Goal: Task Accomplishment & Management: Manage account settings

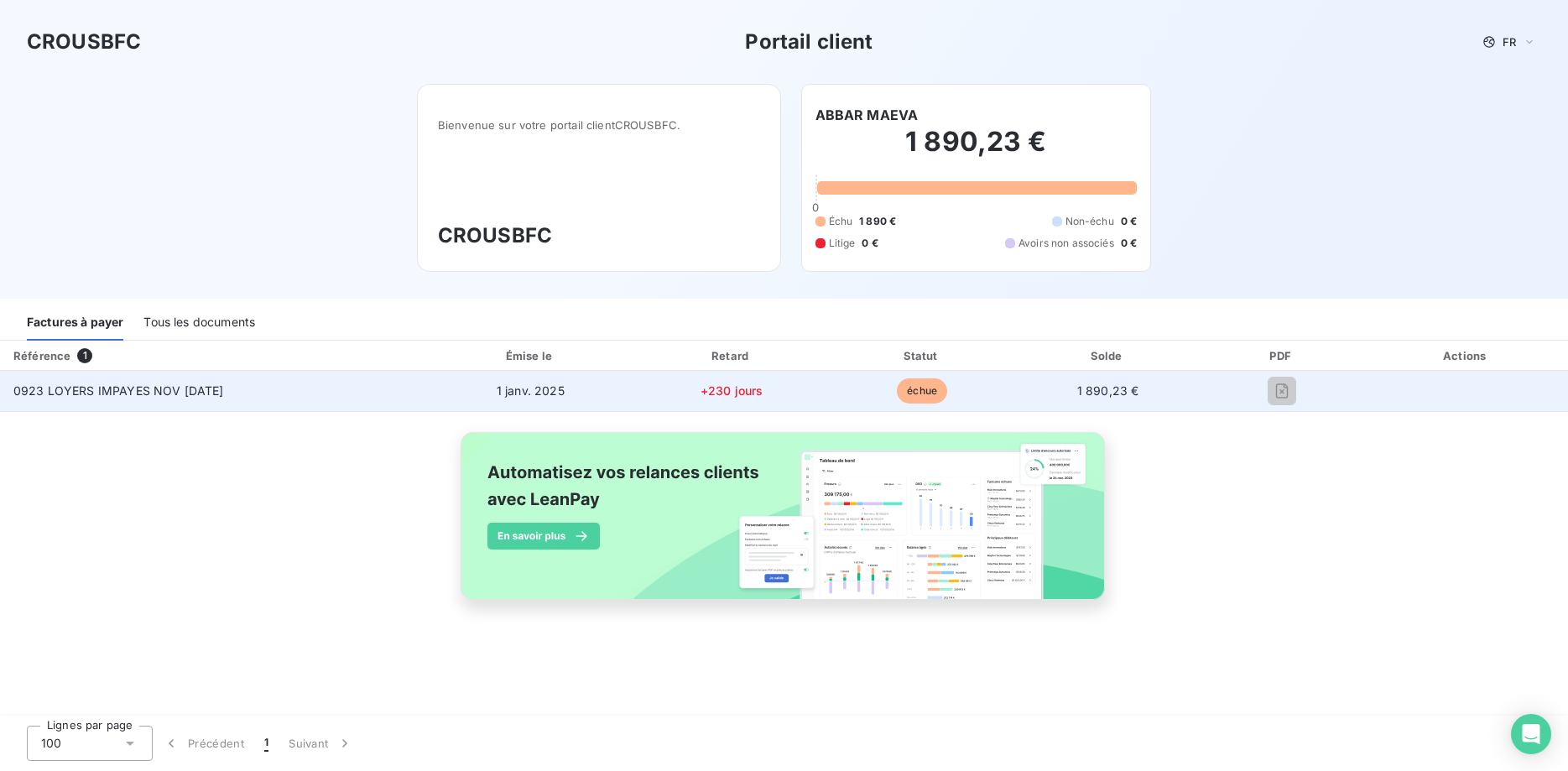
click at [300, 383] on td "0923 LOYERS IMPAYES NOV [DATE]" at bounding box center [213, 391] width 426 height 41
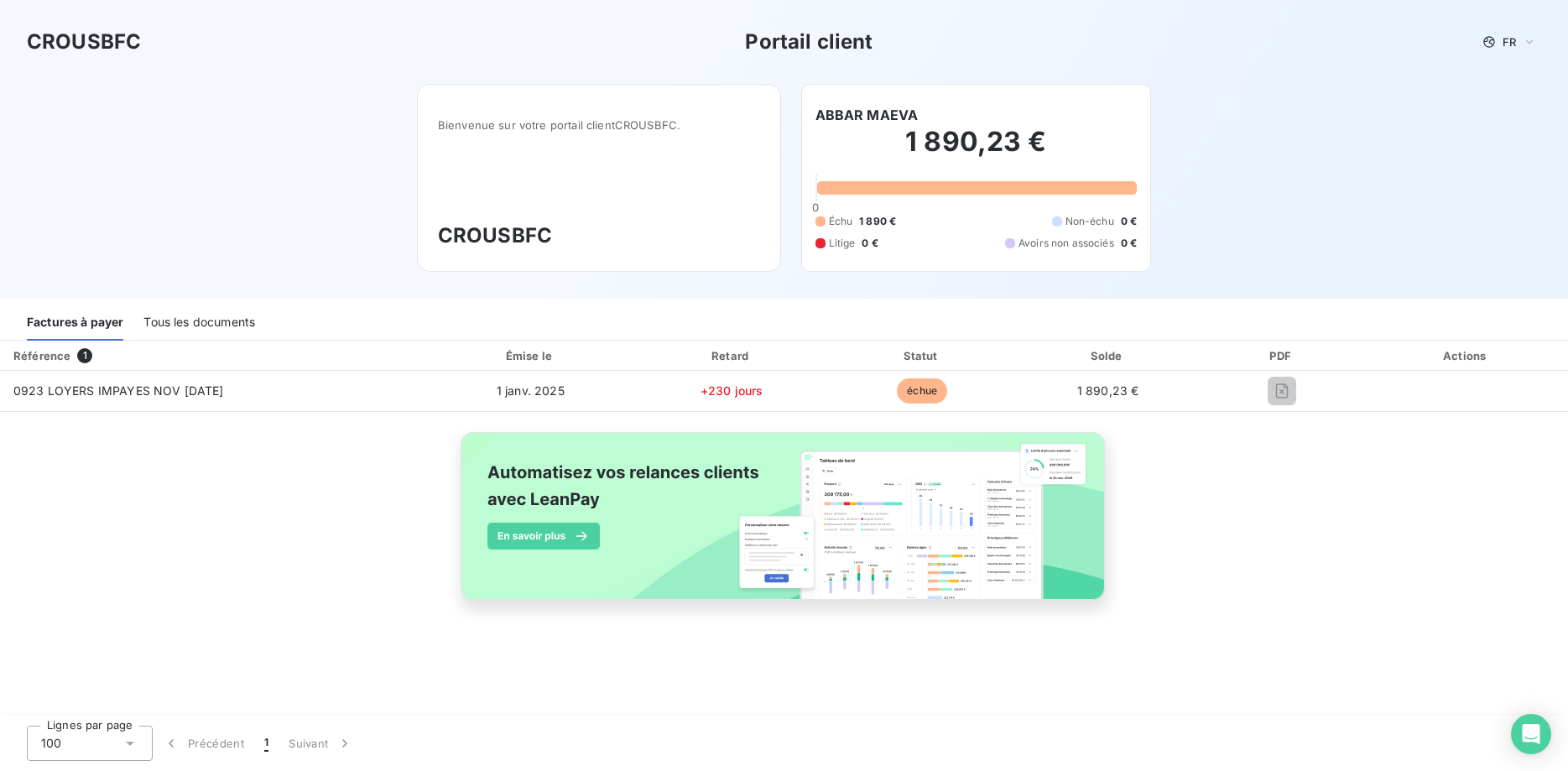
click at [232, 326] on div "Tous les documents" at bounding box center [200, 323] width 112 height 35
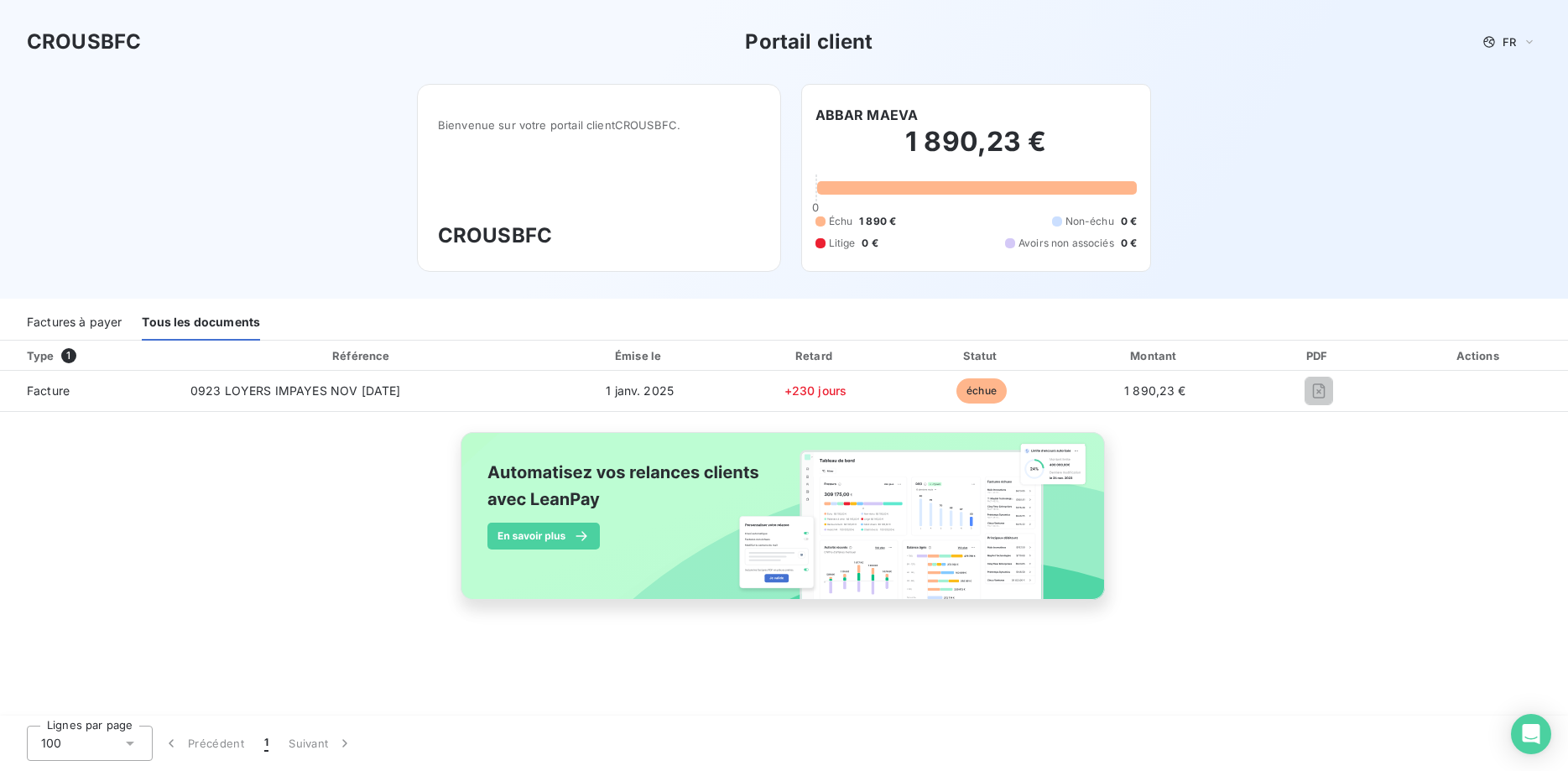
click at [56, 325] on div "Factures à payer" at bounding box center [74, 323] width 95 height 35
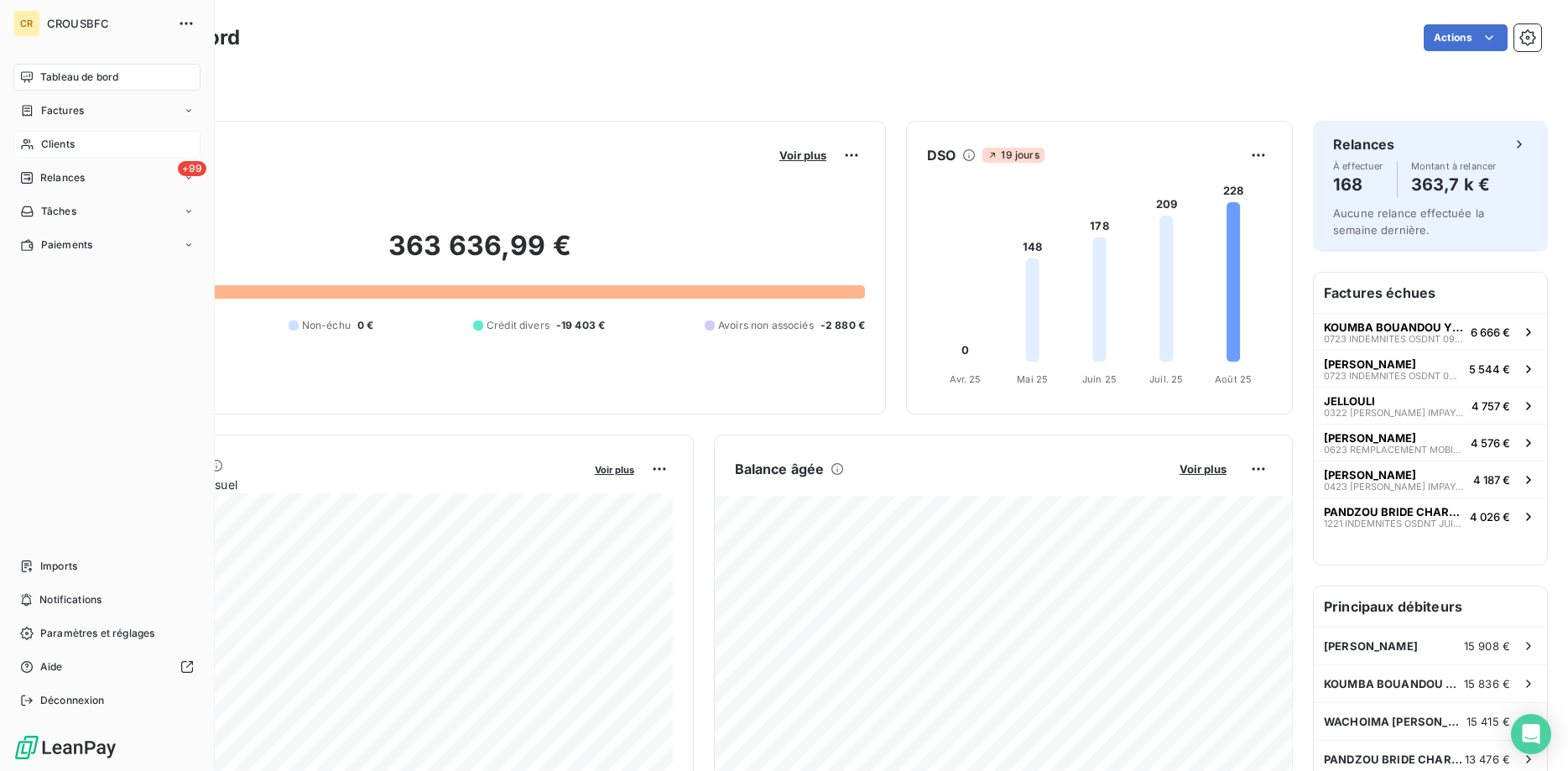
click at [50, 140] on span "Clients" at bounding box center [57, 145] width 33 height 15
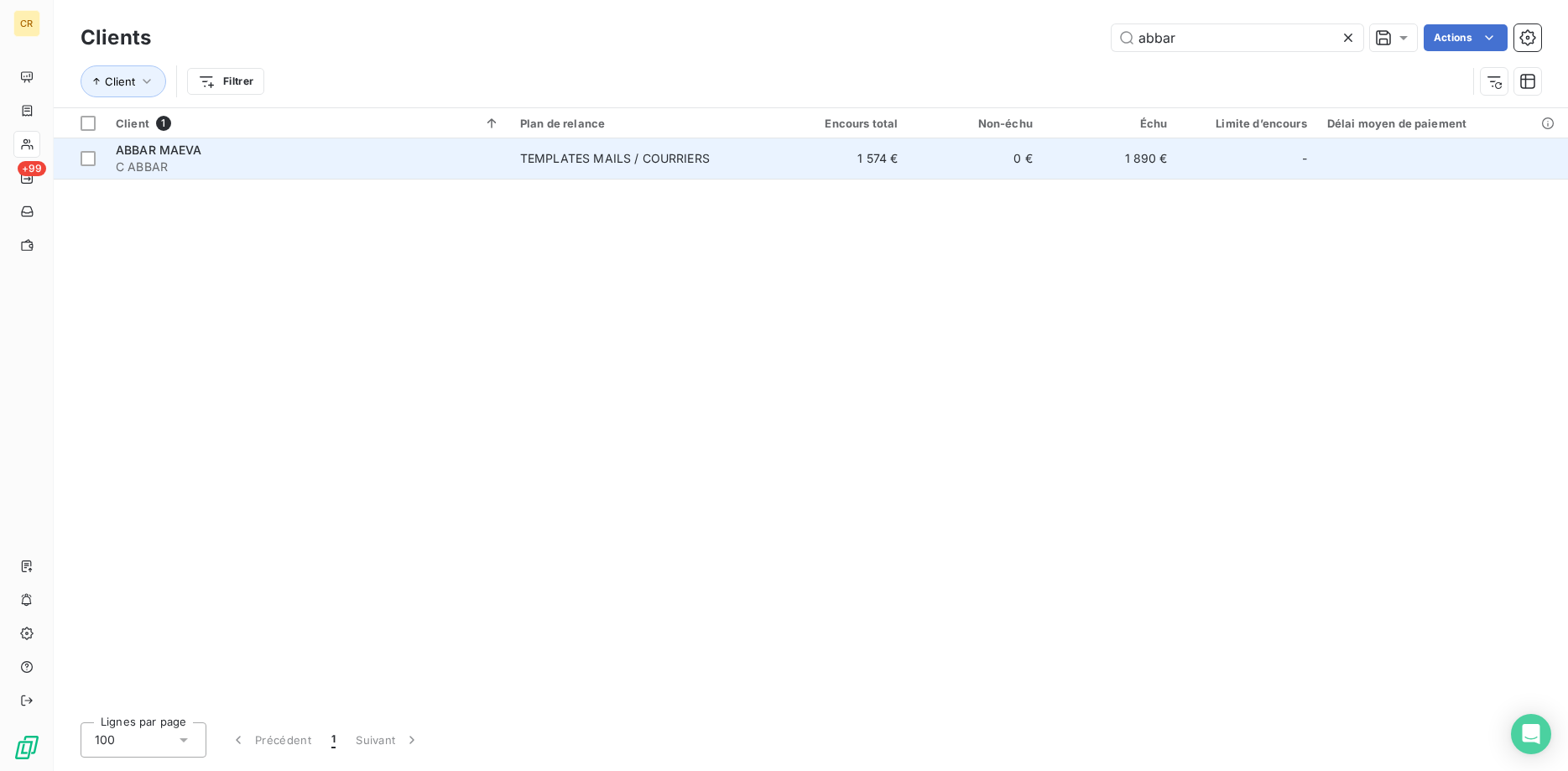
type input "abbar"
click at [237, 166] on span "C ABBAR" at bounding box center [308, 167] width 384 height 17
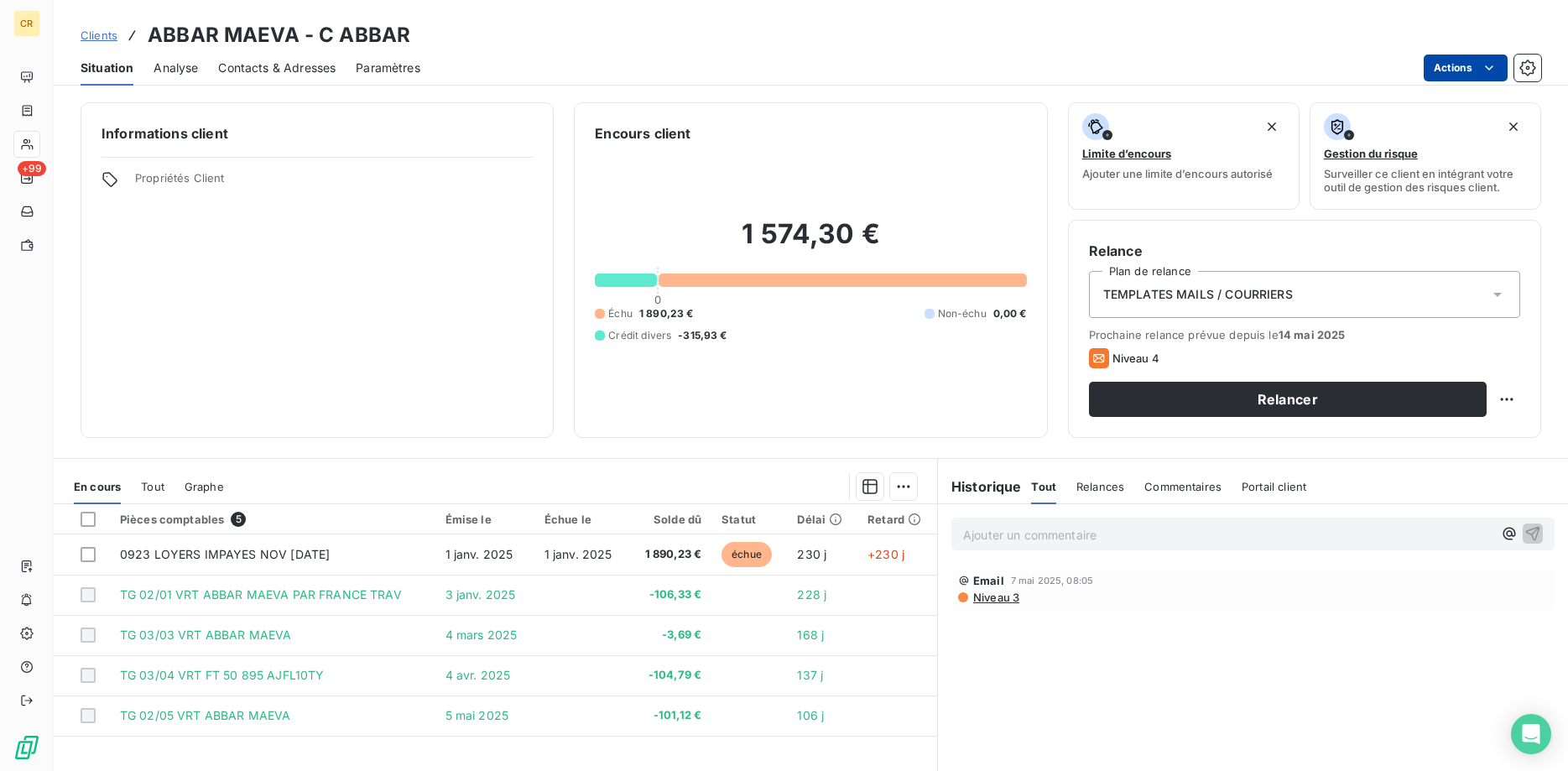
click at [1489, 63] on html "CR +99 Clients ABBAR MAEVA - C ABBAR Situation Analyse Contacts & Adresses Para…" at bounding box center [784, 385] width 1568 height 771
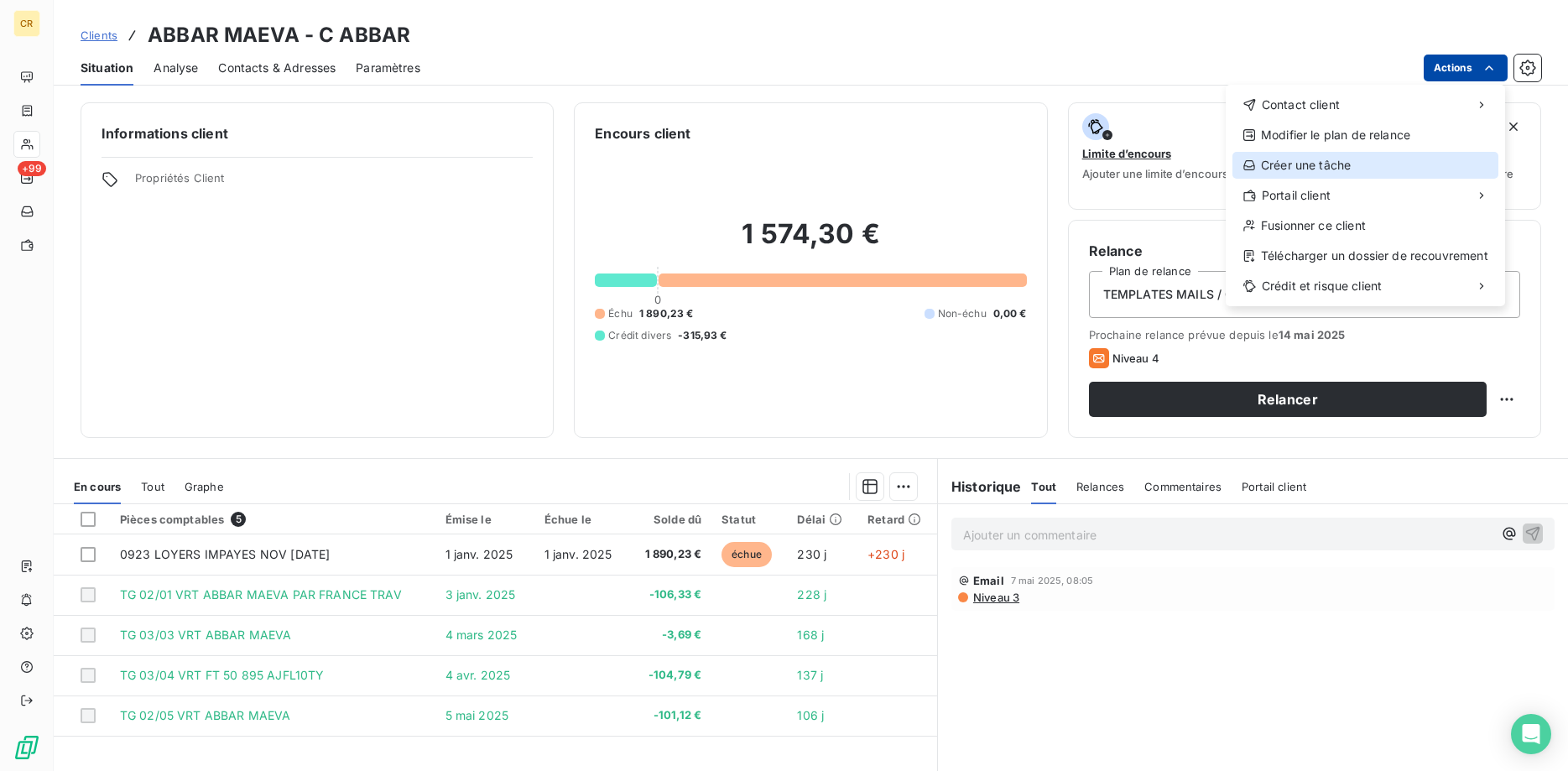
click at [1312, 169] on div "Créer une tâche" at bounding box center [1365, 166] width 266 height 26
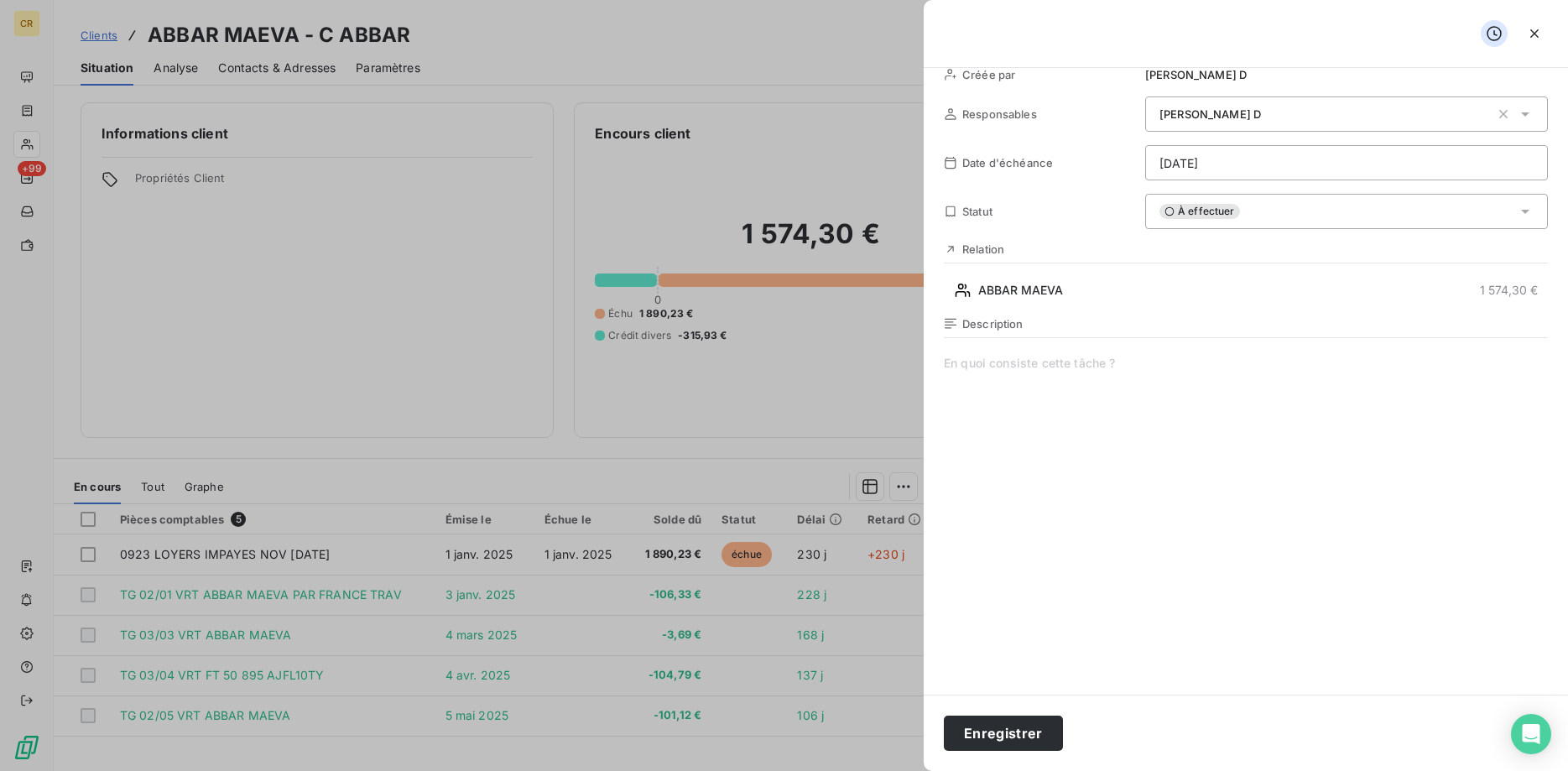
scroll to position [61, 0]
click at [1056, 387] on span at bounding box center [1246, 513] width 604 height 323
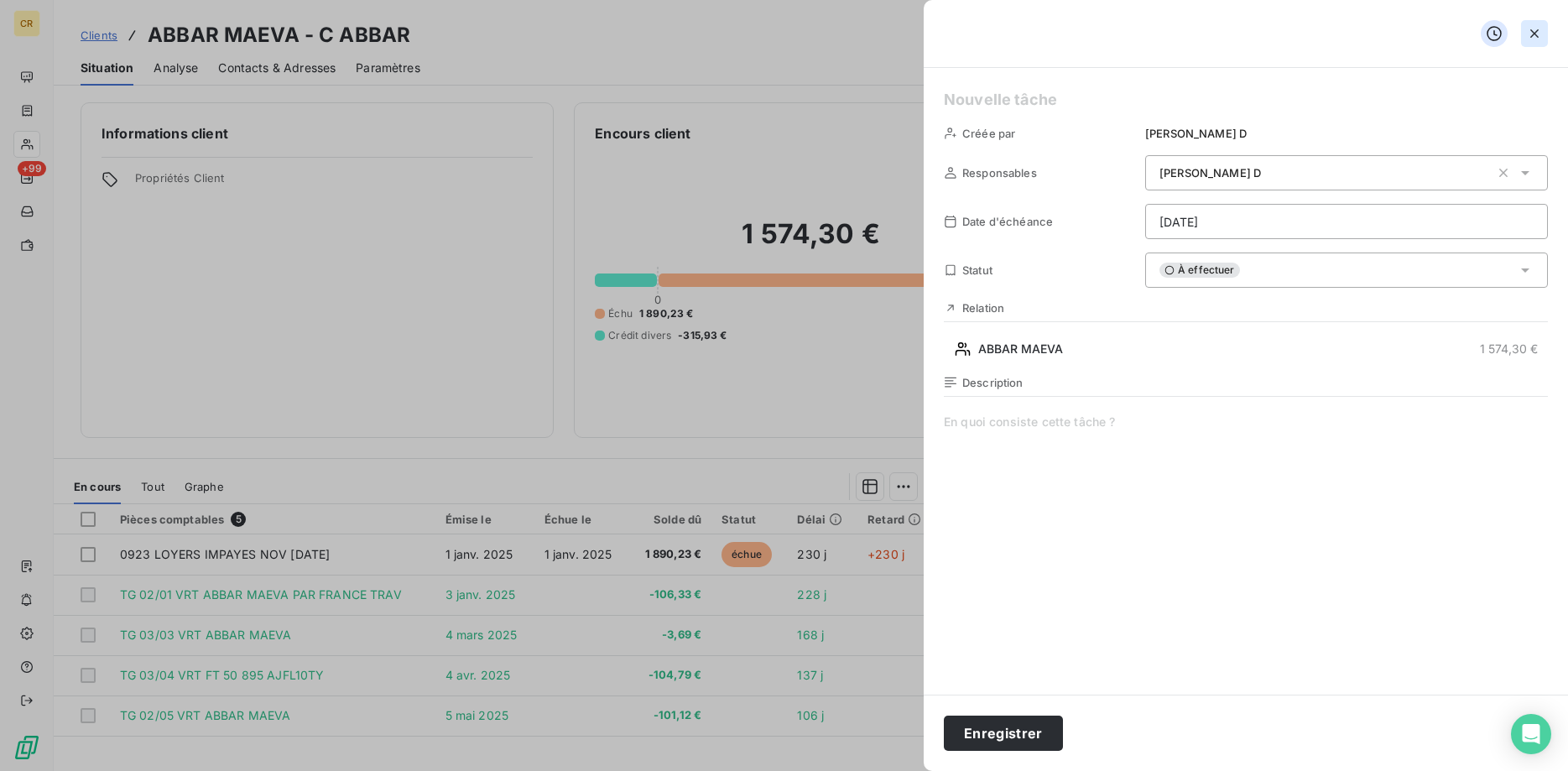
click at [1538, 35] on icon "button" at bounding box center [1535, 34] width 17 height 17
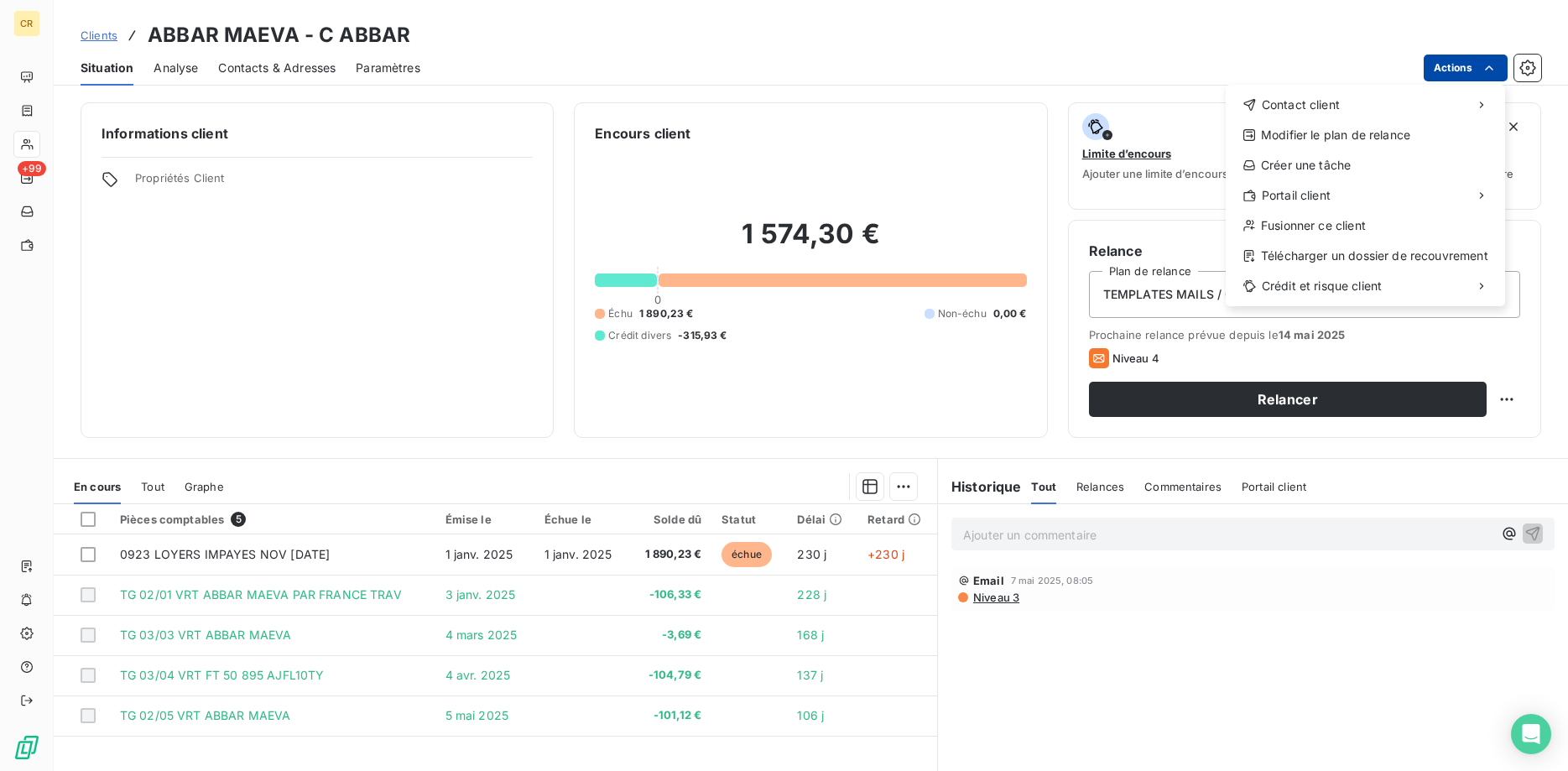
click at [1490, 65] on html "CR +99 Clients ABBAR MAEVA - C ABBAR Situation Analyse Contacts & Adresses Para…" at bounding box center [784, 385] width 1568 height 771
click at [1072, 115] on div "Envoyer un email" at bounding box center [1101, 112] width 225 height 26
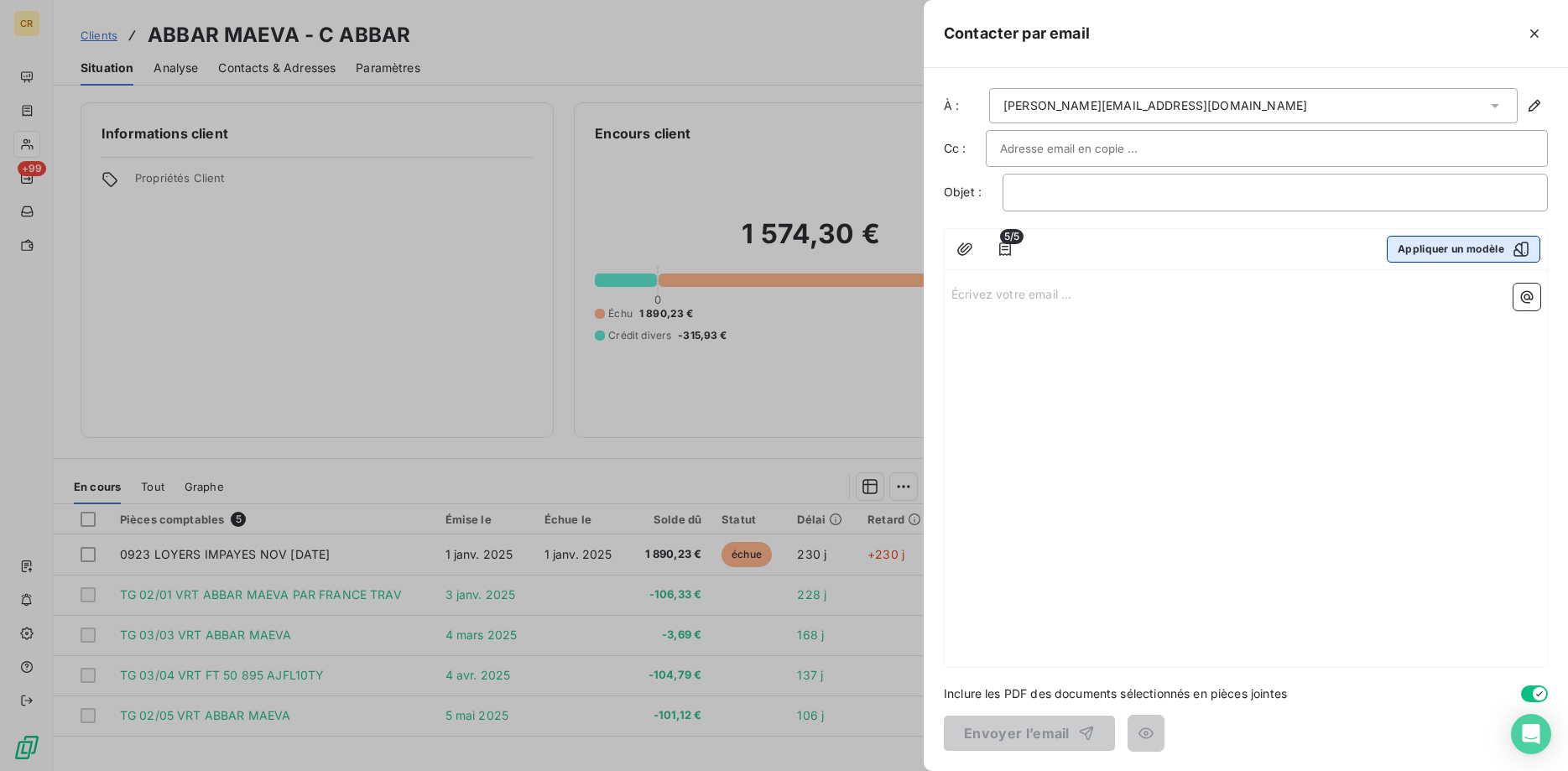
click at [1421, 250] on button "Appliquer un modèle" at bounding box center [1464, 249] width 153 height 26
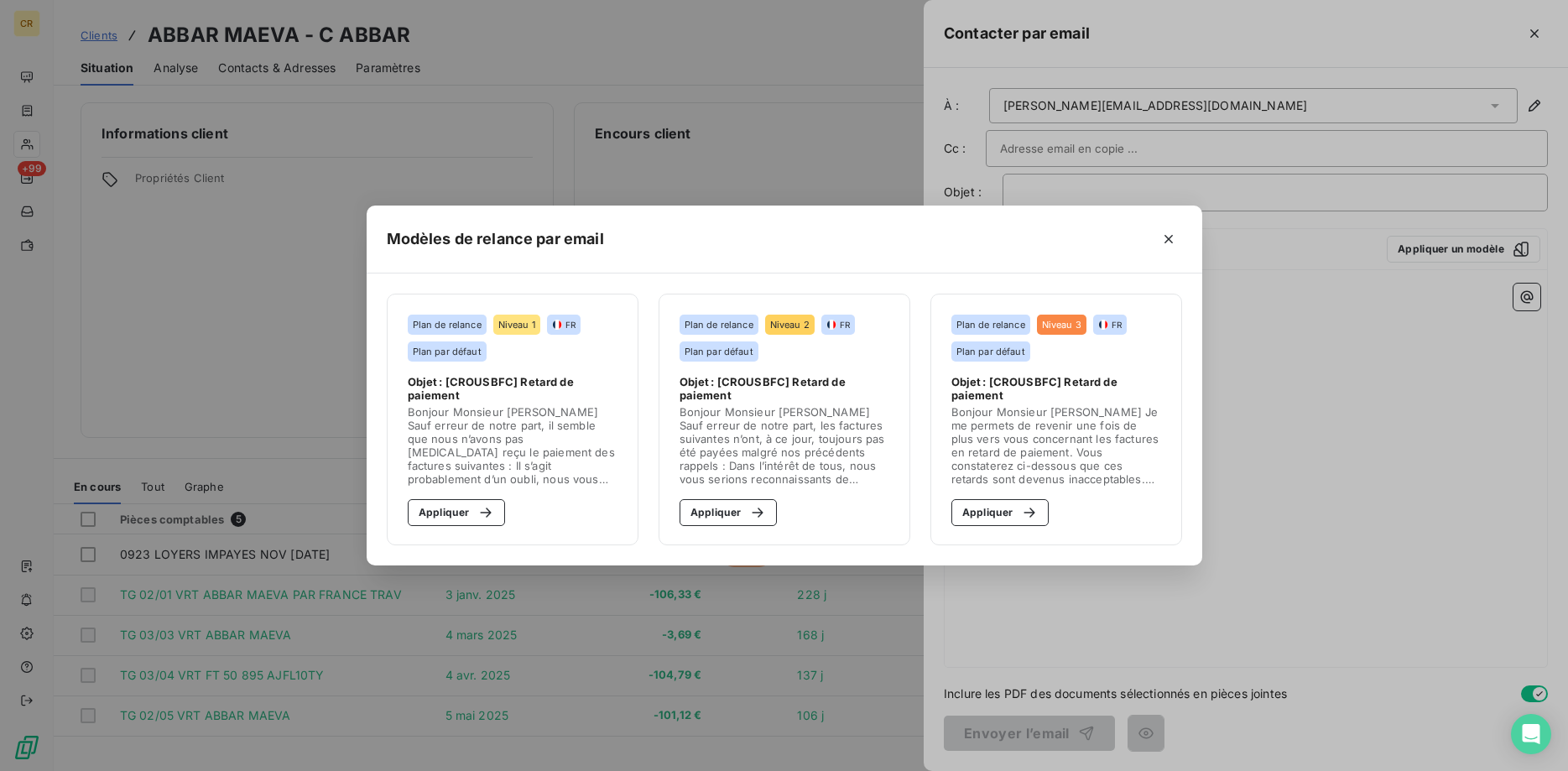
click at [723, 321] on span "Plan de relance" at bounding box center [719, 324] width 69 height 10
click at [837, 321] on img at bounding box center [831, 324] width 10 height 10
click at [722, 350] on span "Plan par défaut" at bounding box center [719, 351] width 69 height 10
click at [1166, 241] on icon "button" at bounding box center [1169, 238] width 9 height 9
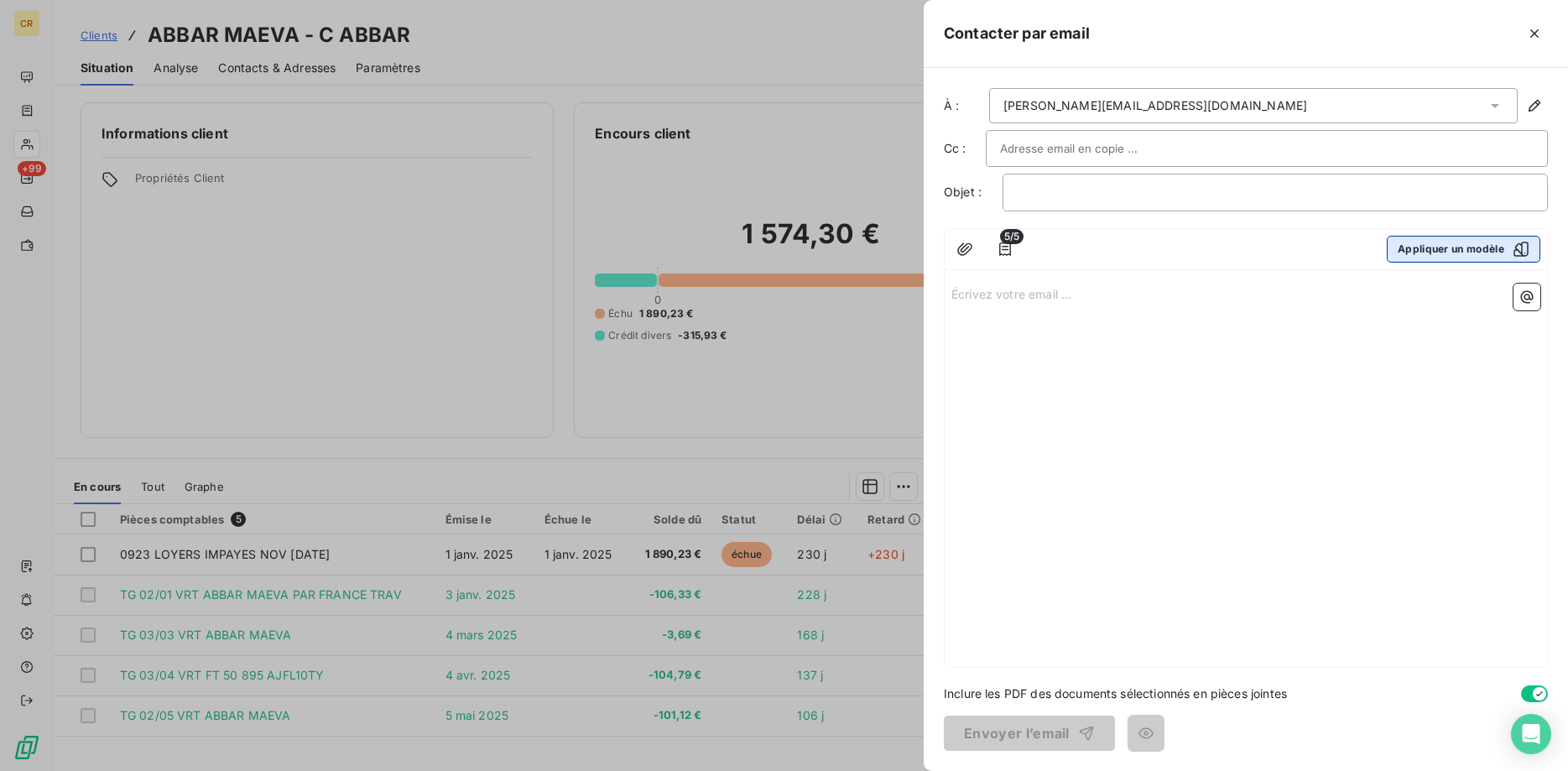
click at [1514, 248] on icon "button" at bounding box center [1522, 250] width 17 height 17
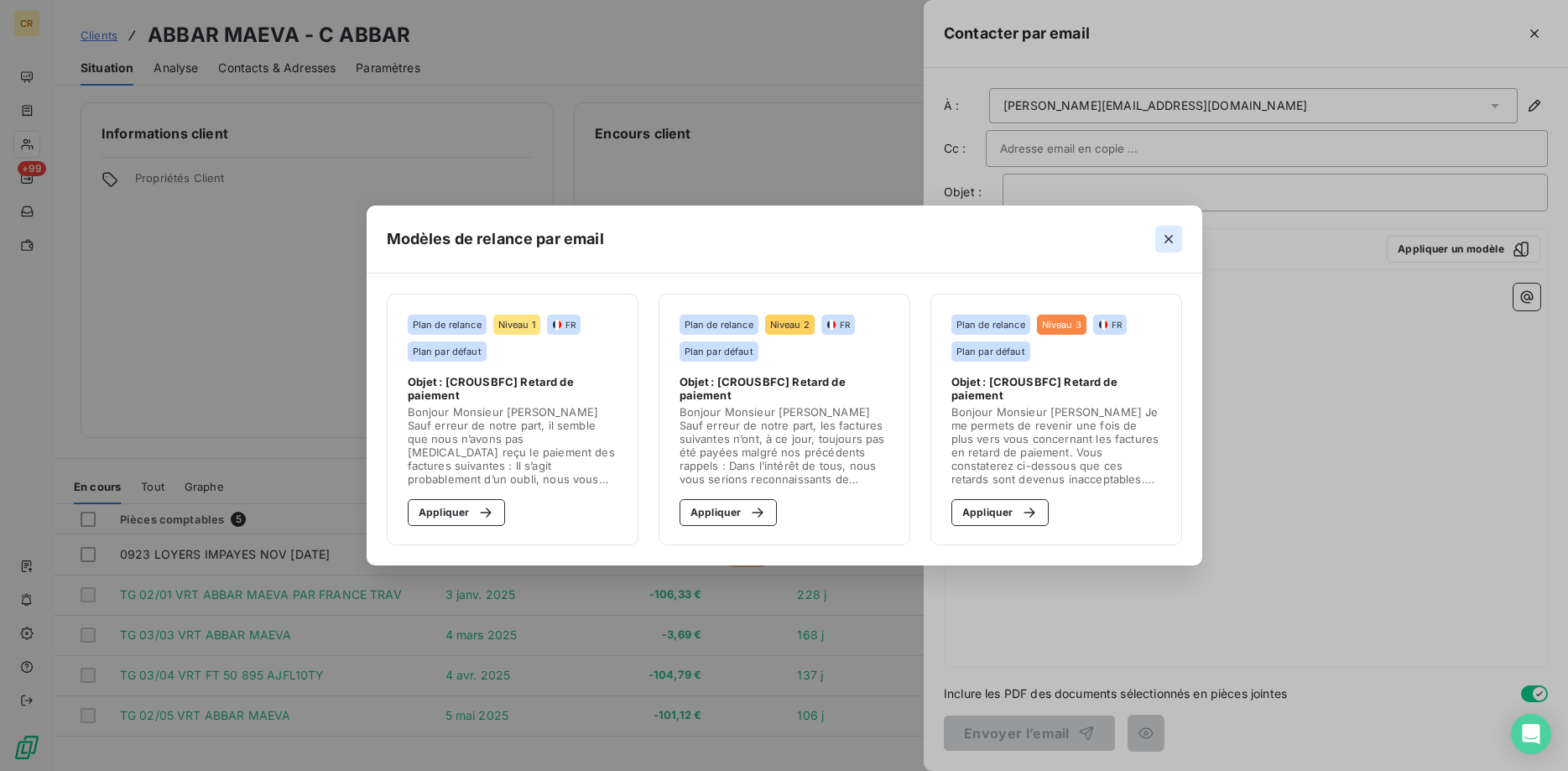
click at [1180, 239] on button "button" at bounding box center [1169, 239] width 26 height 26
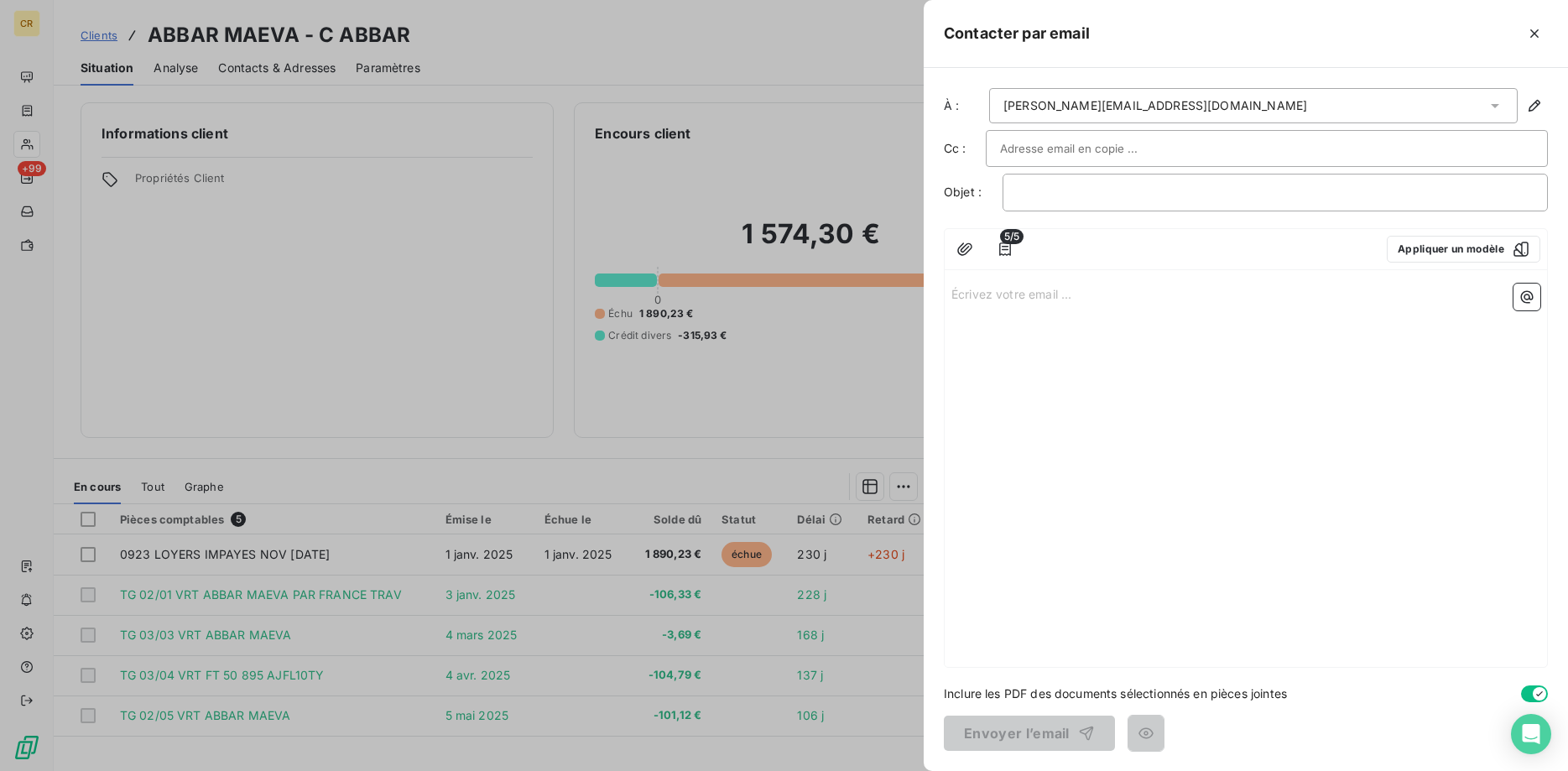
click at [1106, 151] on input "text" at bounding box center [1090, 149] width 181 height 26
click at [1532, 26] on icon "button" at bounding box center [1535, 34] width 17 height 17
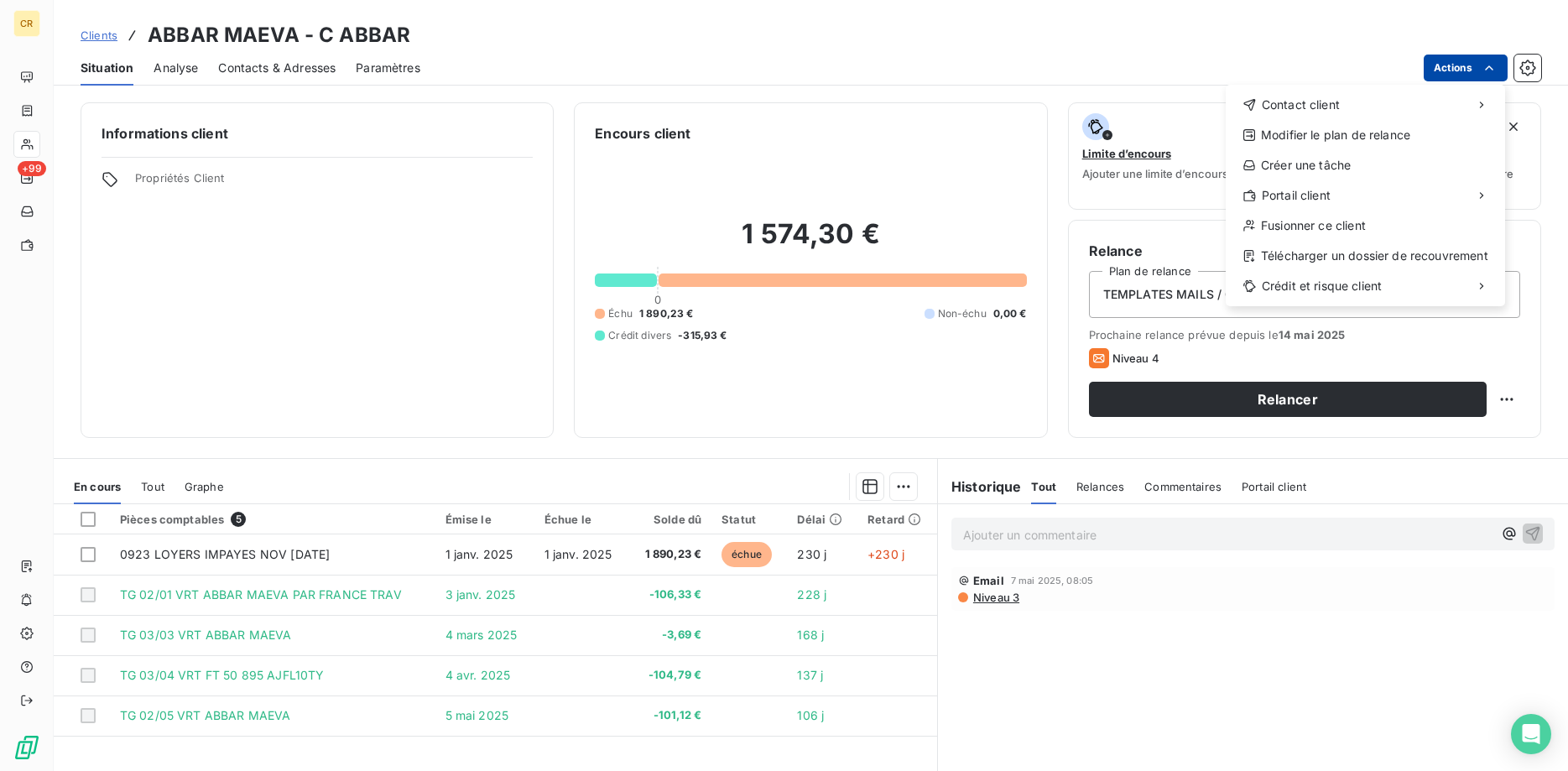
click at [1494, 62] on html "CR +99 Clients ABBAR MAEVA - C ABBAR Situation Analyse Contacts & Adresses Para…" at bounding box center [784, 385] width 1568 height 771
click at [1157, 106] on div "Envoyer un email" at bounding box center [1101, 112] width 225 height 26
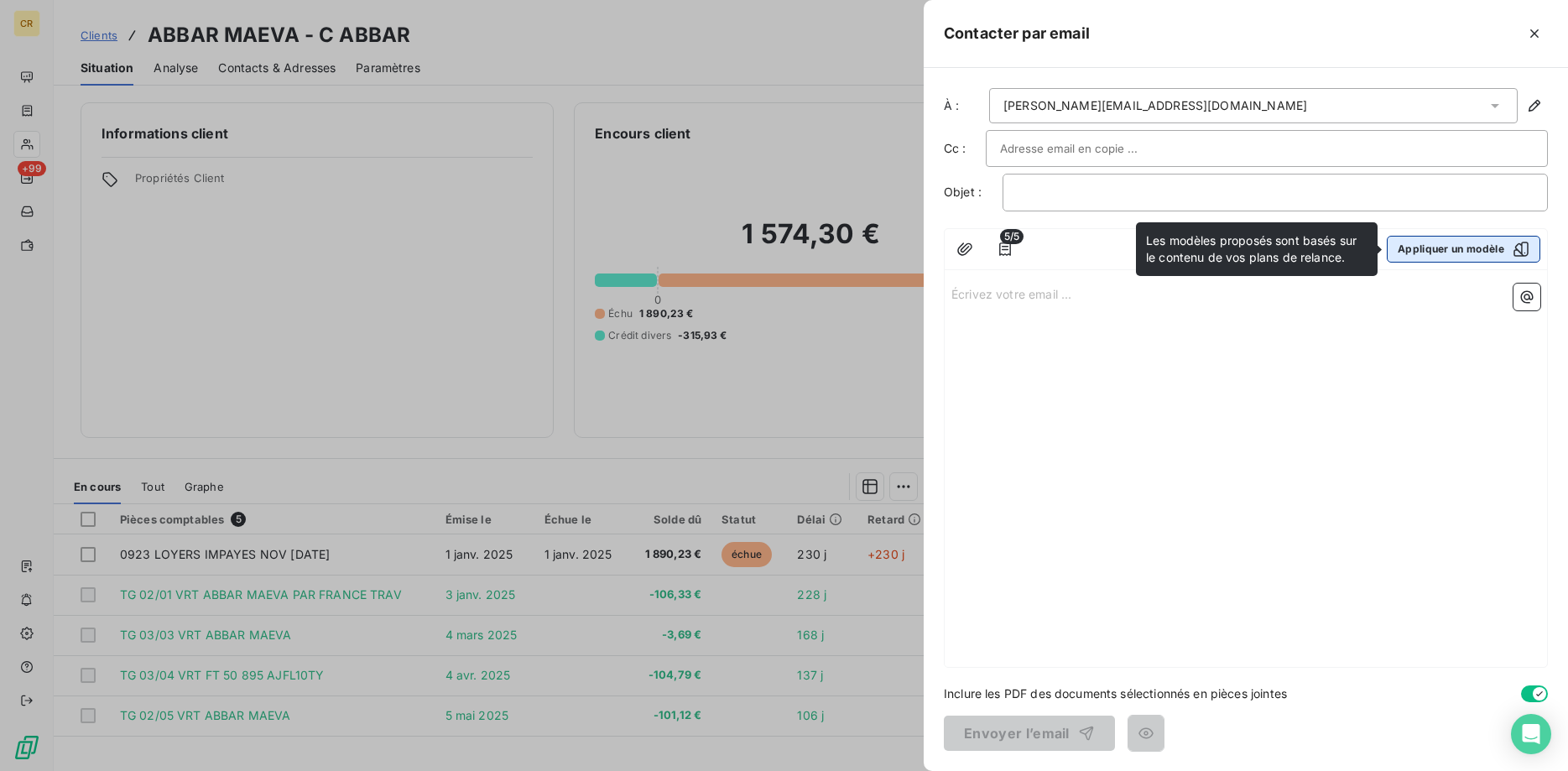
click at [1461, 249] on button "Appliquer un modèle" at bounding box center [1464, 249] width 153 height 26
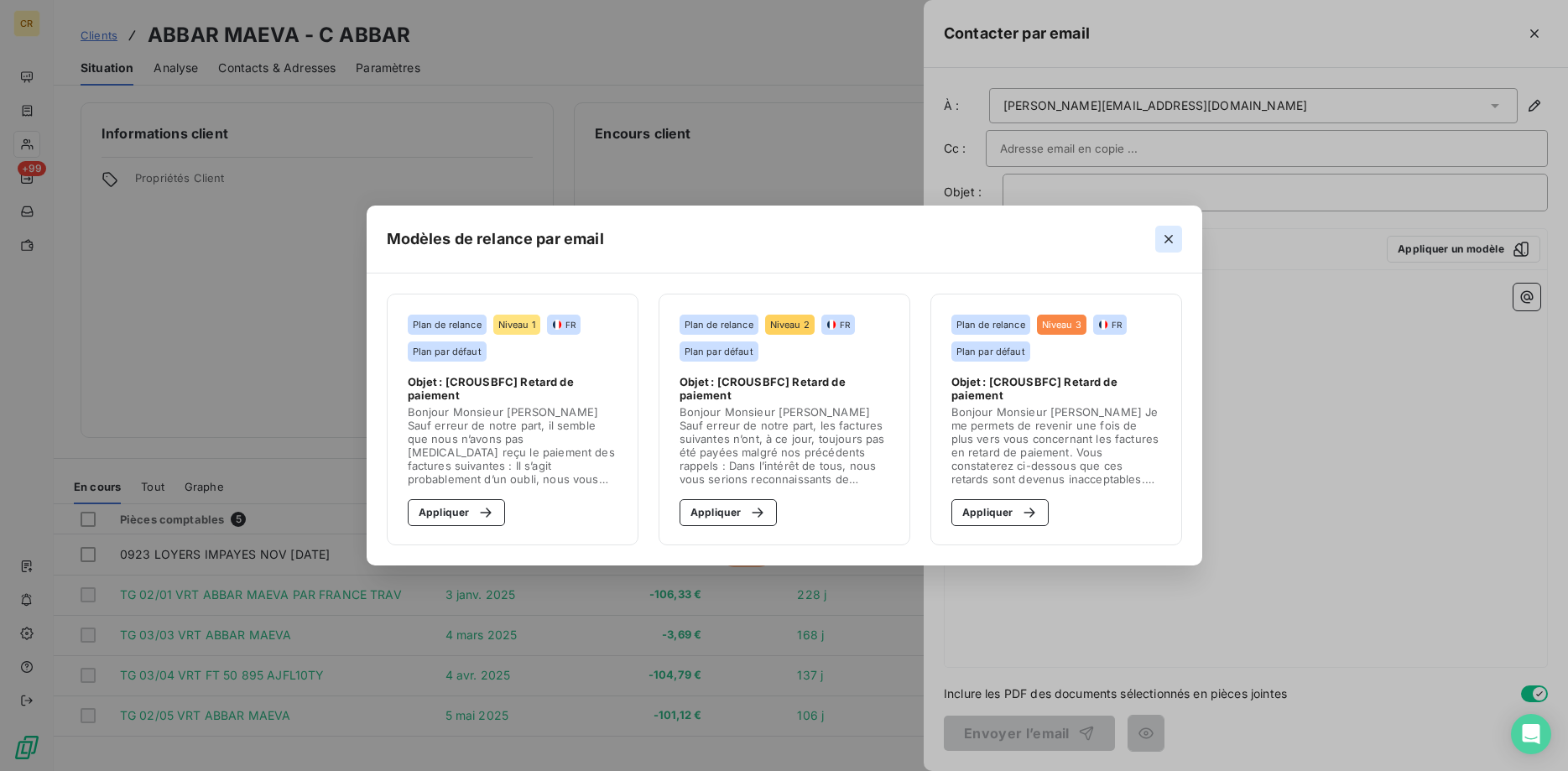
click at [1168, 235] on icon "button" at bounding box center [1169, 239] width 17 height 17
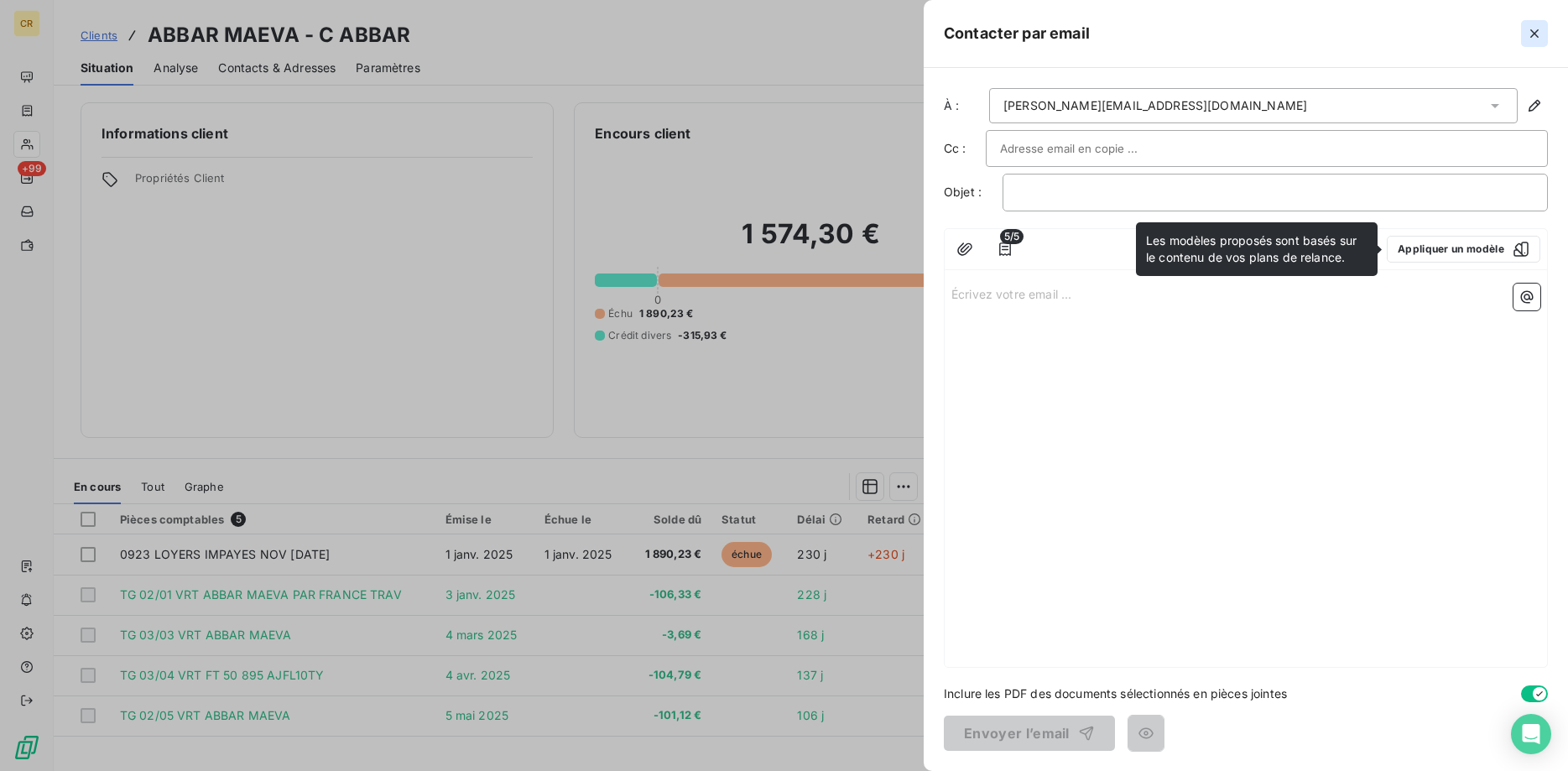
click at [1535, 26] on icon "button" at bounding box center [1535, 34] width 17 height 17
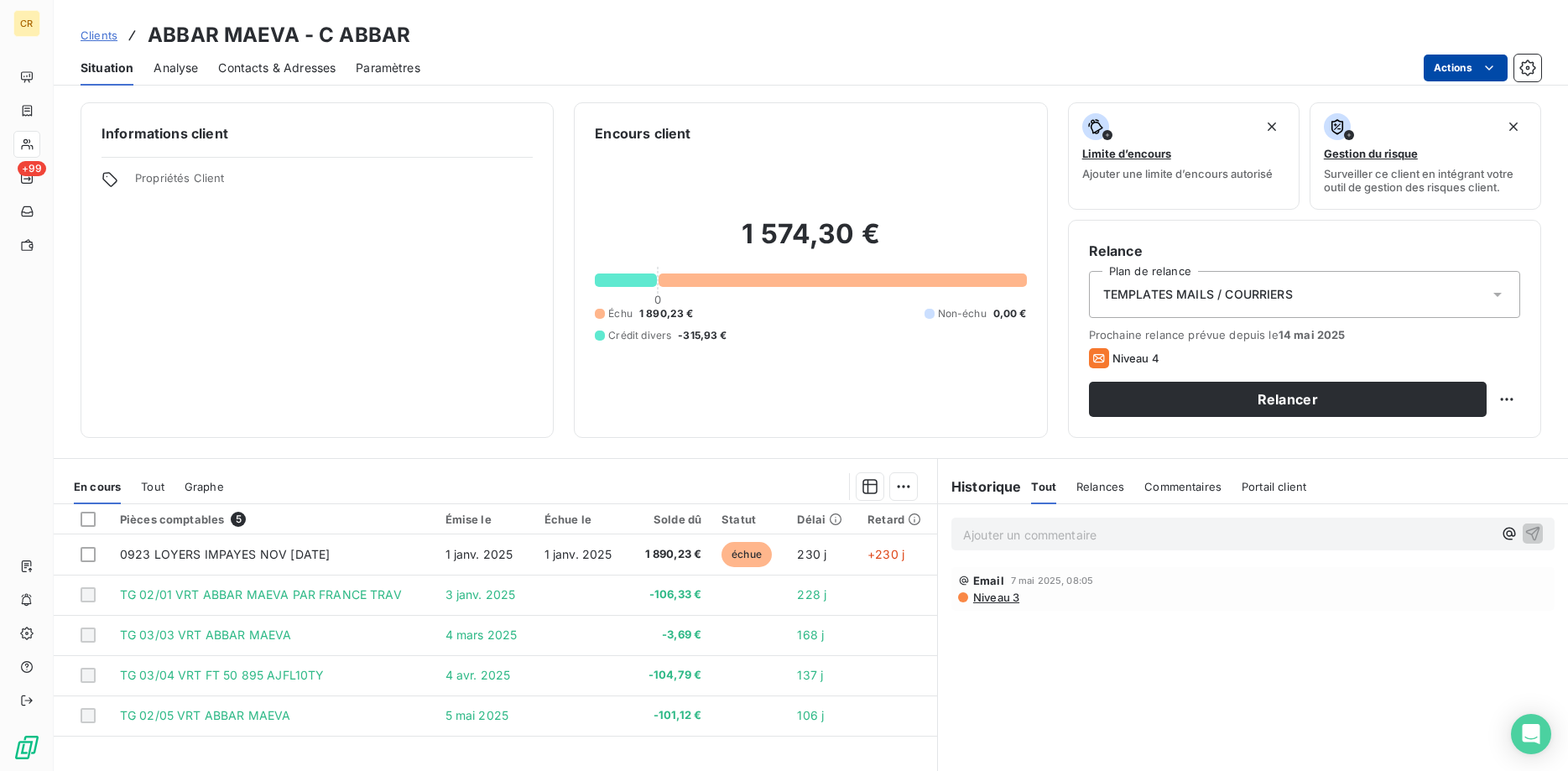
click at [1489, 71] on html "CR +99 Clients ABBAR MAEVA - C ABBAR Situation Analyse Contacts & Adresses Para…" at bounding box center [784, 385] width 1568 height 771
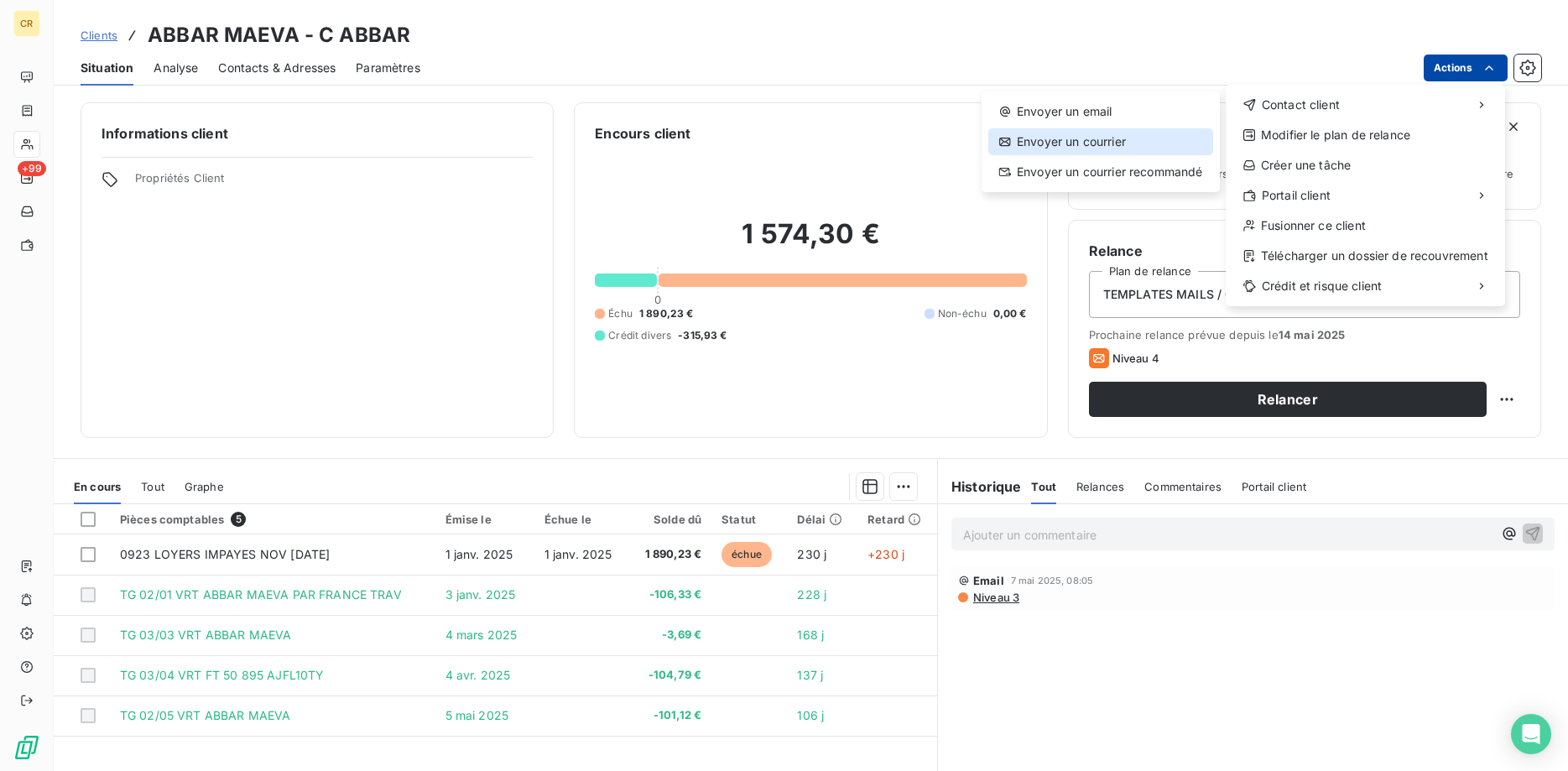
click at [1112, 144] on div "Envoyer un courrier" at bounding box center [1101, 142] width 225 height 26
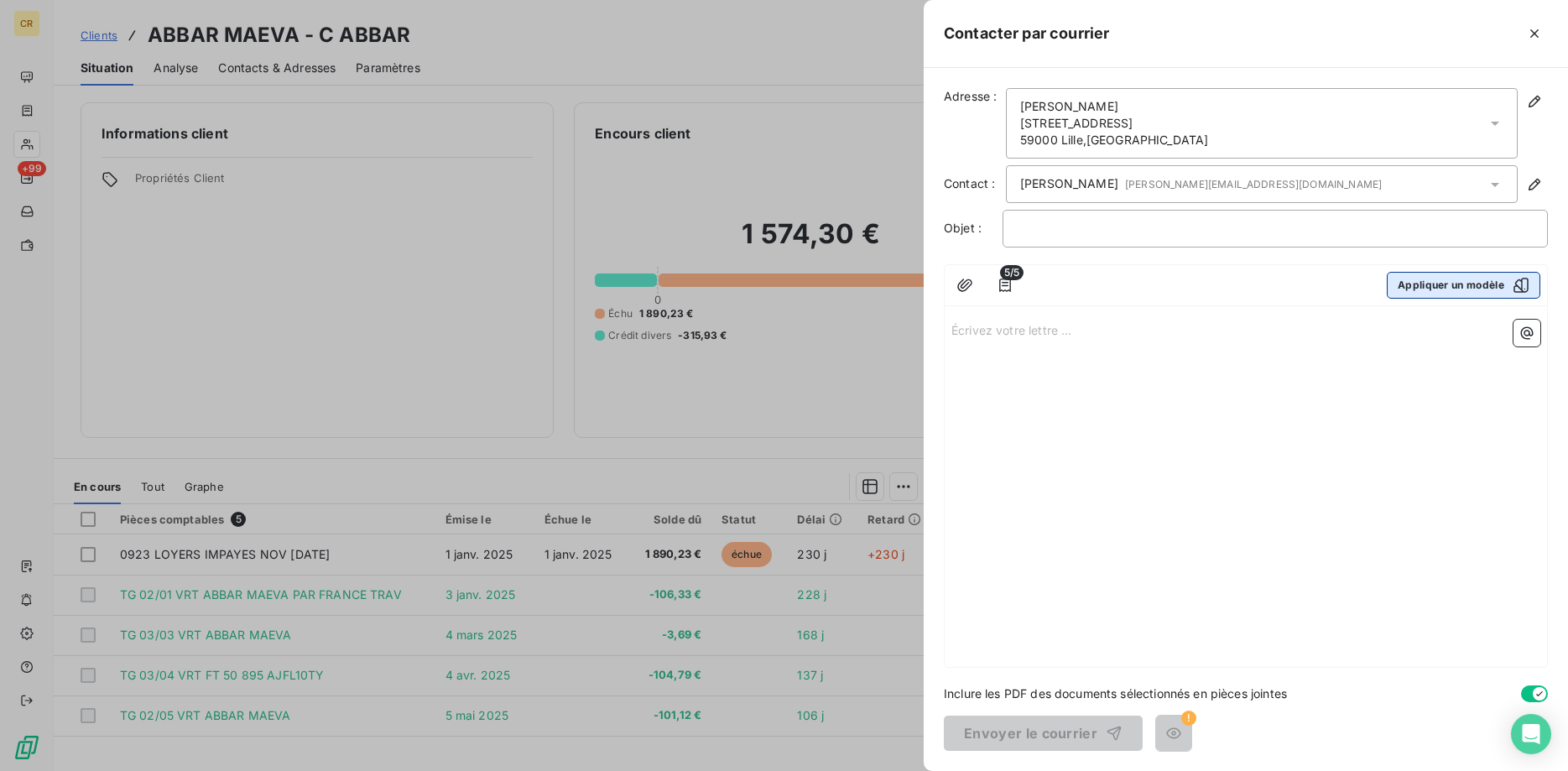
click at [1467, 287] on button "Appliquer un modèle" at bounding box center [1464, 285] width 153 height 26
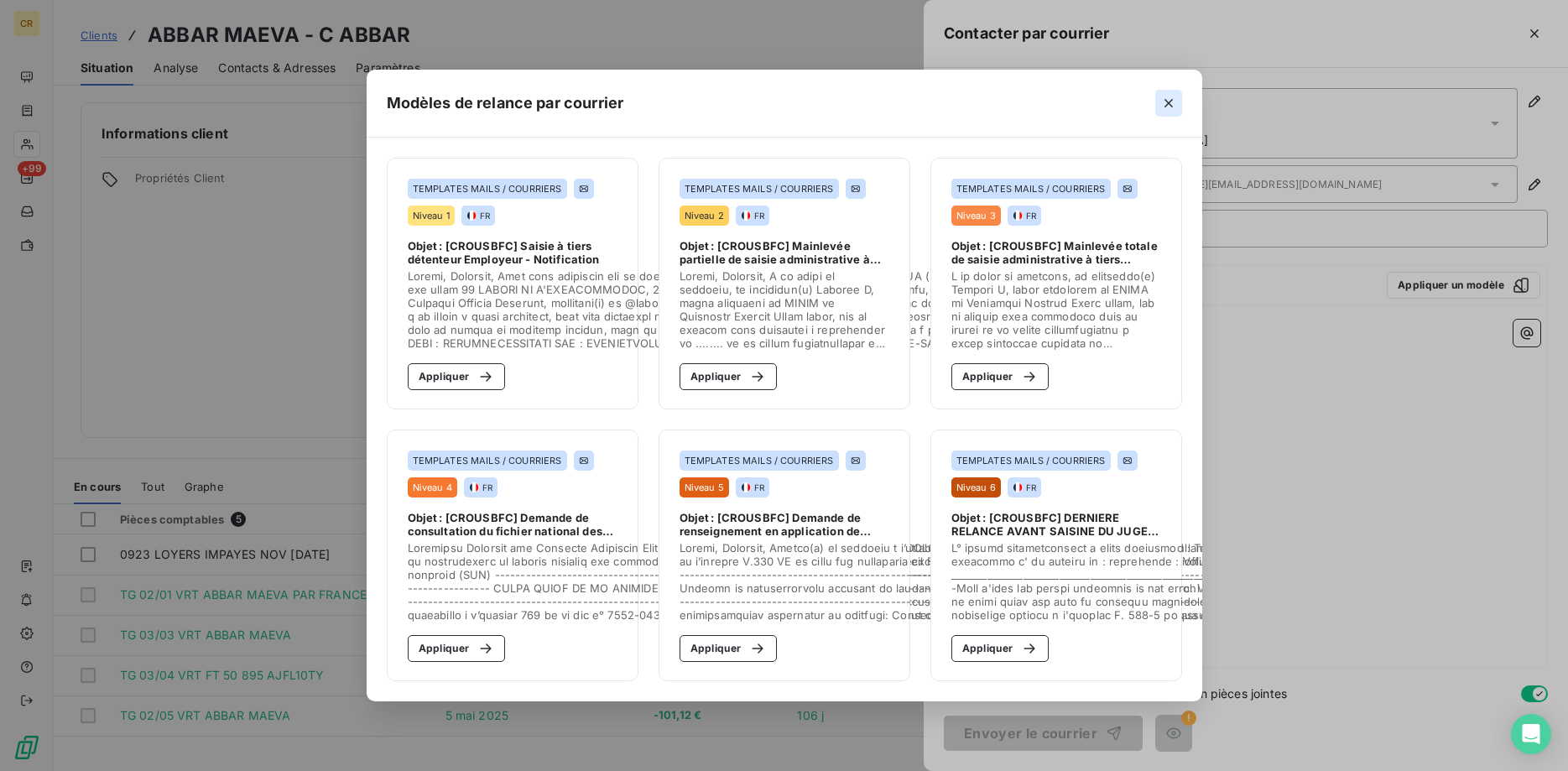
click at [1174, 100] on icon "button" at bounding box center [1169, 103] width 17 height 17
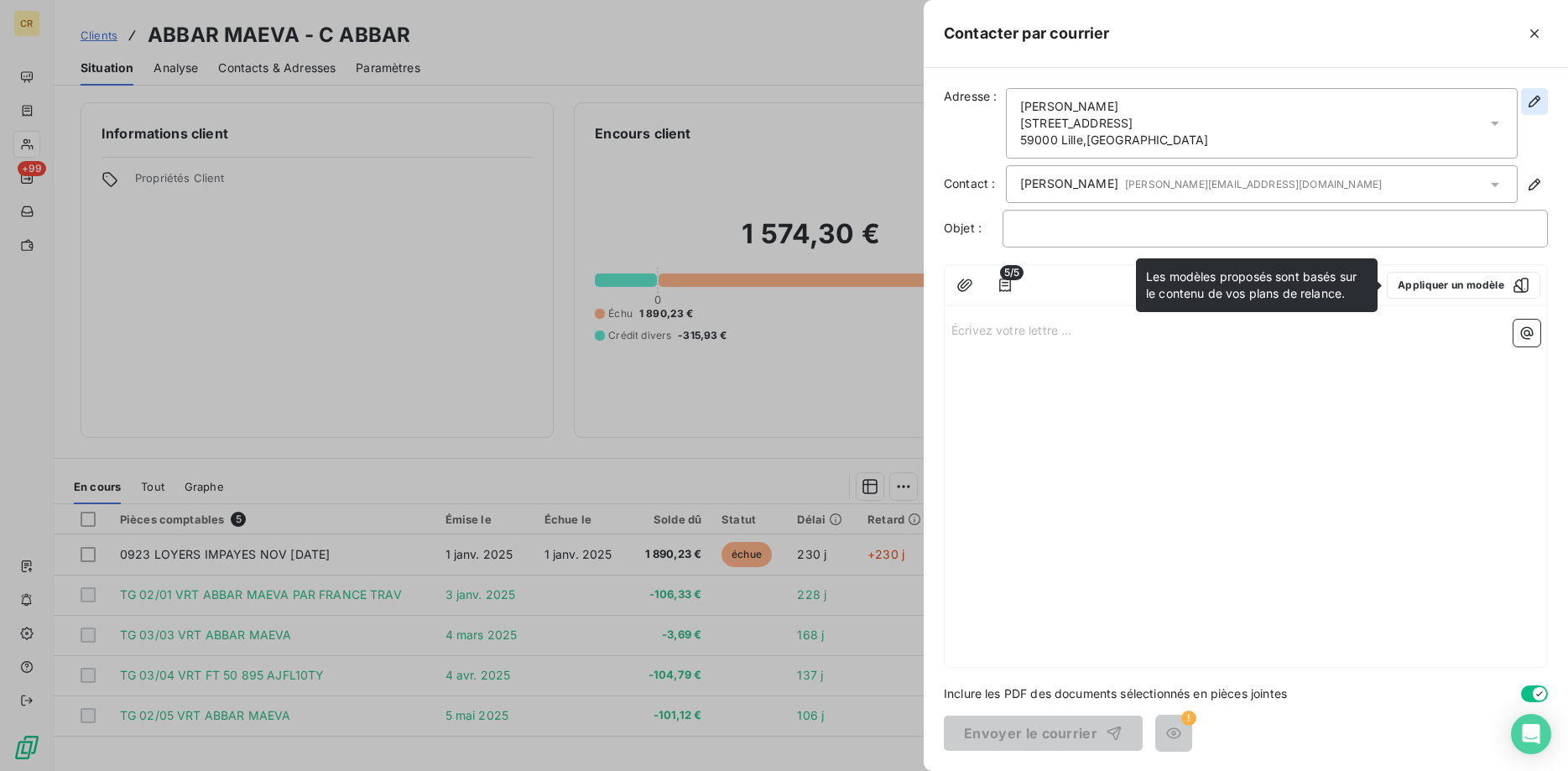
click at [1531, 103] on icon "button" at bounding box center [1535, 101] width 11 height 11
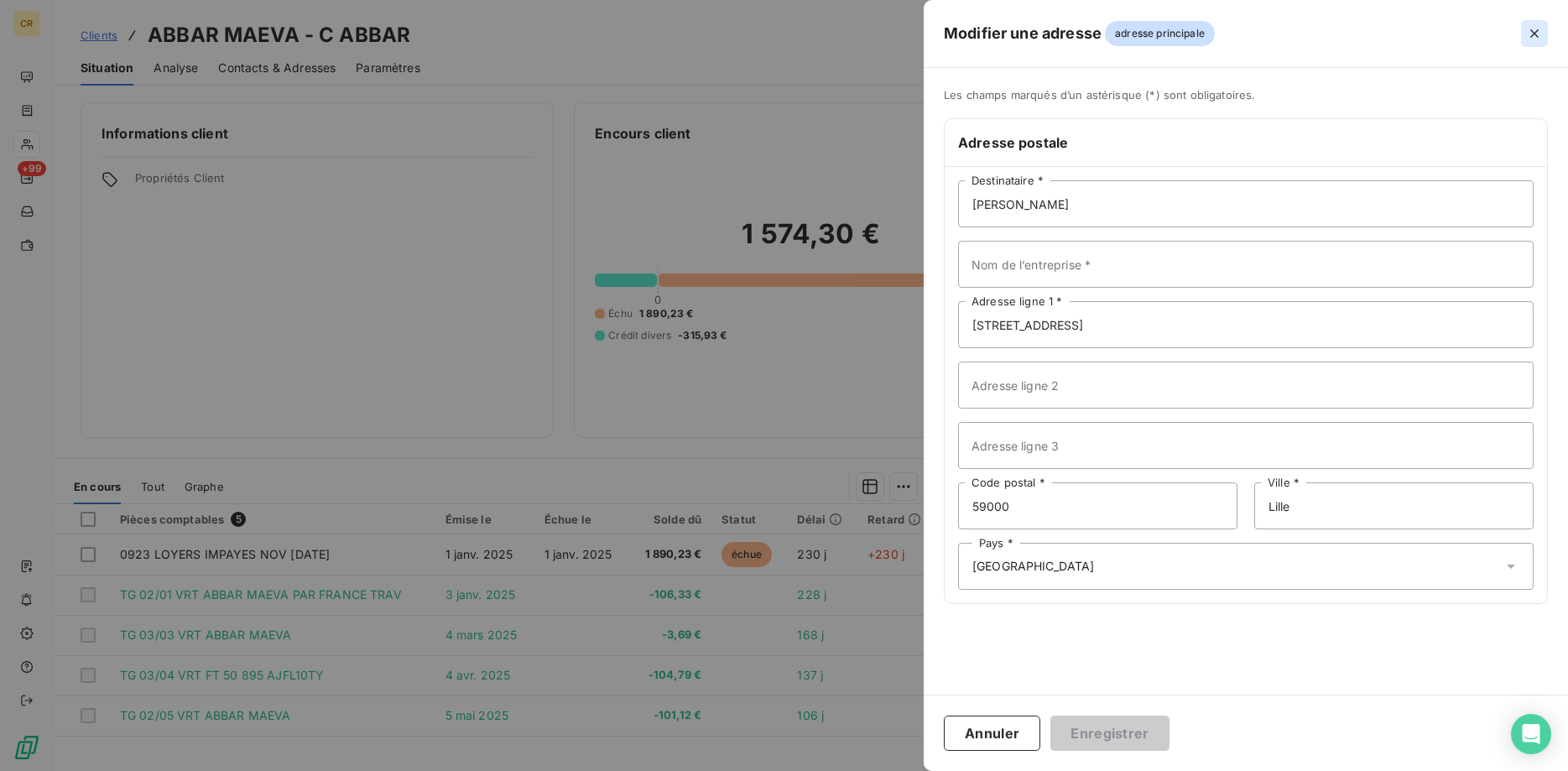
click at [1535, 33] on icon "button" at bounding box center [1535, 33] width 9 height 9
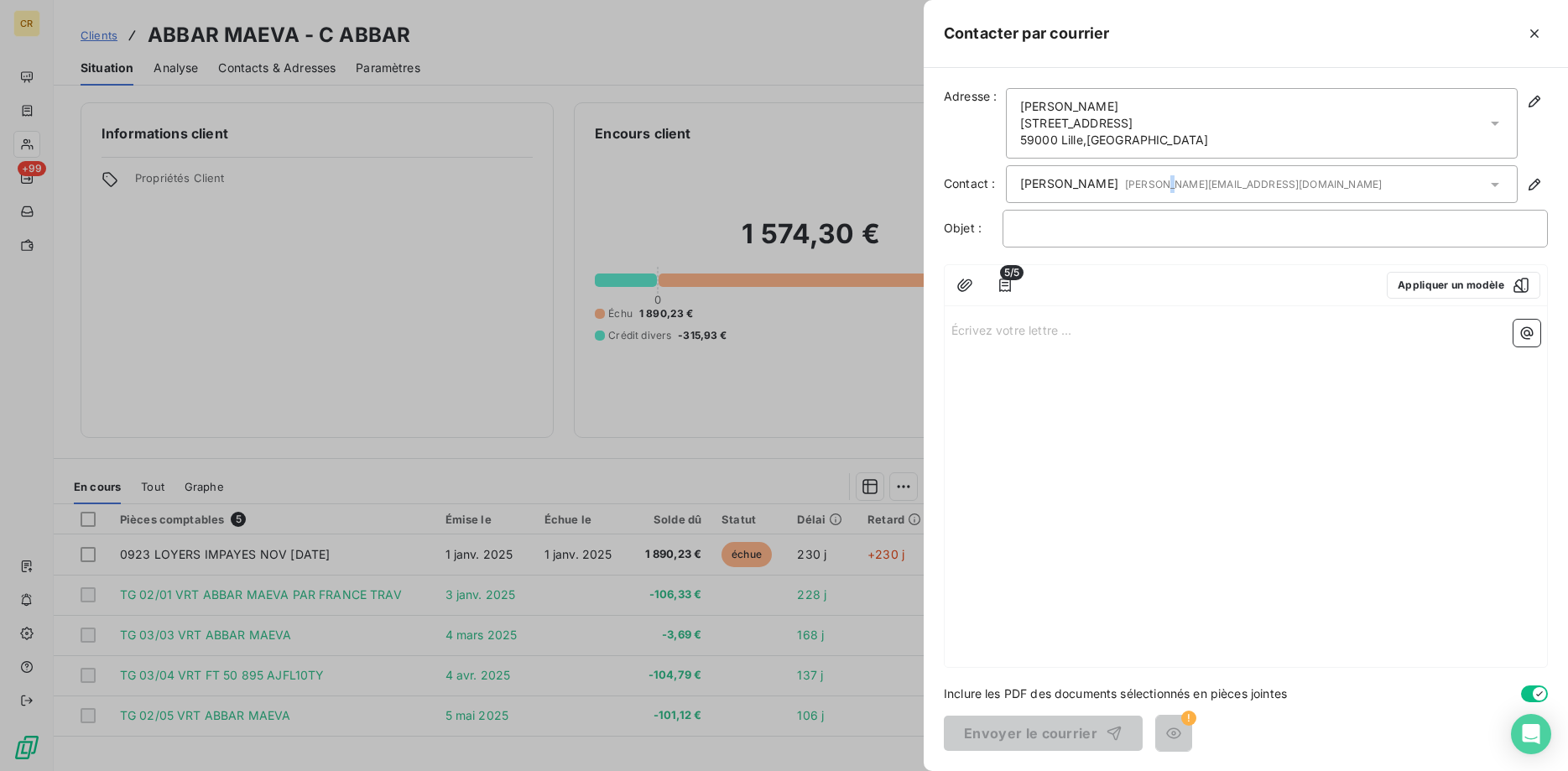
click at [1158, 184] on span "valentin@leanpay.fr" at bounding box center [1253, 184] width 256 height 12
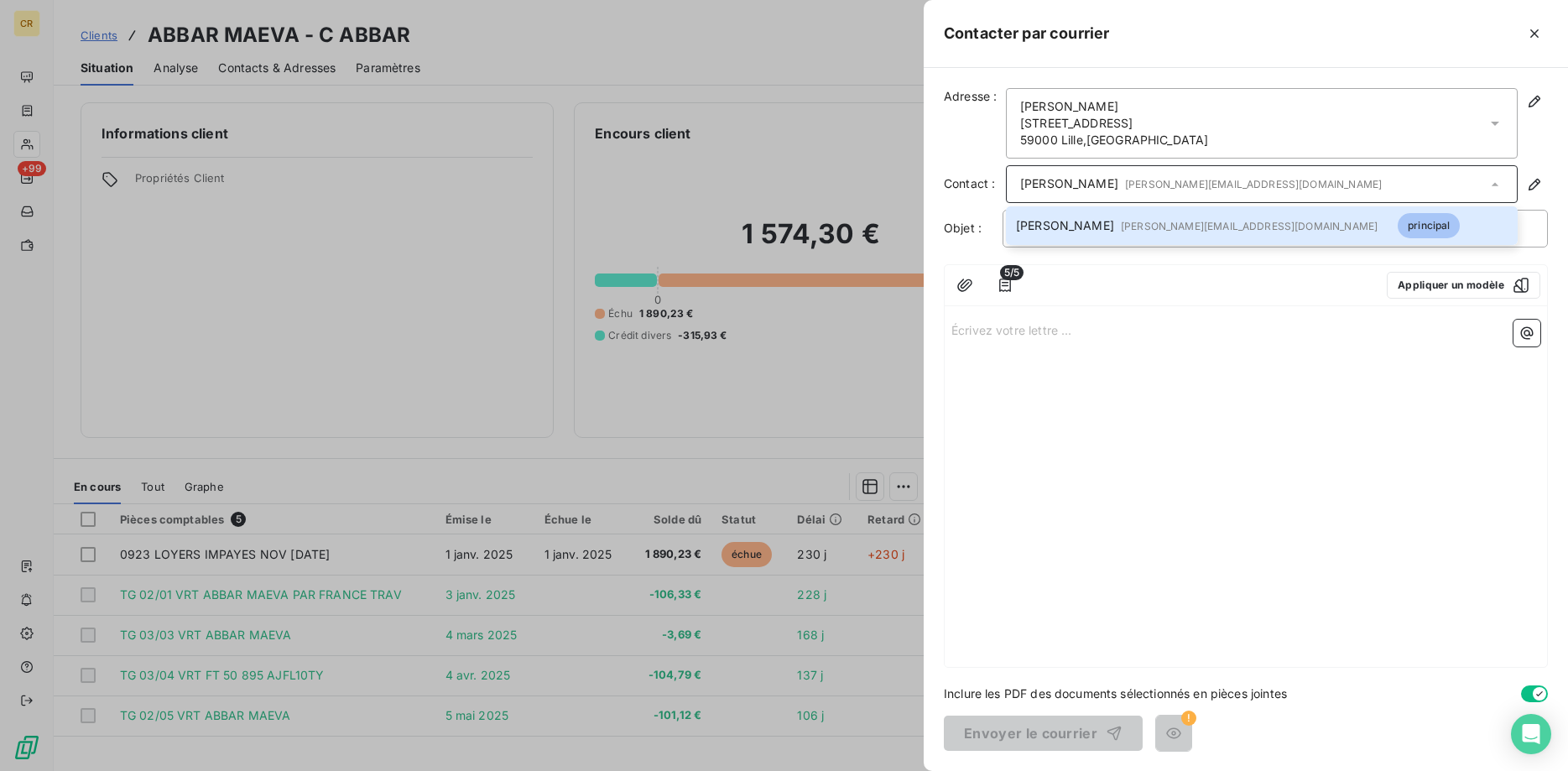
click at [1227, 178] on div "Valentin Desprez valentin@leanpay.fr" at bounding box center [1261, 184] width 512 height 38
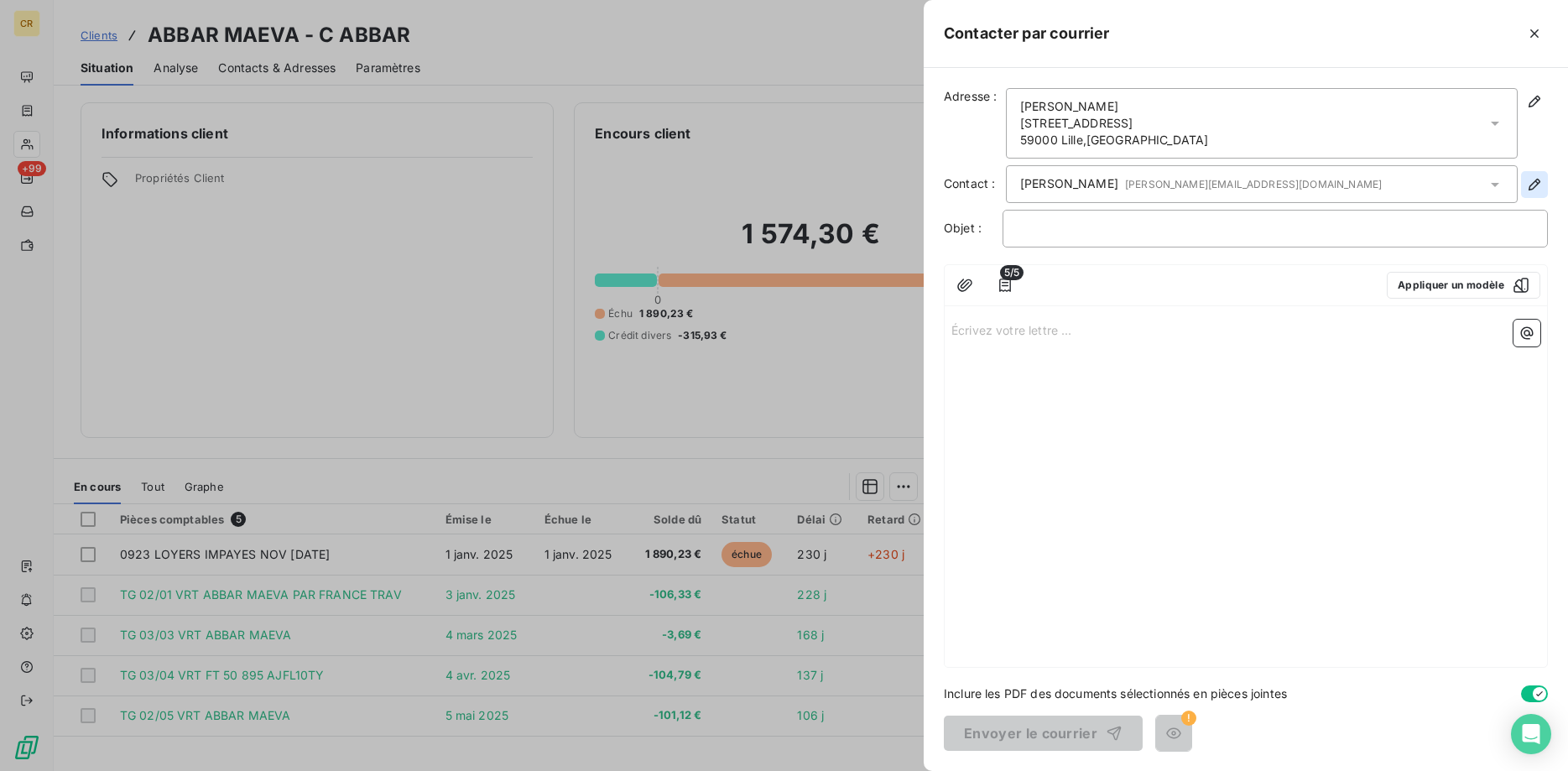
click at [1539, 175] on button "button" at bounding box center [1535, 184] width 26 height 26
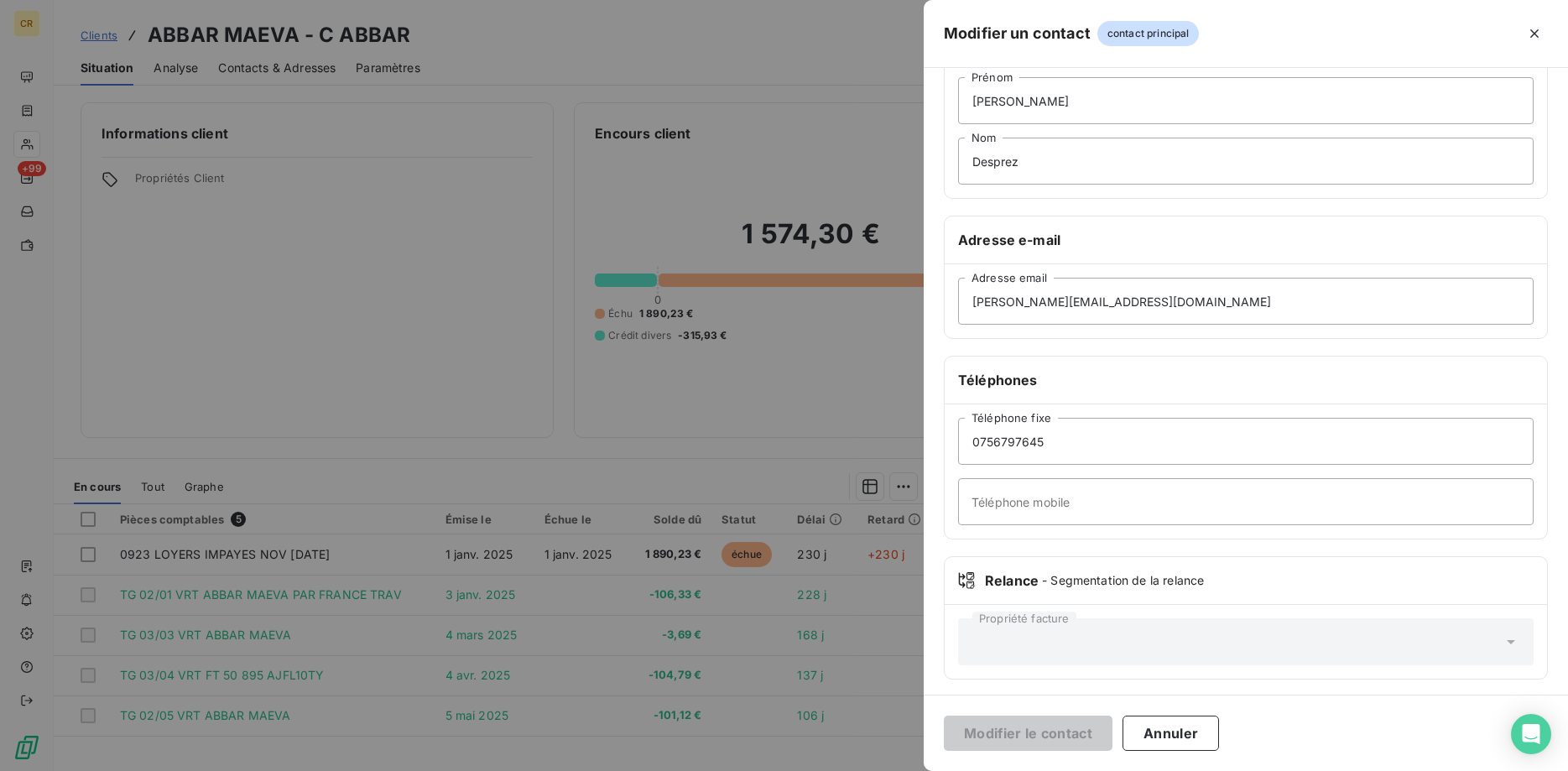
scroll to position [138, 0]
drag, startPoint x: 1101, startPoint y: 300, endPoint x: 933, endPoint y: 283, distance: 168.9
click at [933, 283] on div "Informations générales Civilité Monsieur Valentin Prénom Desprez Nom Adresse e-…" at bounding box center [1245, 322] width 644 height 745
drag, startPoint x: 1079, startPoint y: 299, endPoint x: 964, endPoint y: 288, distance: 115.5
click at [959, 287] on input "valentin@leanpay.fr" at bounding box center [1246, 296] width 575 height 47
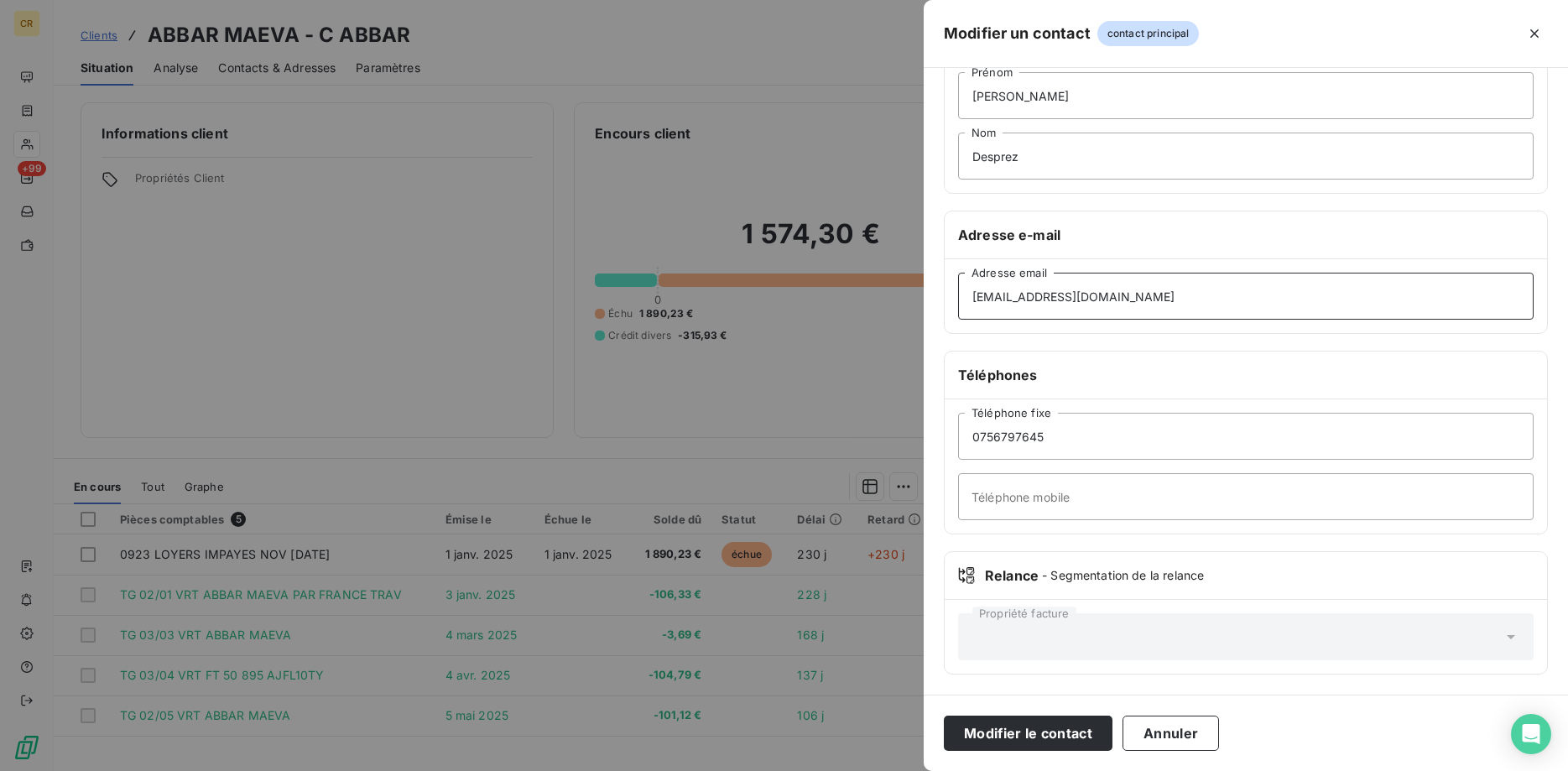
scroll to position [0, 0]
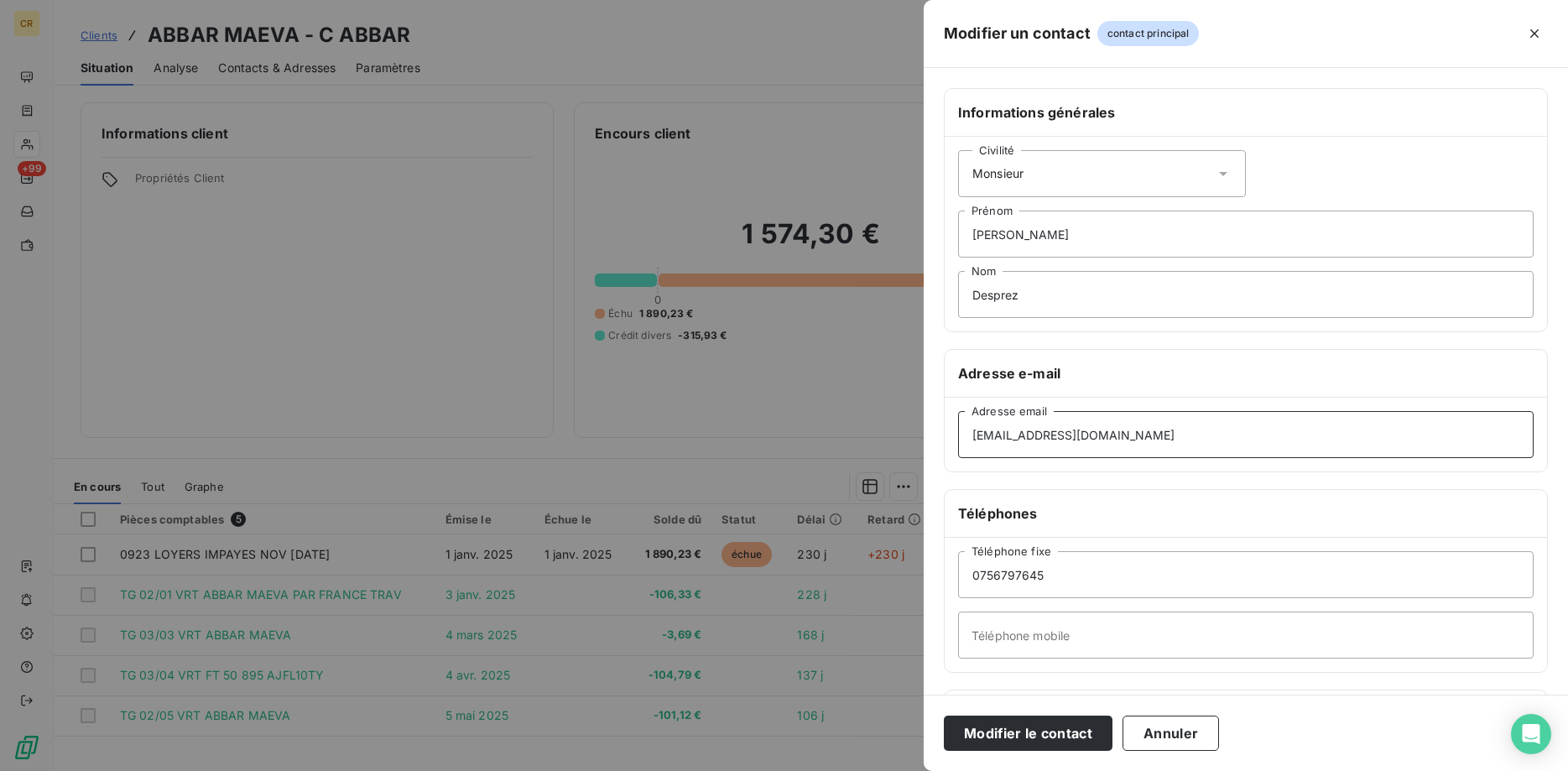
type input "recouvrement@crous-bfc.fr"
click at [883, 393] on div at bounding box center [784, 385] width 1568 height 771
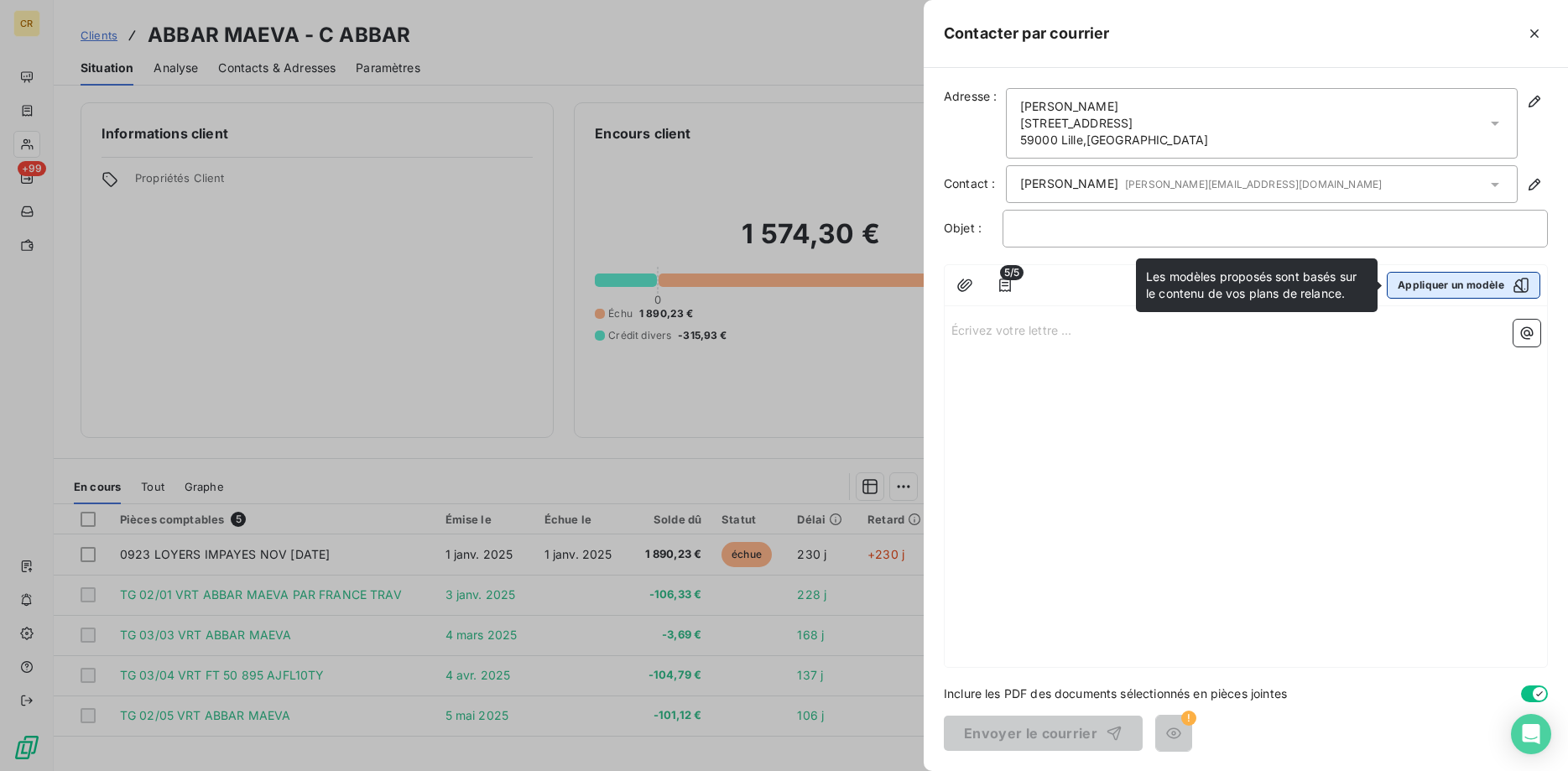
click at [1463, 292] on button "Appliquer un modèle" at bounding box center [1464, 285] width 153 height 26
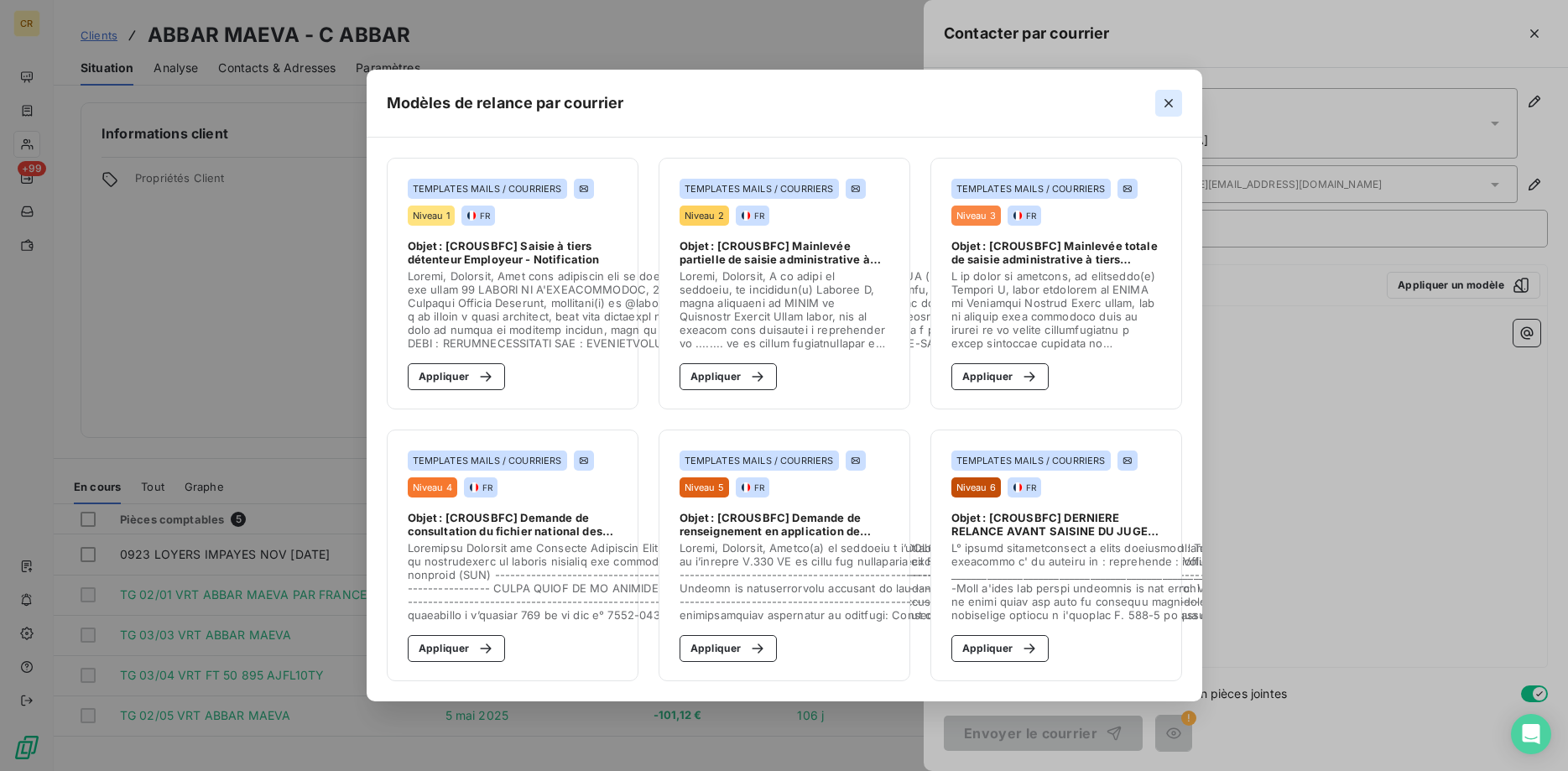
click at [1164, 101] on icon "button" at bounding box center [1169, 103] width 17 height 17
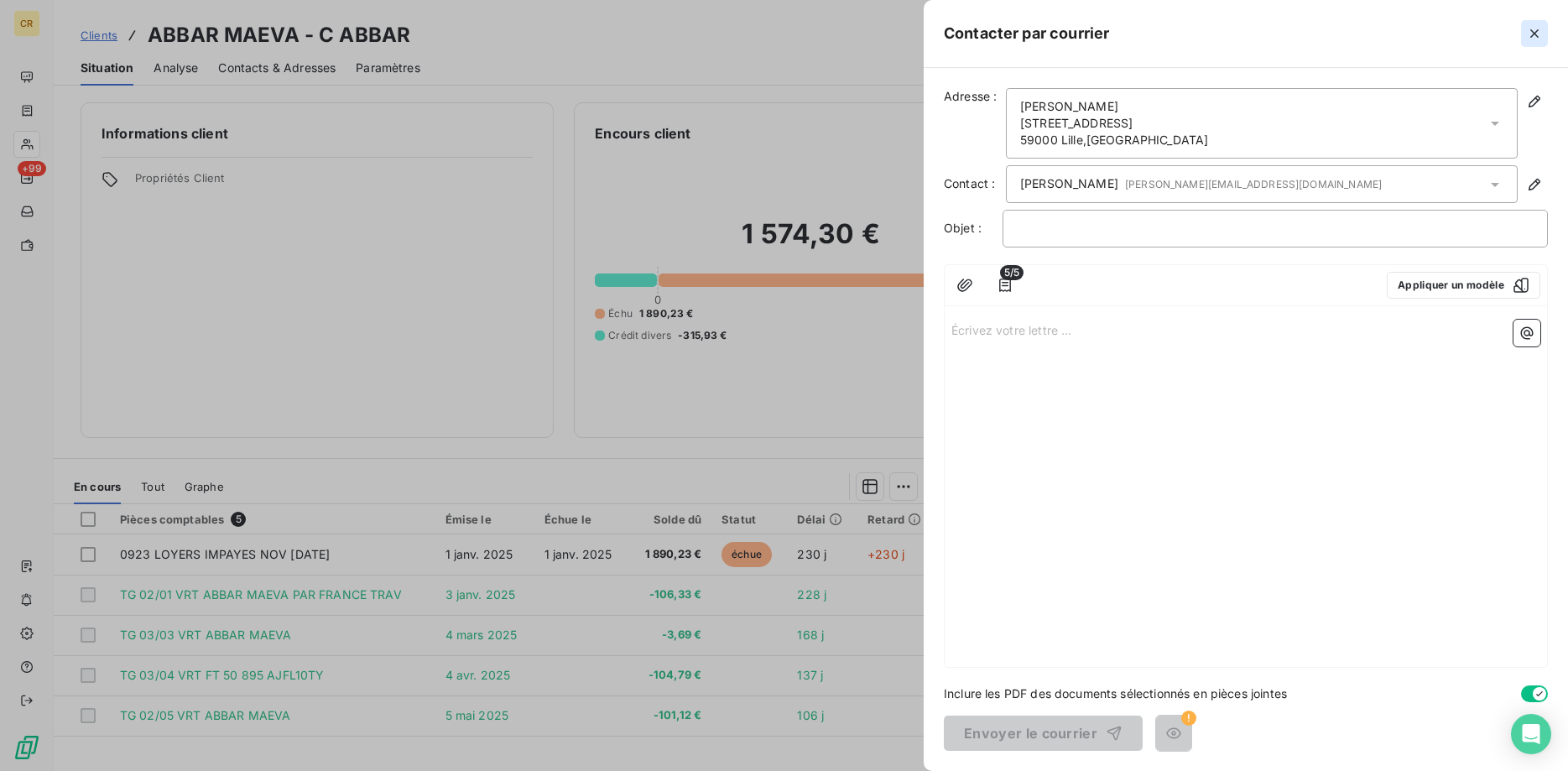
click at [1538, 32] on icon "button" at bounding box center [1535, 34] width 17 height 17
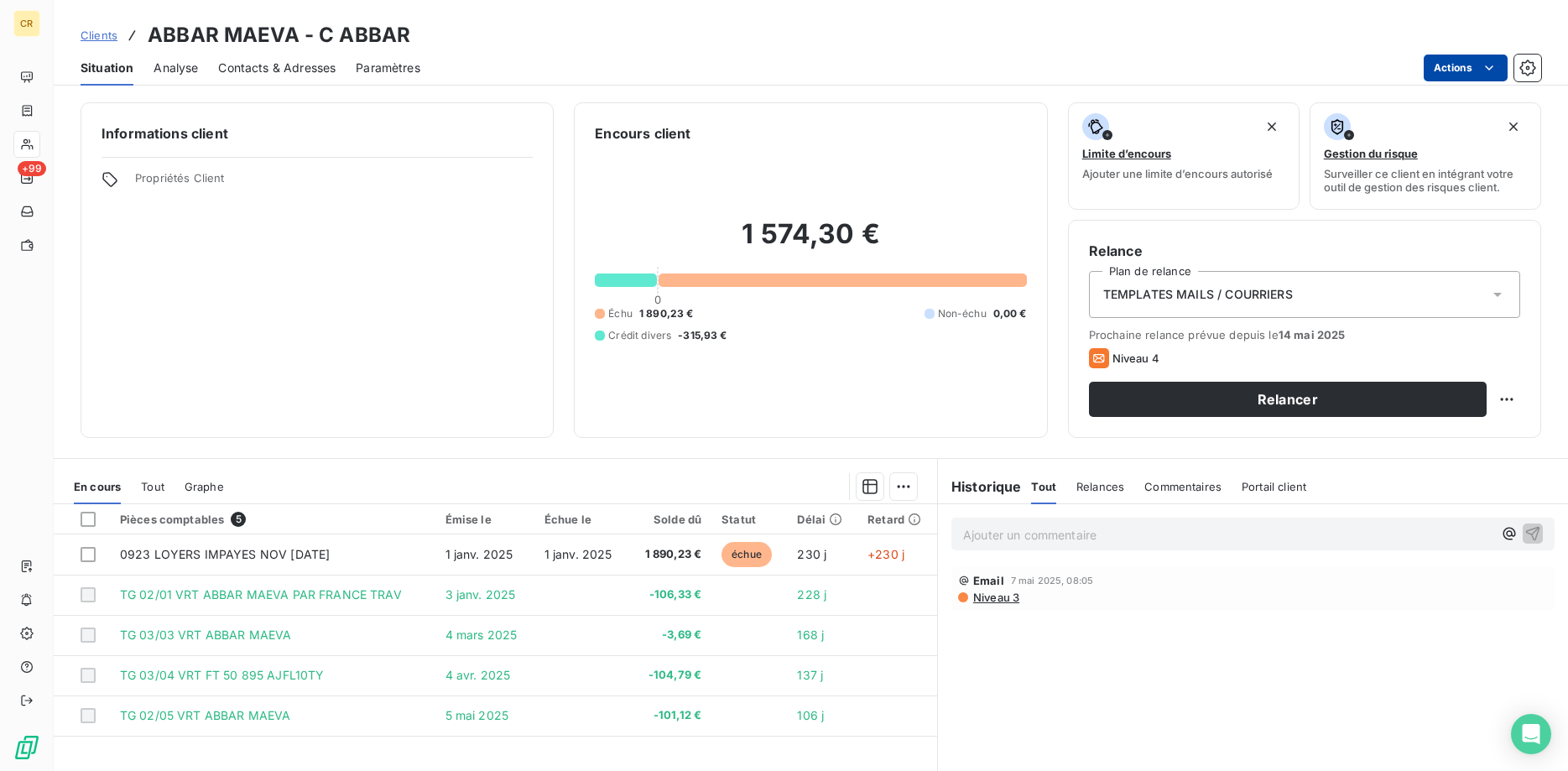
click at [1492, 65] on html "CR +99 Clients ABBAR MAEVA - C ABBAR Situation Analyse Contacts & Adresses Para…" at bounding box center [784, 385] width 1568 height 771
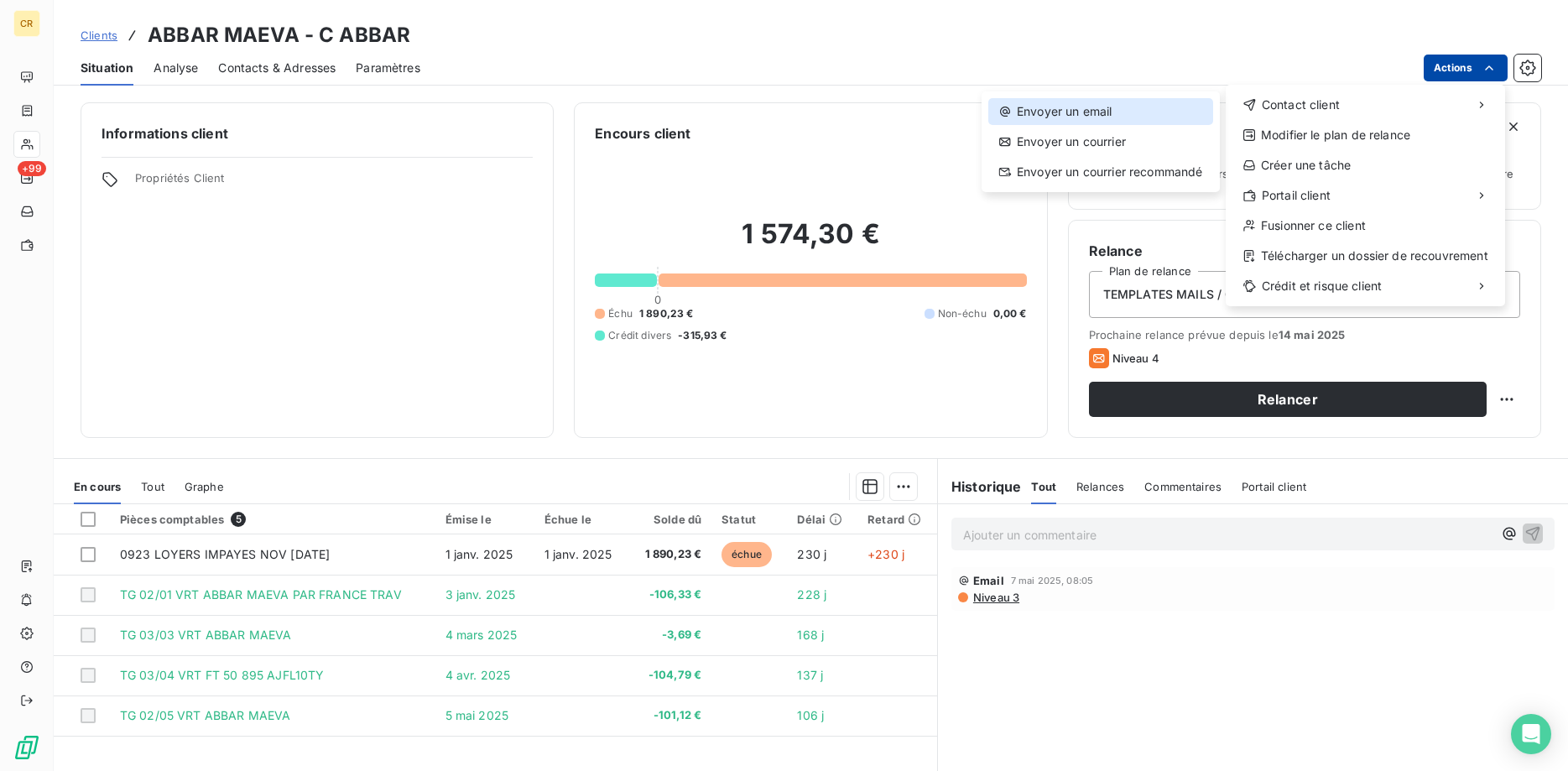
click at [1050, 114] on div "Envoyer un email" at bounding box center [1101, 112] width 225 height 26
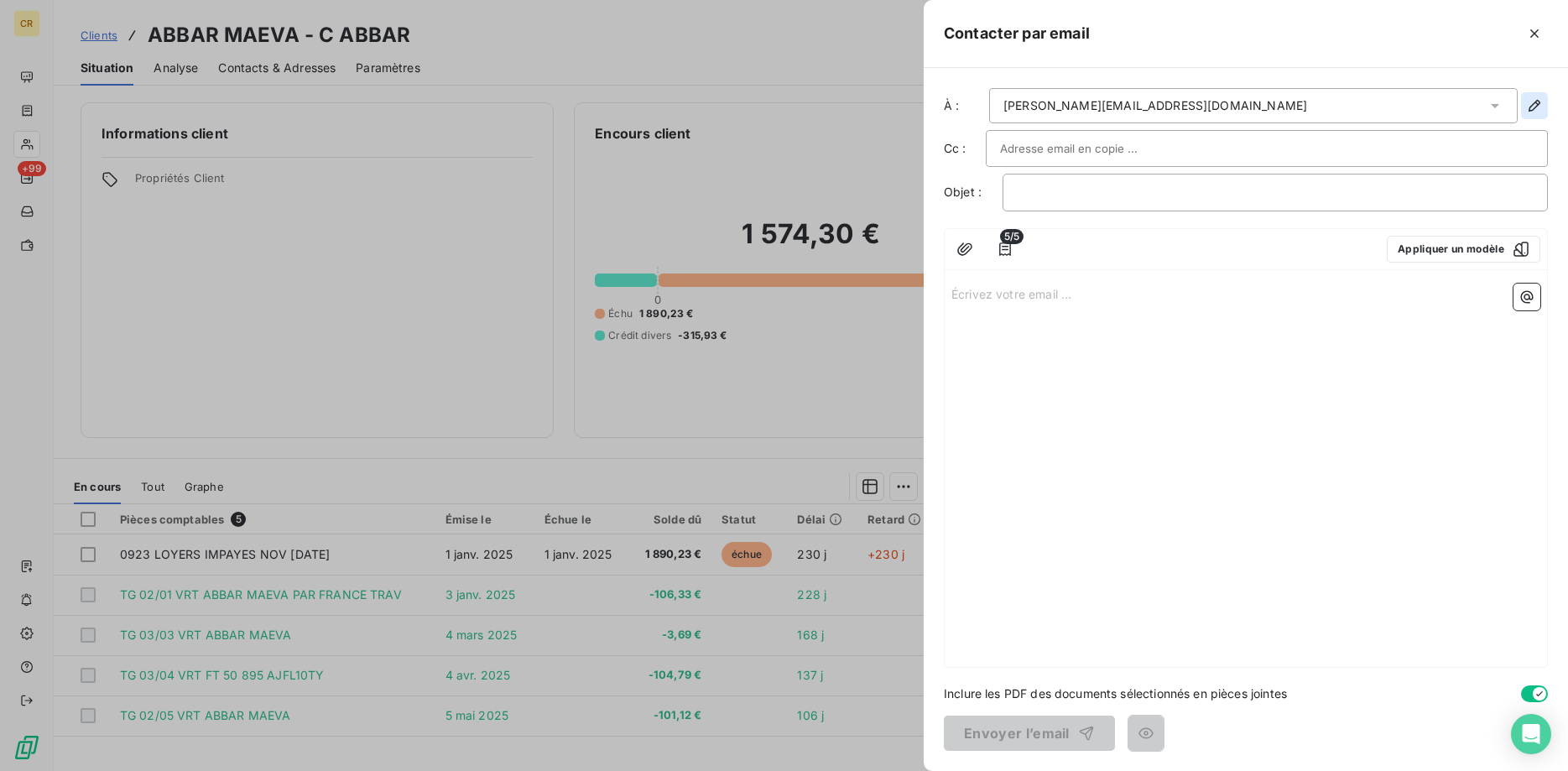
click at [1532, 101] on icon "button" at bounding box center [1535, 106] width 17 height 17
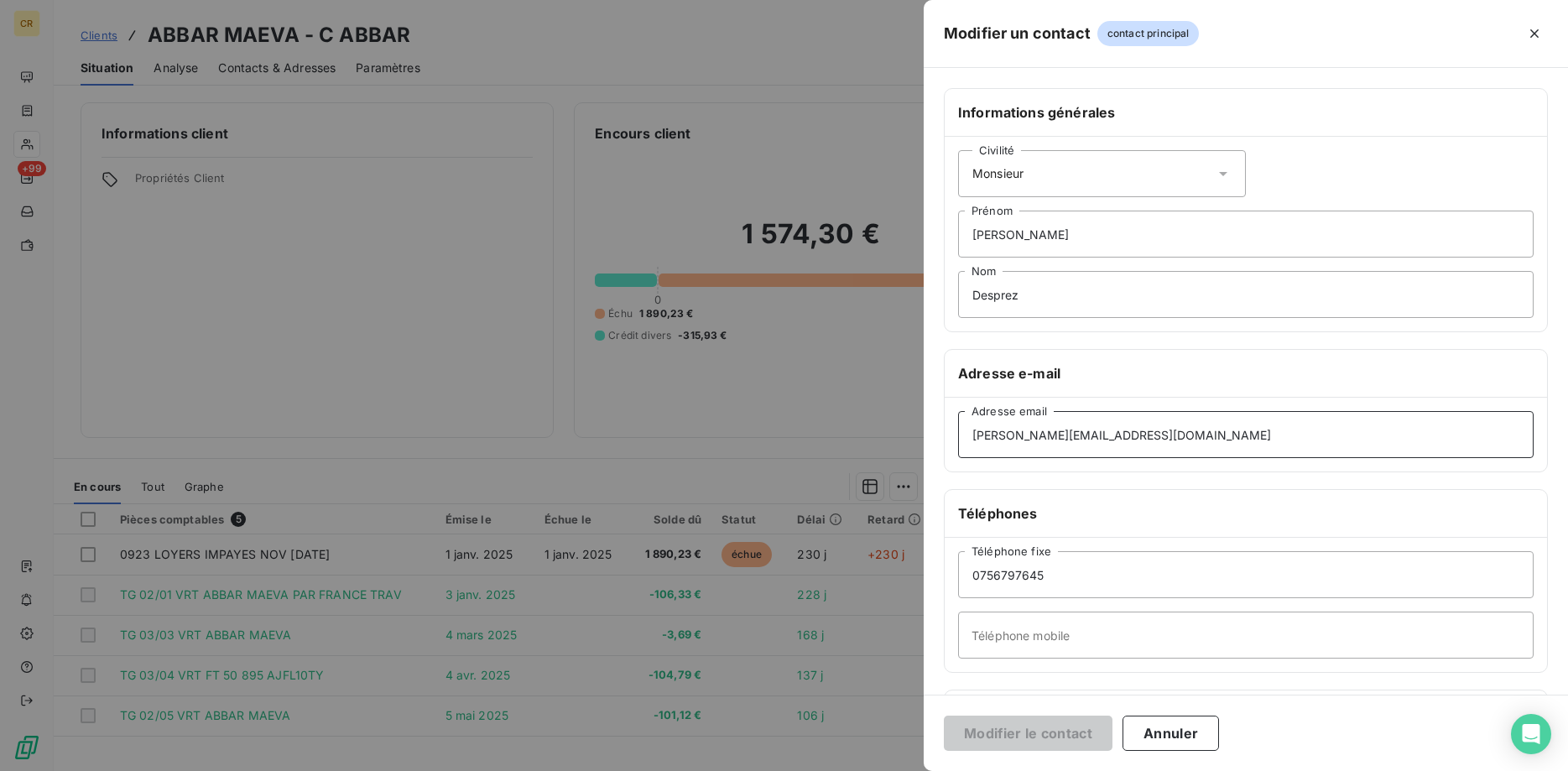
drag, startPoint x: 1111, startPoint y: 446, endPoint x: 957, endPoint y: 425, distance: 155.4
click at [957, 425] on div "valentin@leanpay.fr Adresse email" at bounding box center [1246, 434] width 603 height 74
drag, startPoint x: 1064, startPoint y: 429, endPoint x: 923, endPoint y: 415, distance: 141.7
click at [959, 415] on input "valentin@leanpay.fr" at bounding box center [1246, 435] width 575 height 47
type input "recouvrement@crous-bfc.fr"
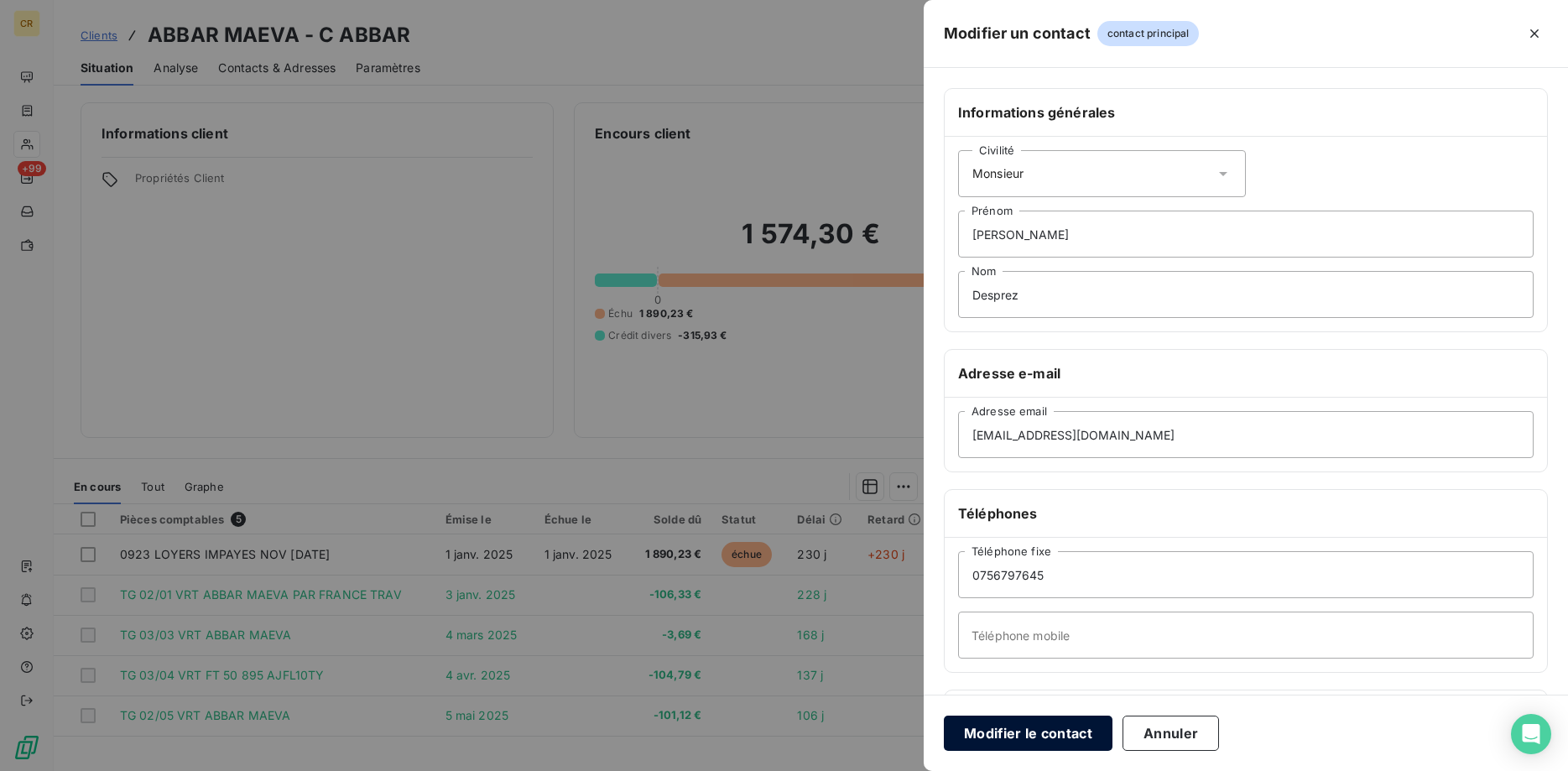
click at [1069, 730] on button "Modifier le contact" at bounding box center [1029, 732] width 168 height 35
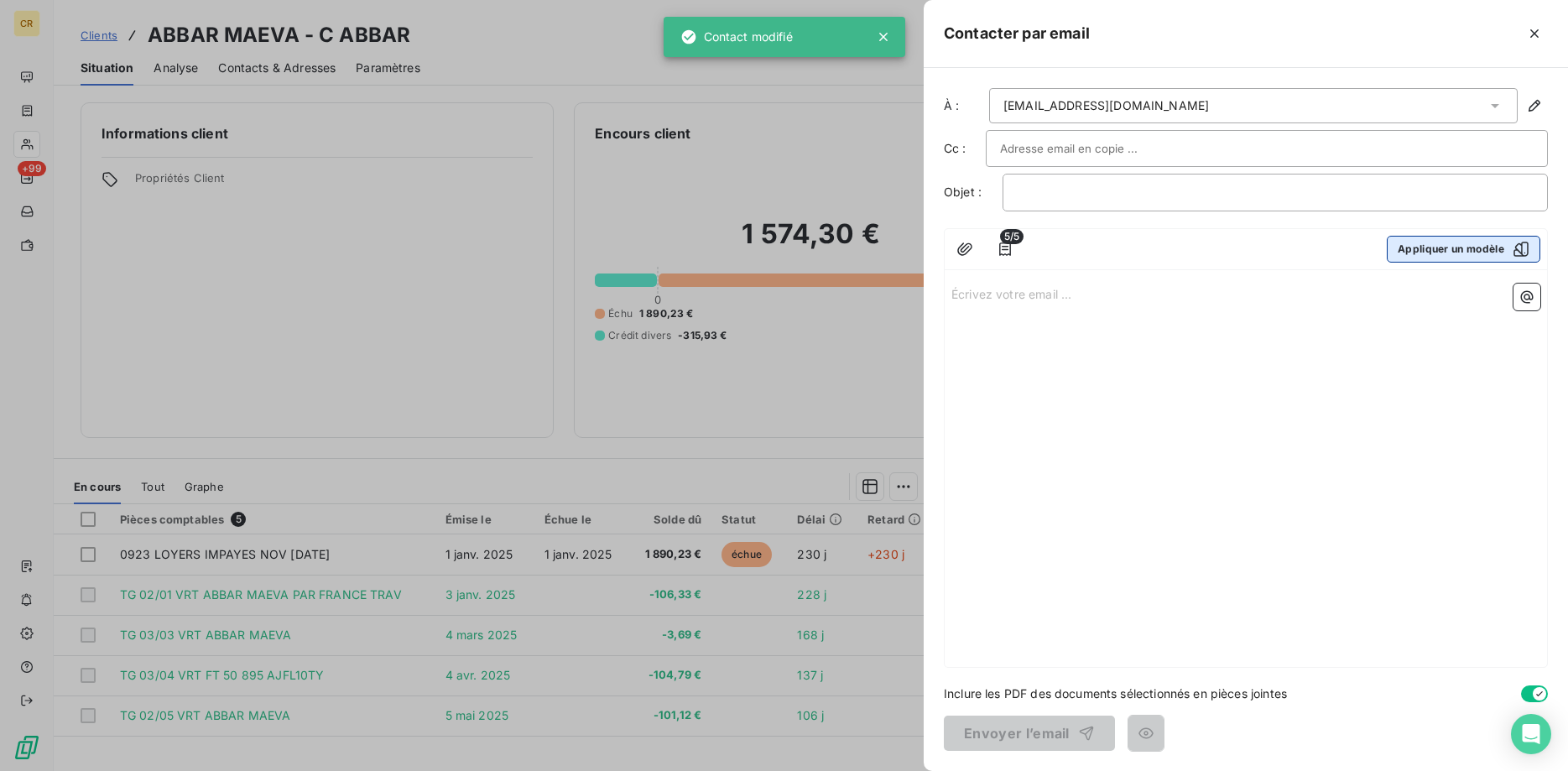
click at [1442, 250] on button "Appliquer un modèle" at bounding box center [1464, 249] width 153 height 26
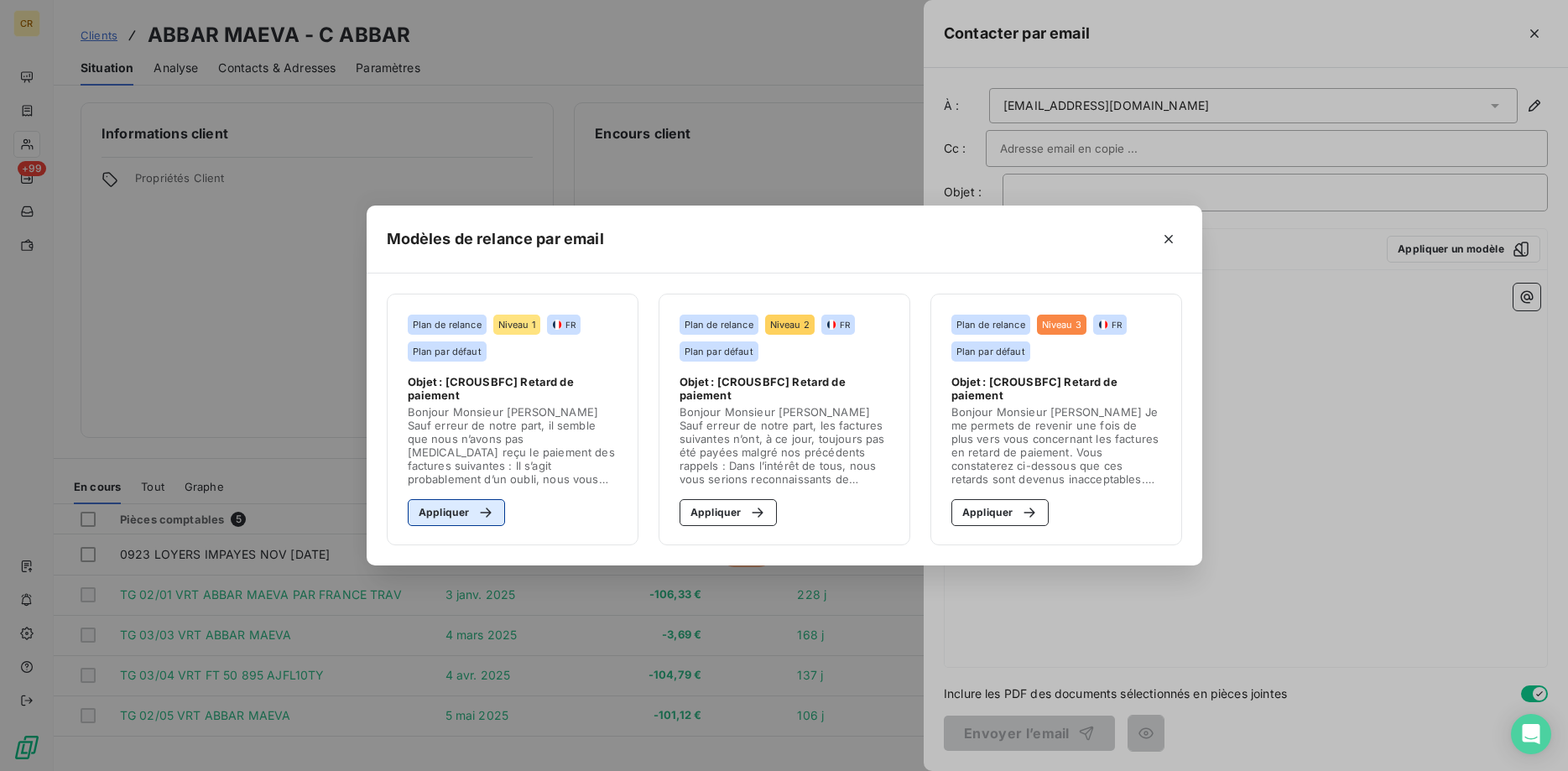
click at [457, 517] on button "Appliquer" at bounding box center [457, 513] width 98 height 26
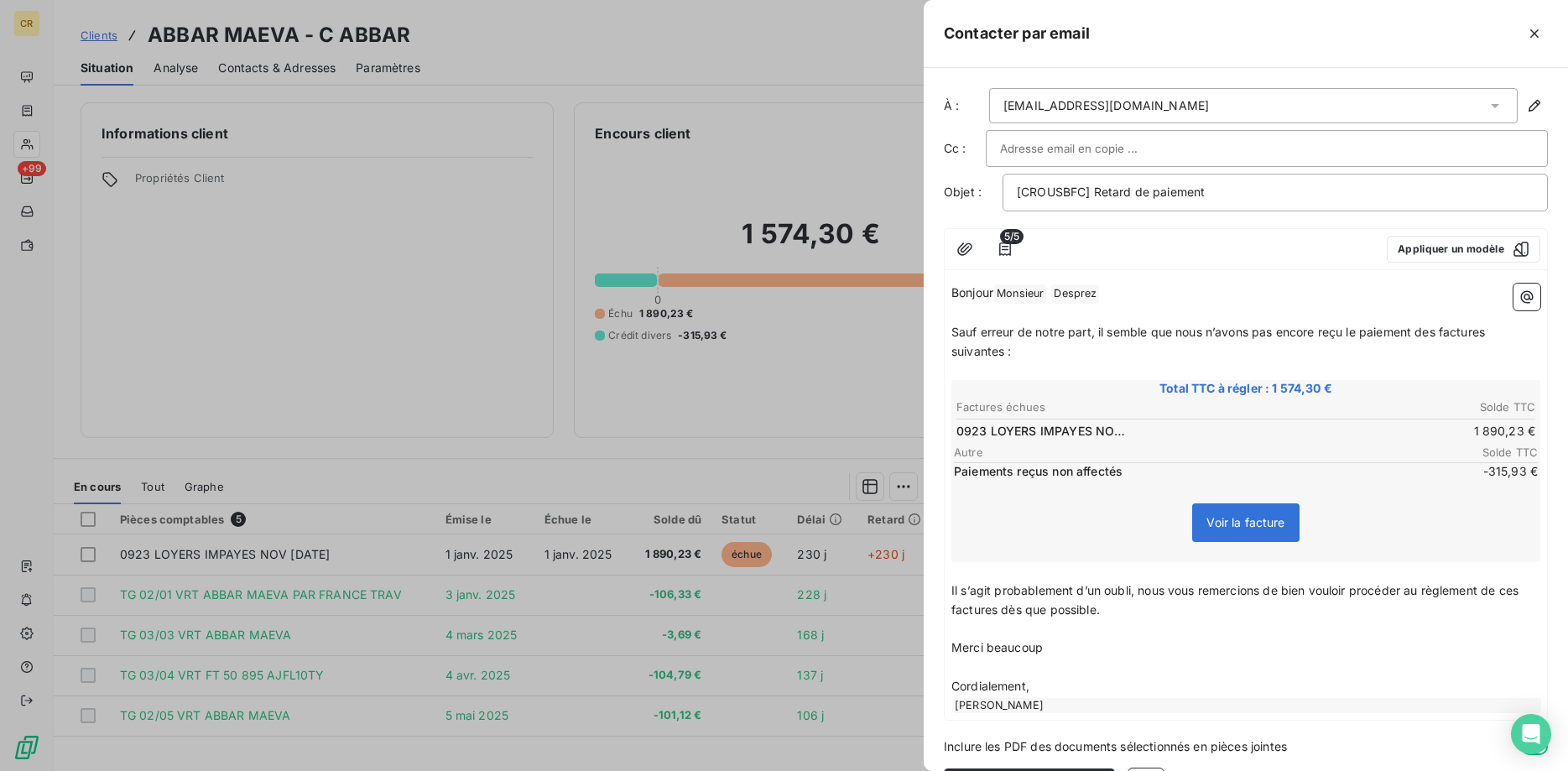
scroll to position [53, 0]
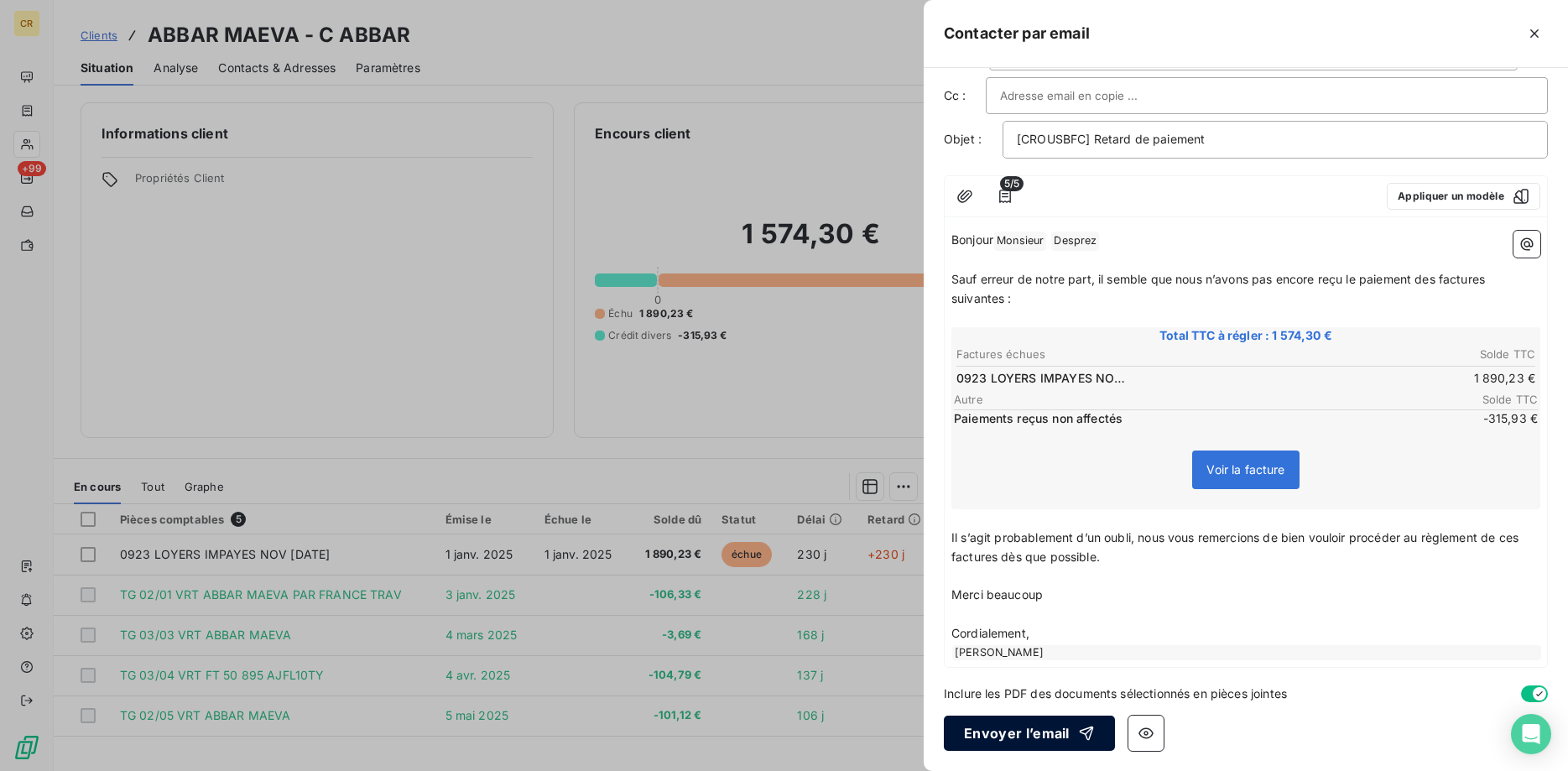
click at [1041, 742] on button "Envoyer l’email" at bounding box center [1030, 732] width 171 height 35
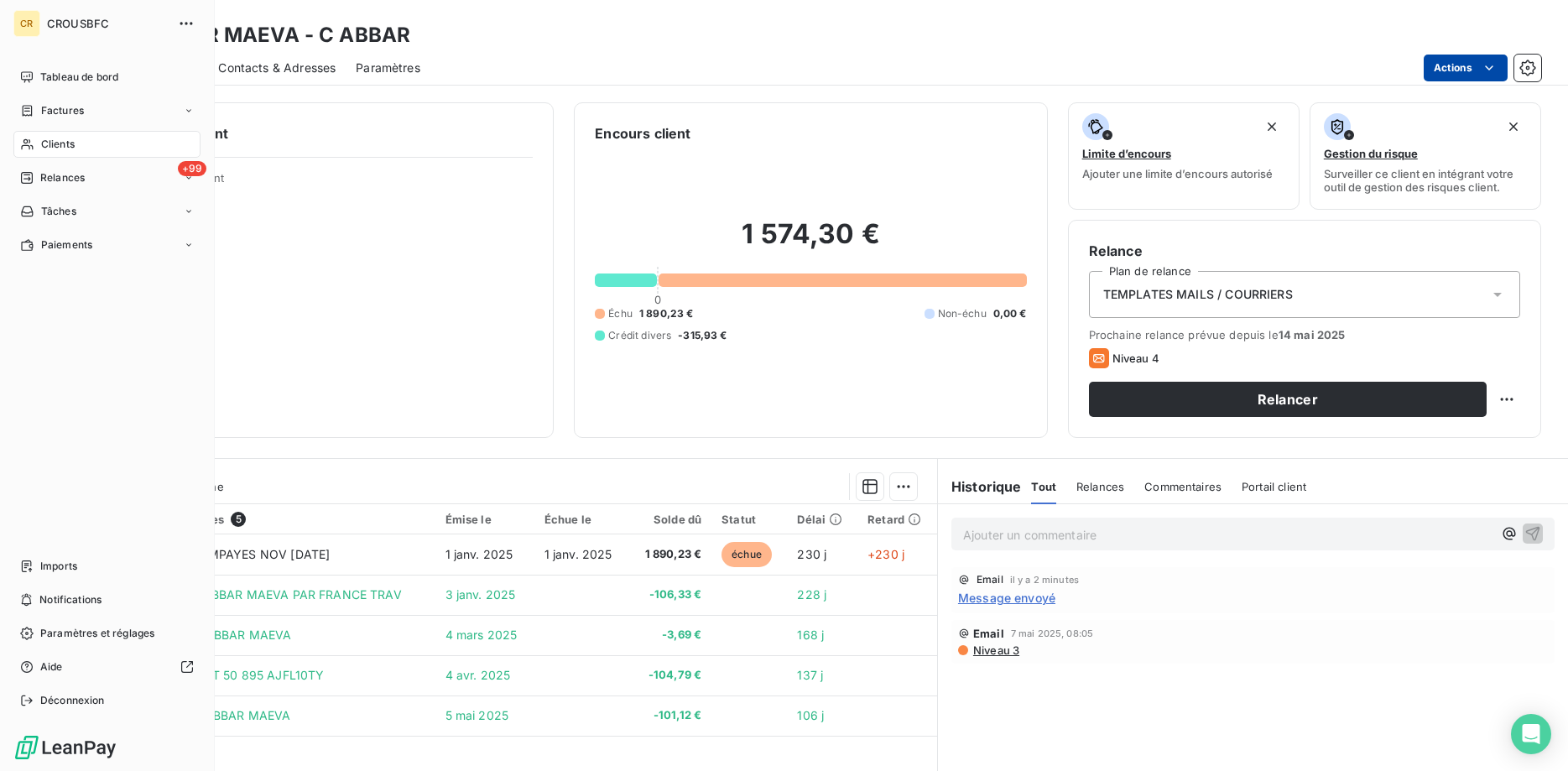
click at [57, 144] on span "Clients" at bounding box center [57, 145] width 33 height 15
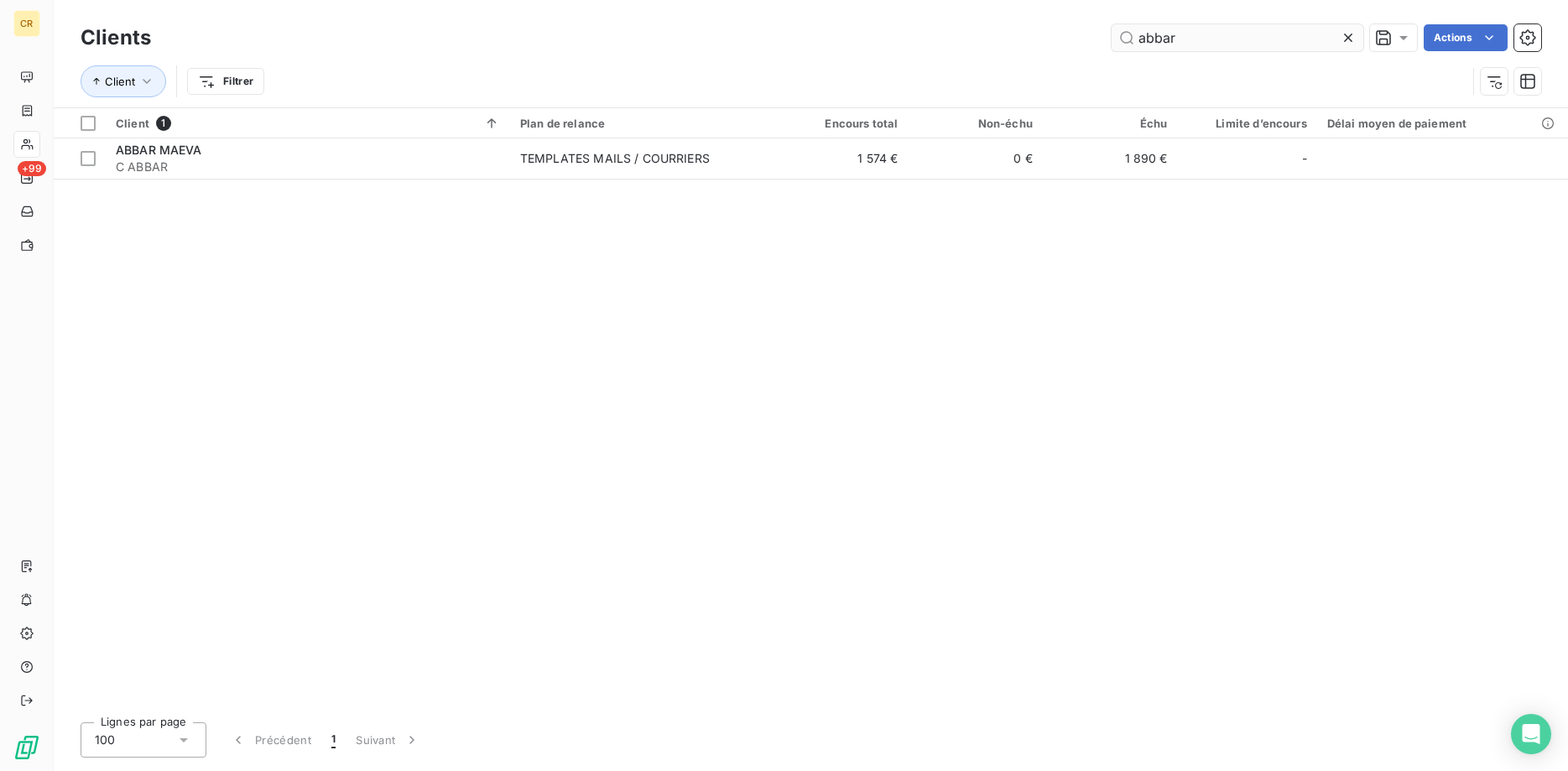
drag, startPoint x: 1211, startPoint y: 33, endPoint x: 1080, endPoint y: 34, distance: 131.0
click at [1112, 34] on input "abbar" at bounding box center [1238, 38] width 252 height 26
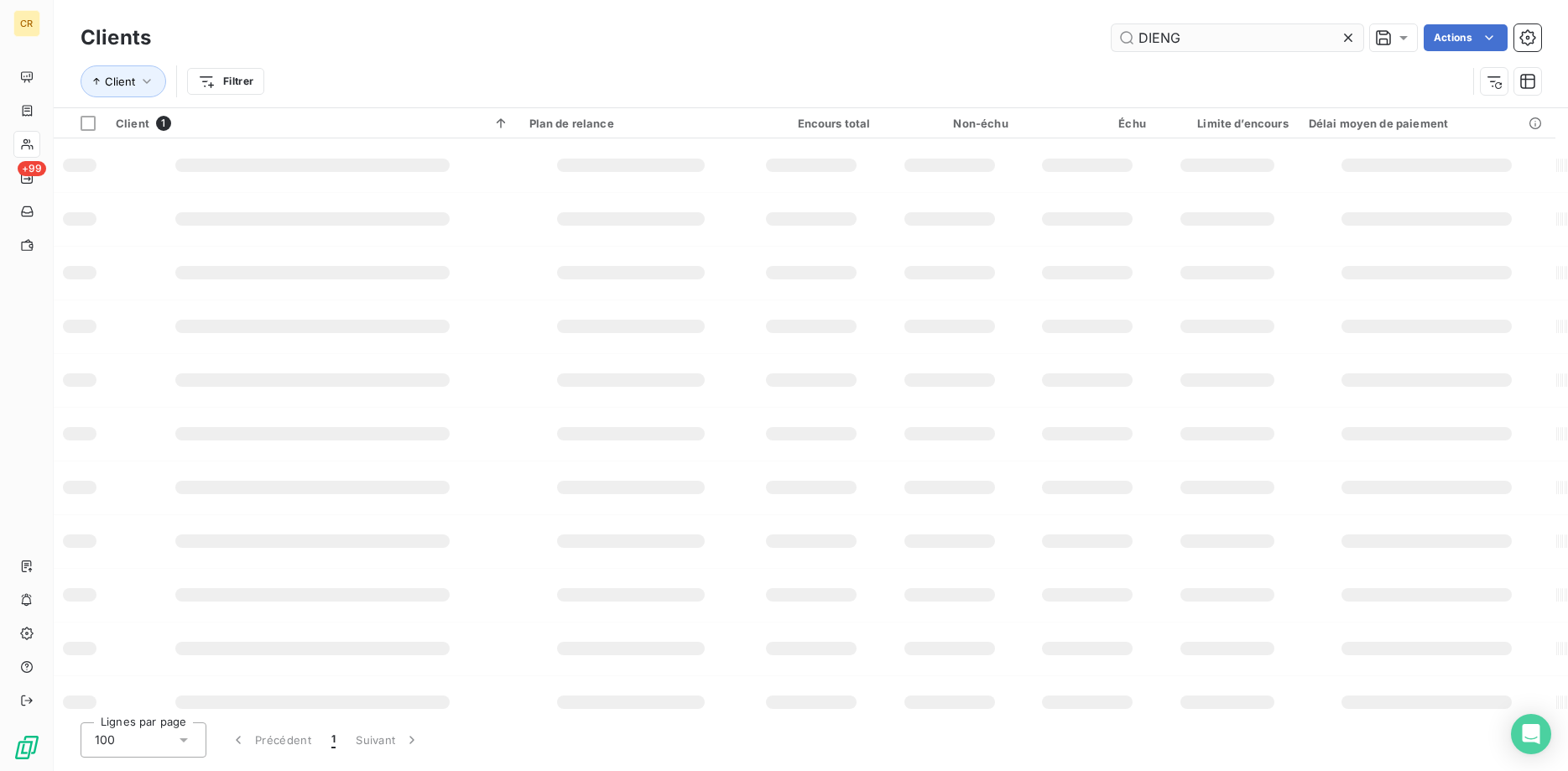
type input "DIENG"
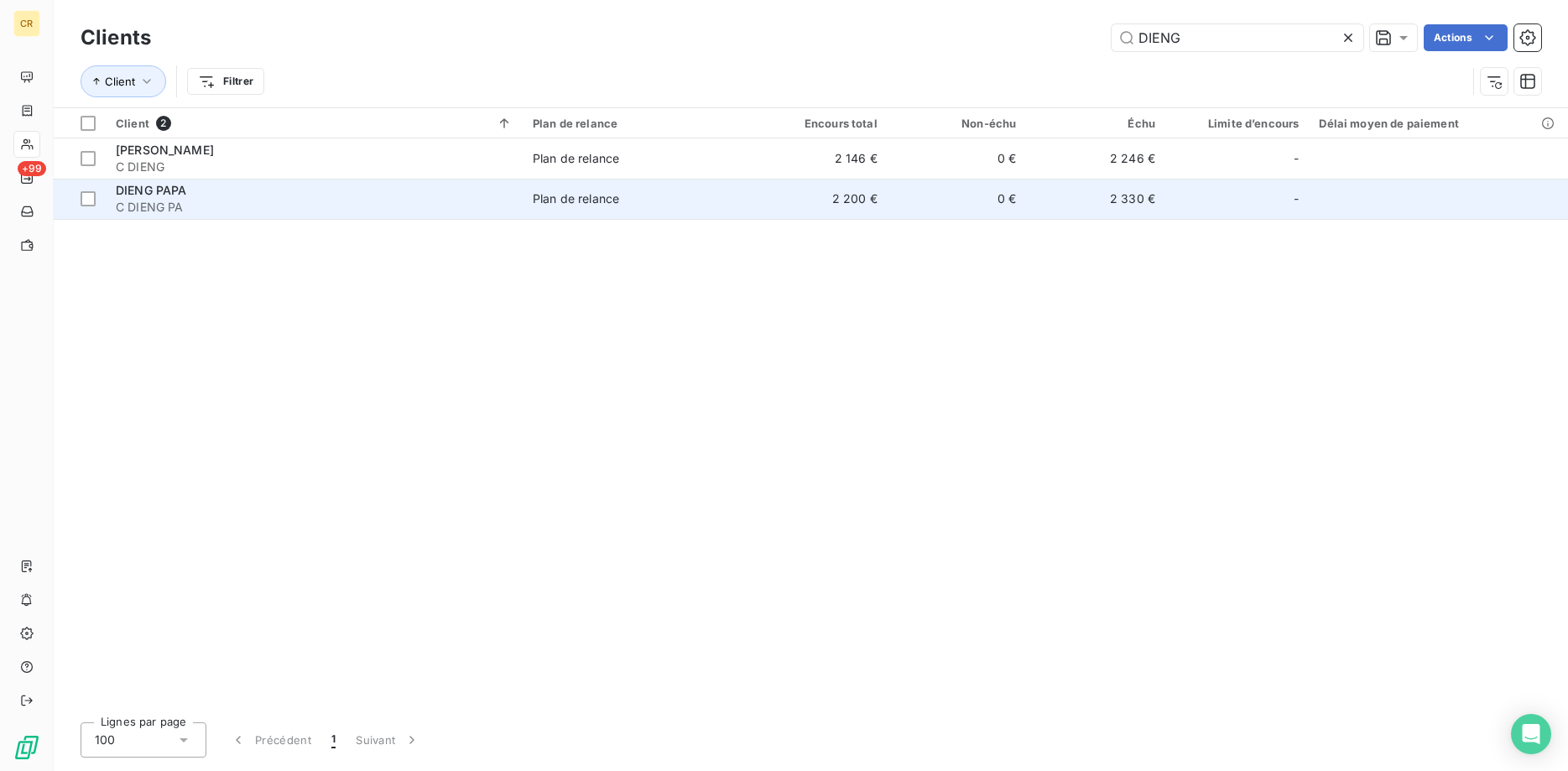
click at [182, 199] on span "C DIENG PA" at bounding box center [313, 207] width 396 height 17
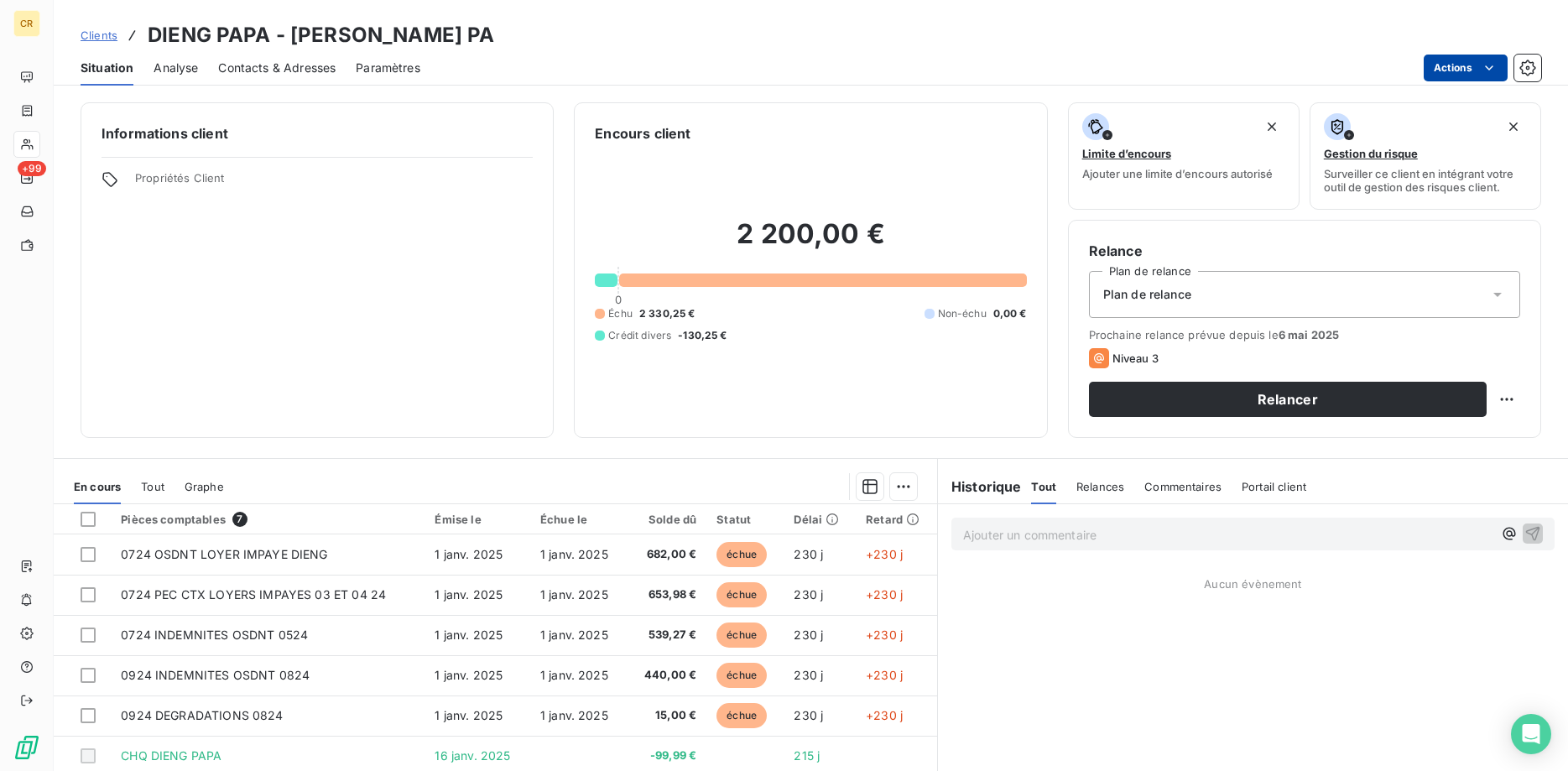
click at [1491, 63] on html "CR +99 Clients DIENG PAPA - C DIENG PA Situation Analyse Contacts & Adresses Pa…" at bounding box center [784, 385] width 1568 height 771
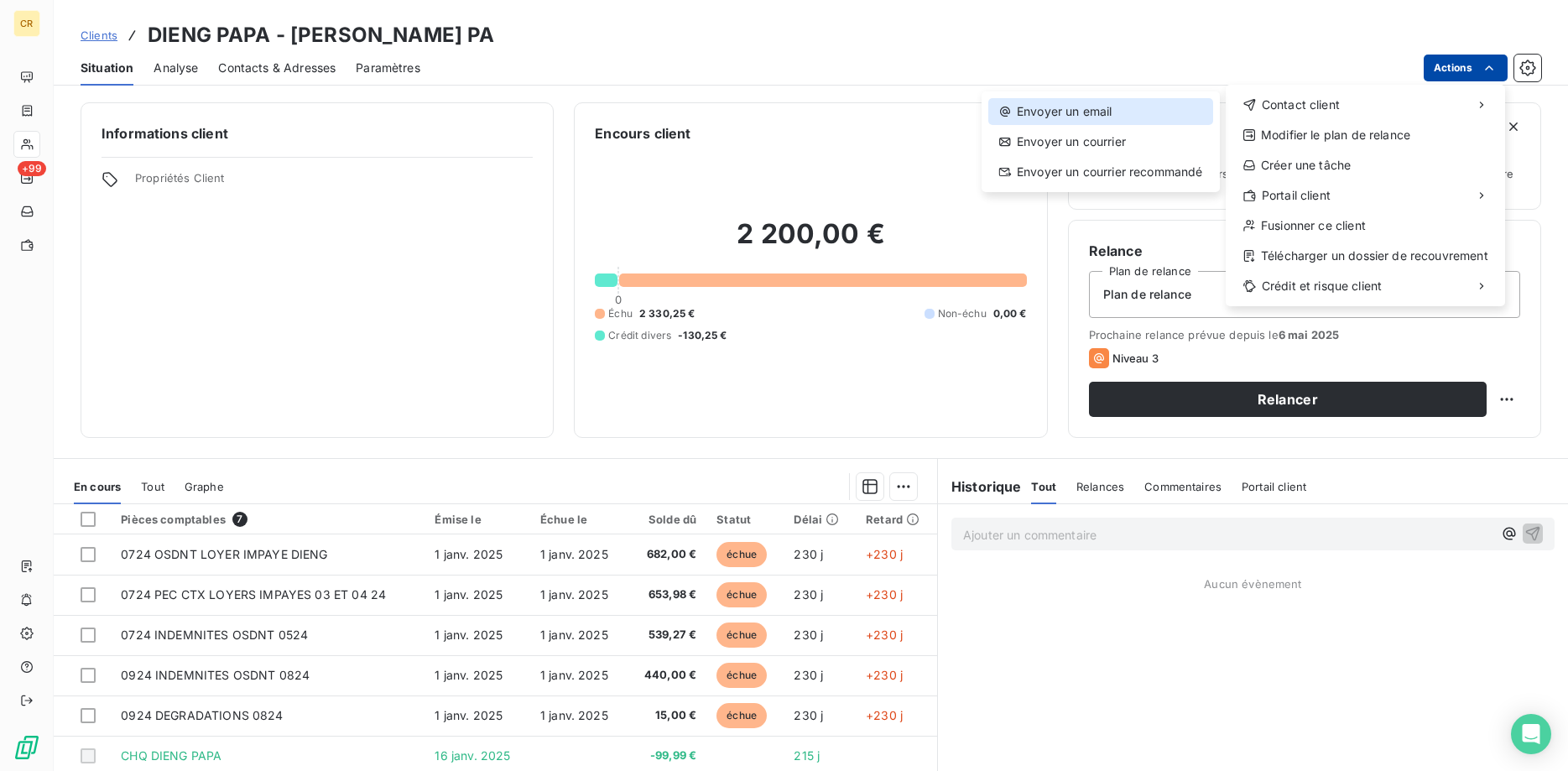
click at [1093, 114] on div "Envoyer un email" at bounding box center [1101, 112] width 225 height 26
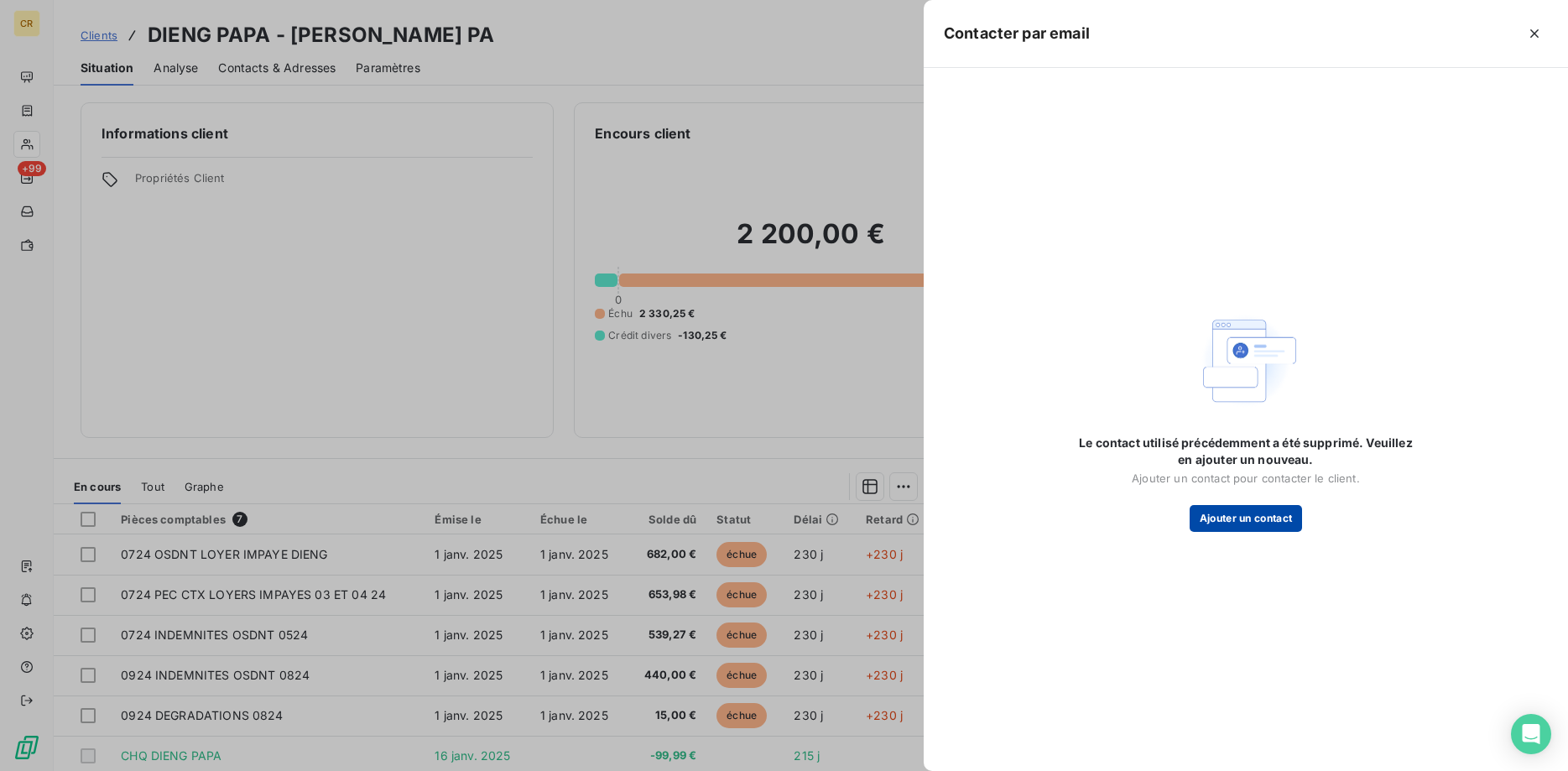
click at [1242, 517] on button "Ajouter un contact" at bounding box center [1246, 518] width 114 height 26
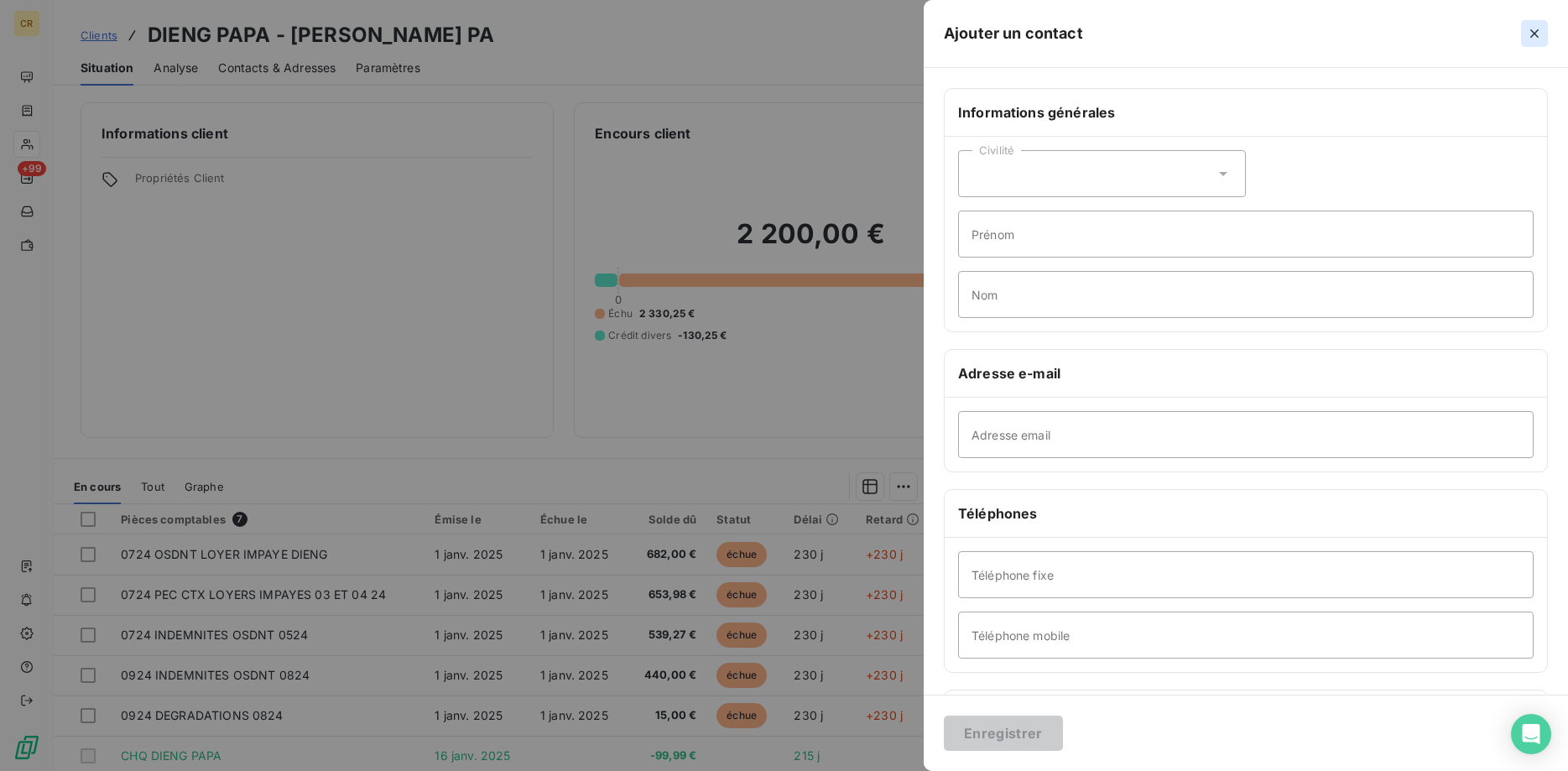
click at [1534, 35] on icon "button" at bounding box center [1535, 33] width 9 height 9
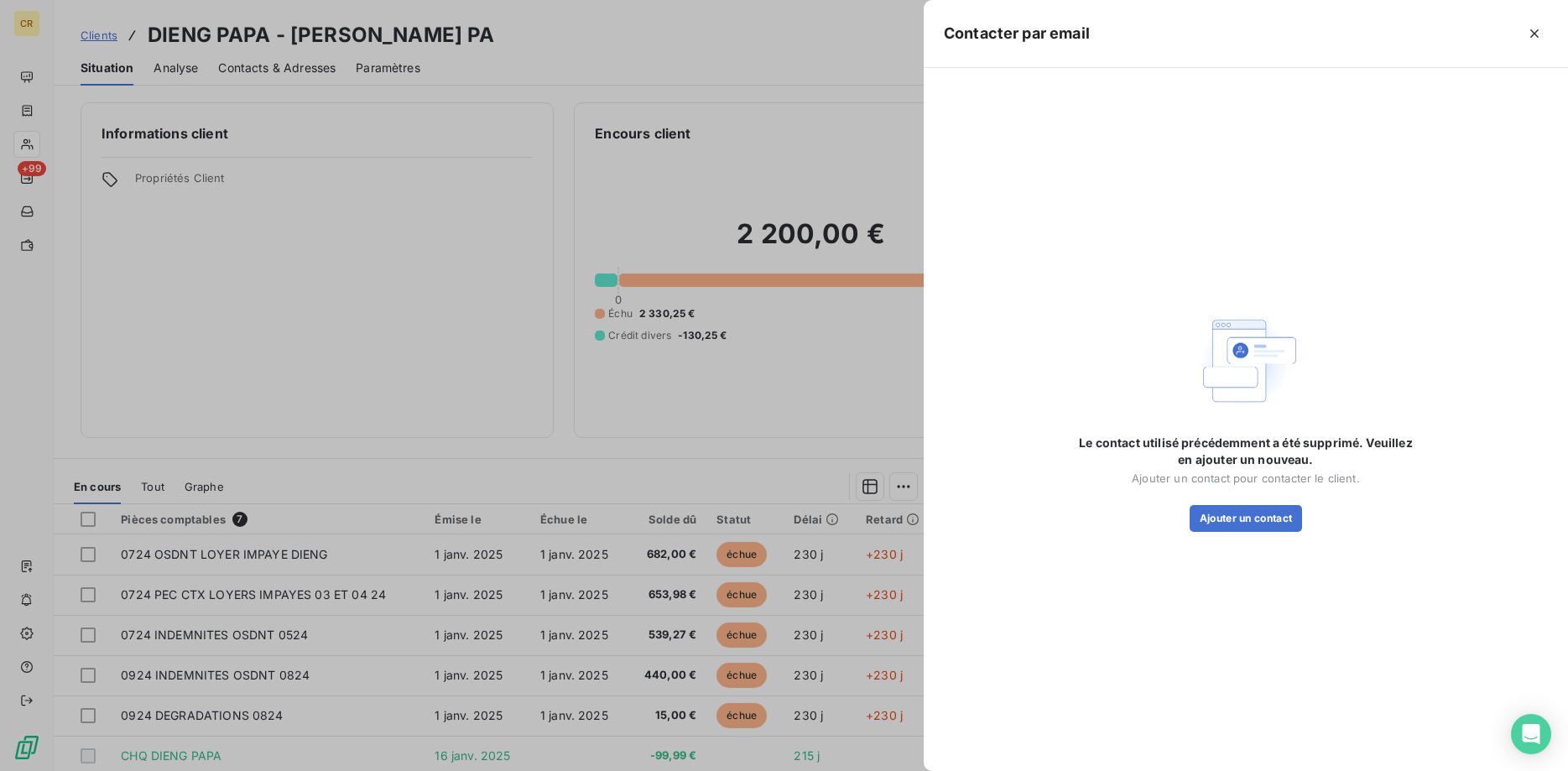
click at [871, 411] on div at bounding box center [784, 385] width 1568 height 771
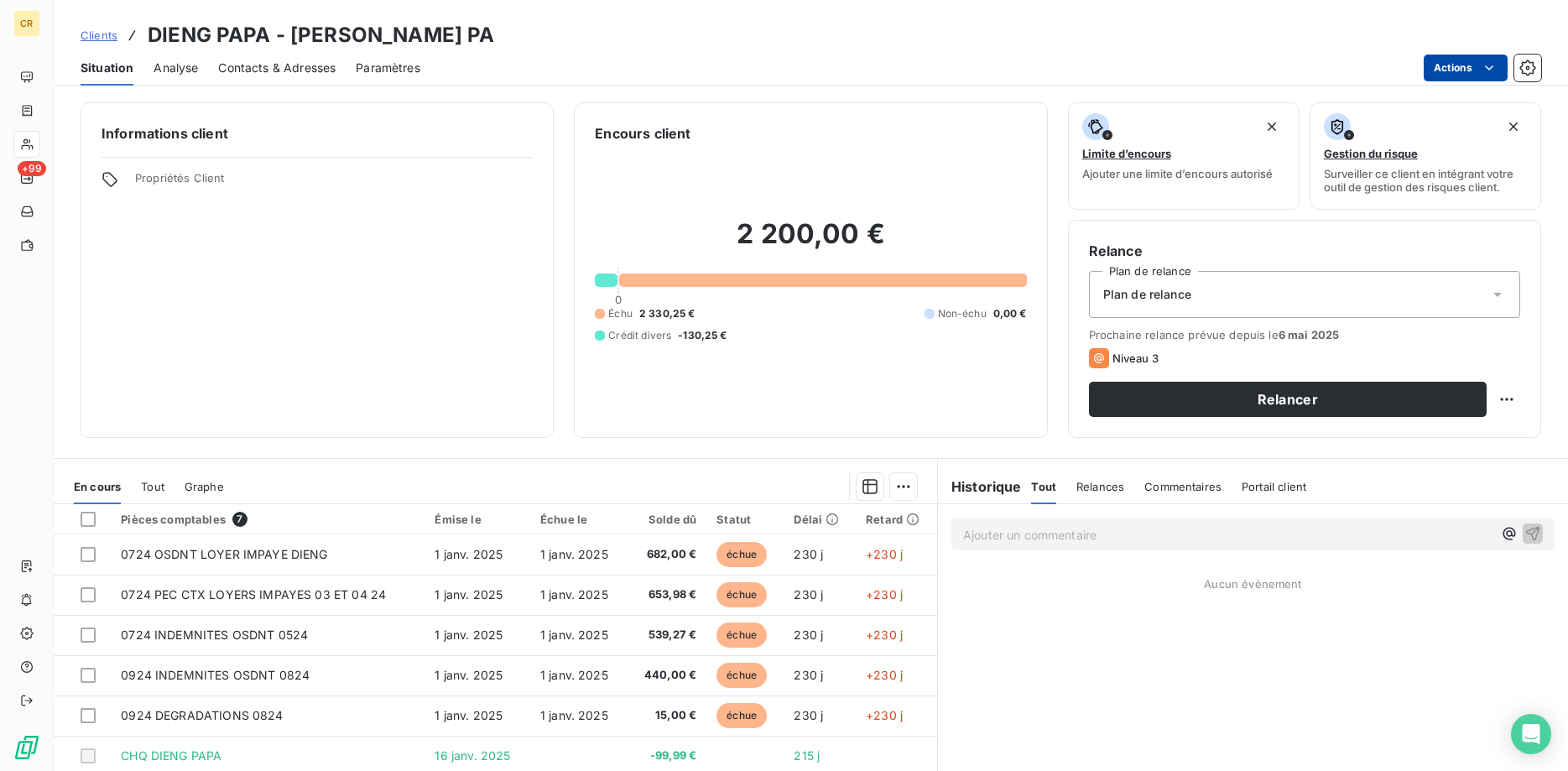
click at [1484, 69] on html "CR +99 Clients DIENG PAPA - C DIENG PA Situation Analyse Contacts & Adresses Pa…" at bounding box center [784, 385] width 1568 height 771
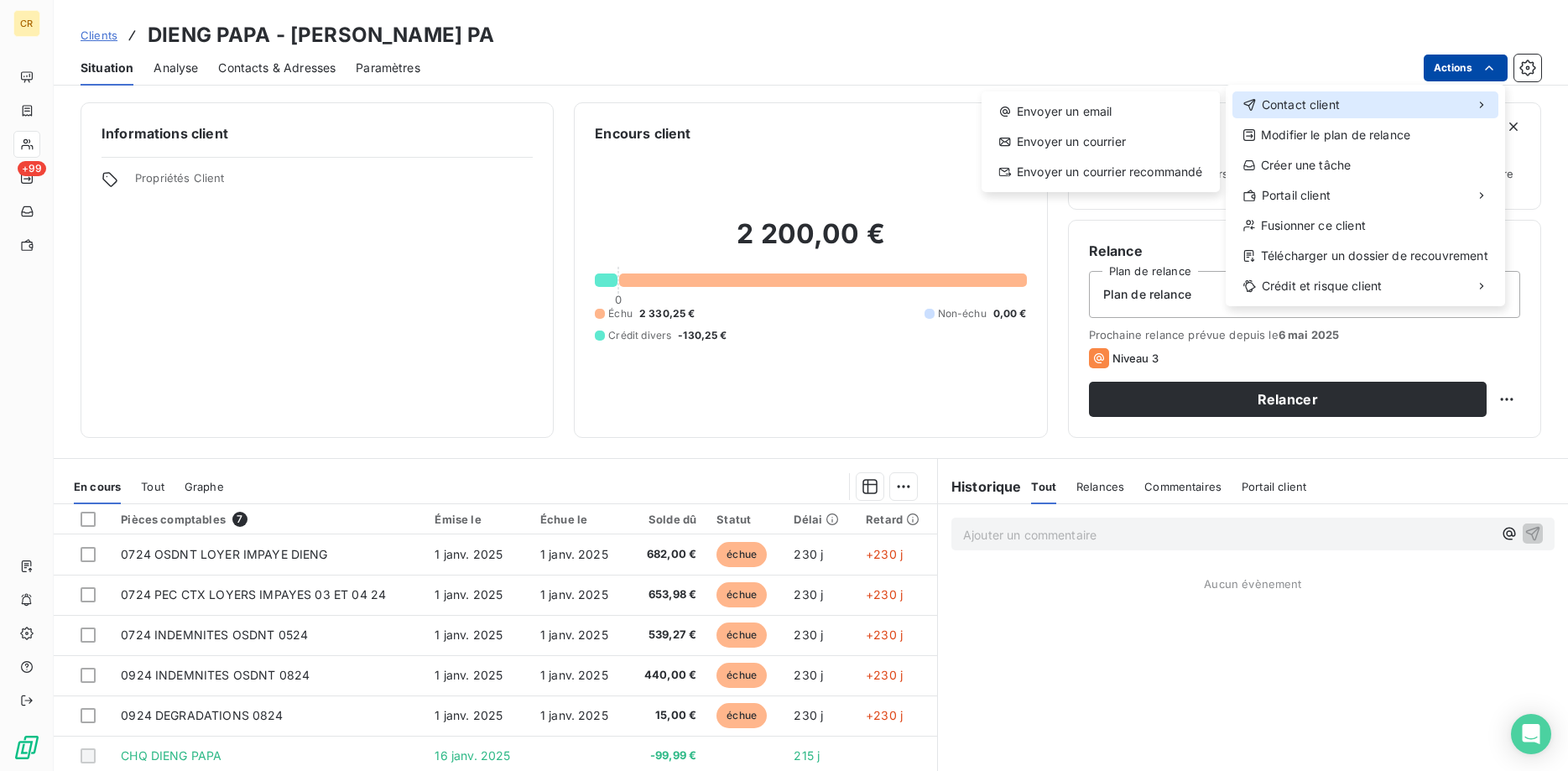
click at [1389, 111] on div "Contact client" at bounding box center [1365, 105] width 266 height 26
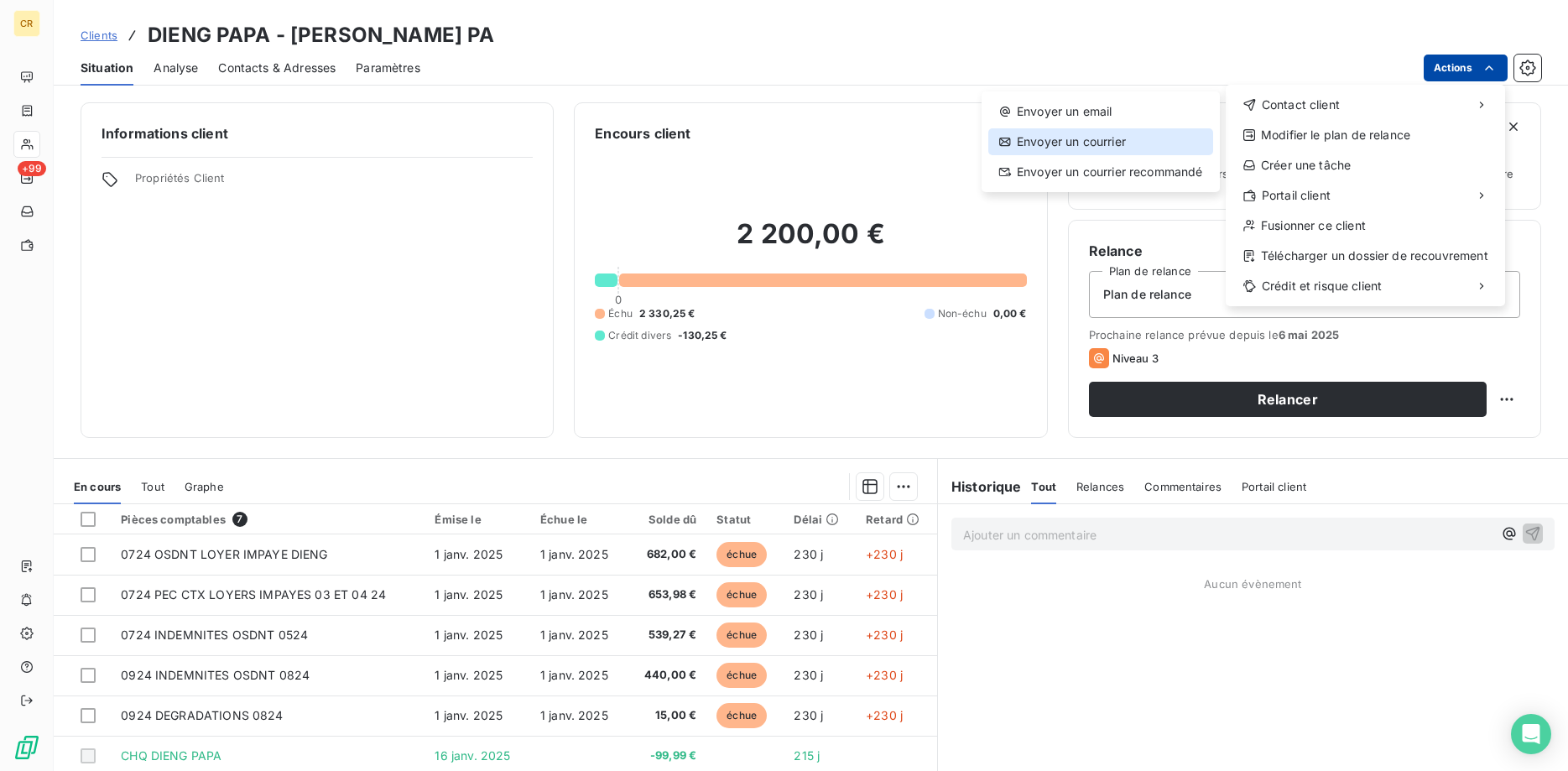
click at [1051, 145] on div "Envoyer un courrier" at bounding box center [1101, 142] width 225 height 26
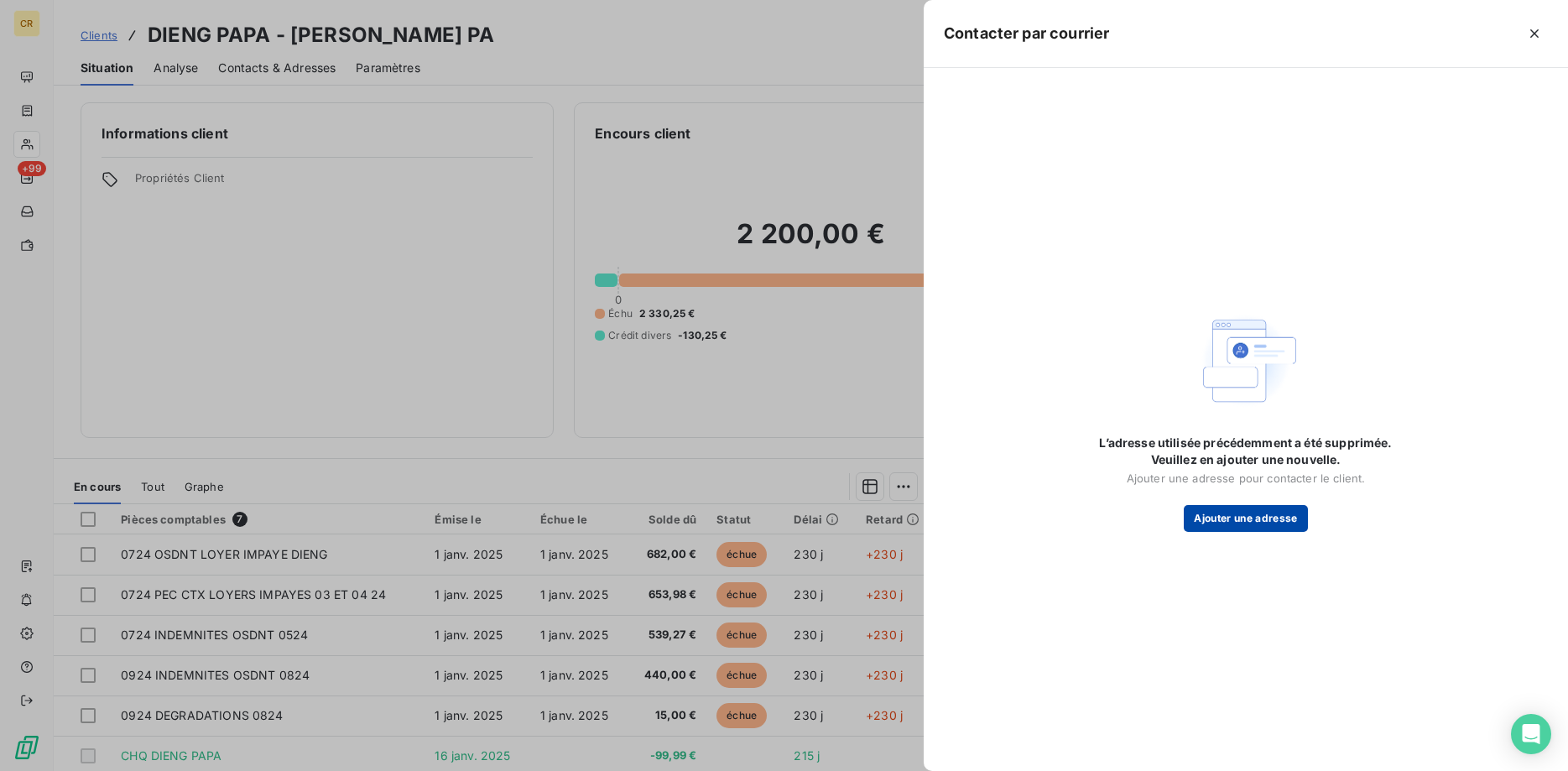
click at [1242, 518] on button "Ajouter une adresse" at bounding box center [1245, 518] width 123 height 26
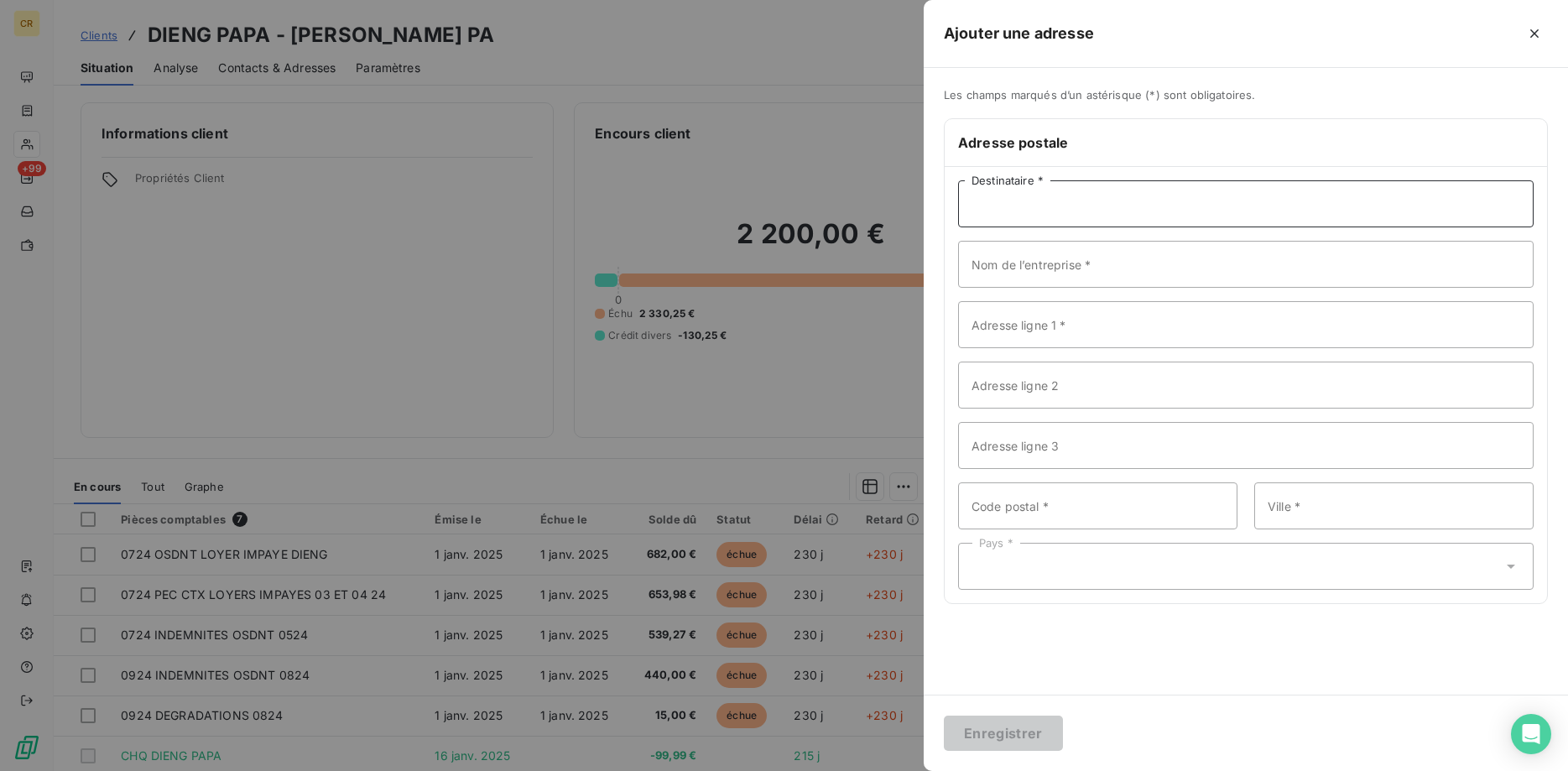
click at [1083, 209] on input "Destinataire *" at bounding box center [1246, 204] width 575 height 47
type input "d"
drag, startPoint x: 1081, startPoint y: 211, endPoint x: 968, endPoint y: 210, distance: 113.0
click at [968, 210] on input "DRFIP21" at bounding box center [1246, 204] width 575 height 47
type input "DRFIP21"
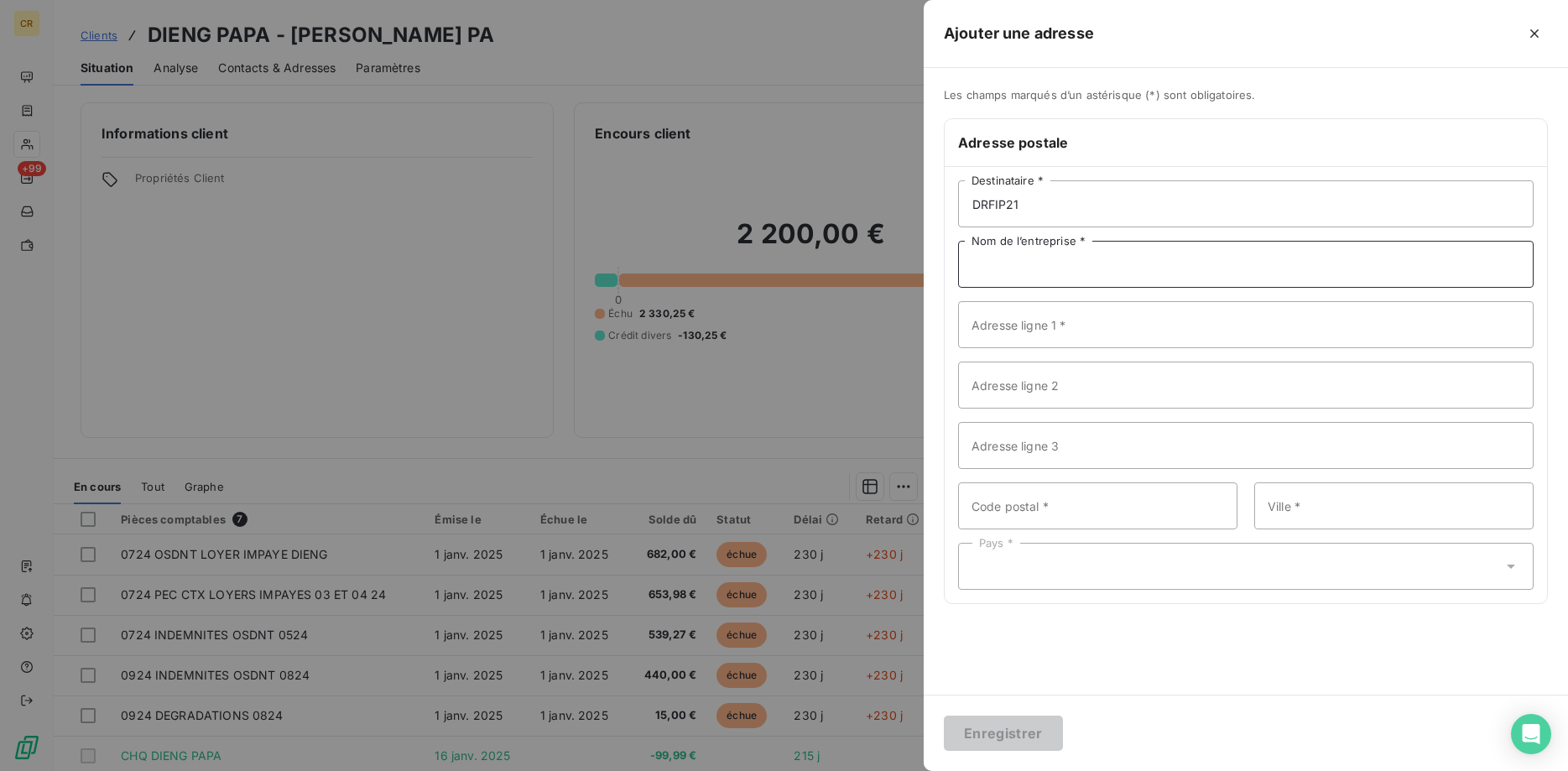
click at [1109, 257] on input "Nom de l’entreprise *" at bounding box center [1246, 265] width 575 height 47
paste input "DRFIP21"
type input "DRFIP21"
click at [1078, 330] on input "Adresse ligne 1 *" at bounding box center [1246, 324] width 575 height 47
type input "21000 DIJON"
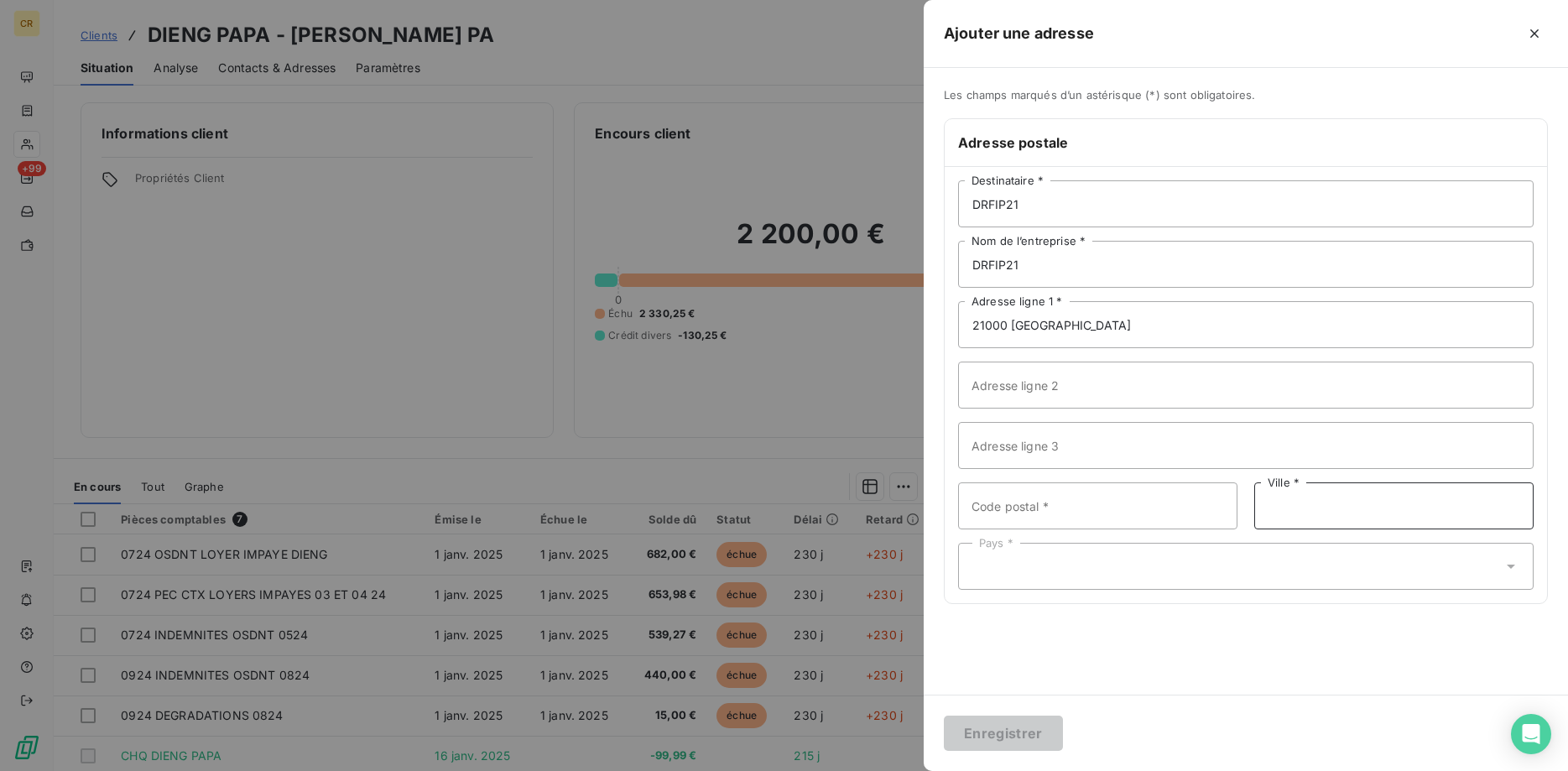
click at [1299, 511] on input "Ville *" at bounding box center [1394, 506] width 279 height 47
click at [1131, 510] on input "Code postal *" at bounding box center [1098, 506] width 279 height 47
type input "21000"
click at [1294, 501] on input "Ville *" at bounding box center [1394, 506] width 279 height 47
type input "DIJON"
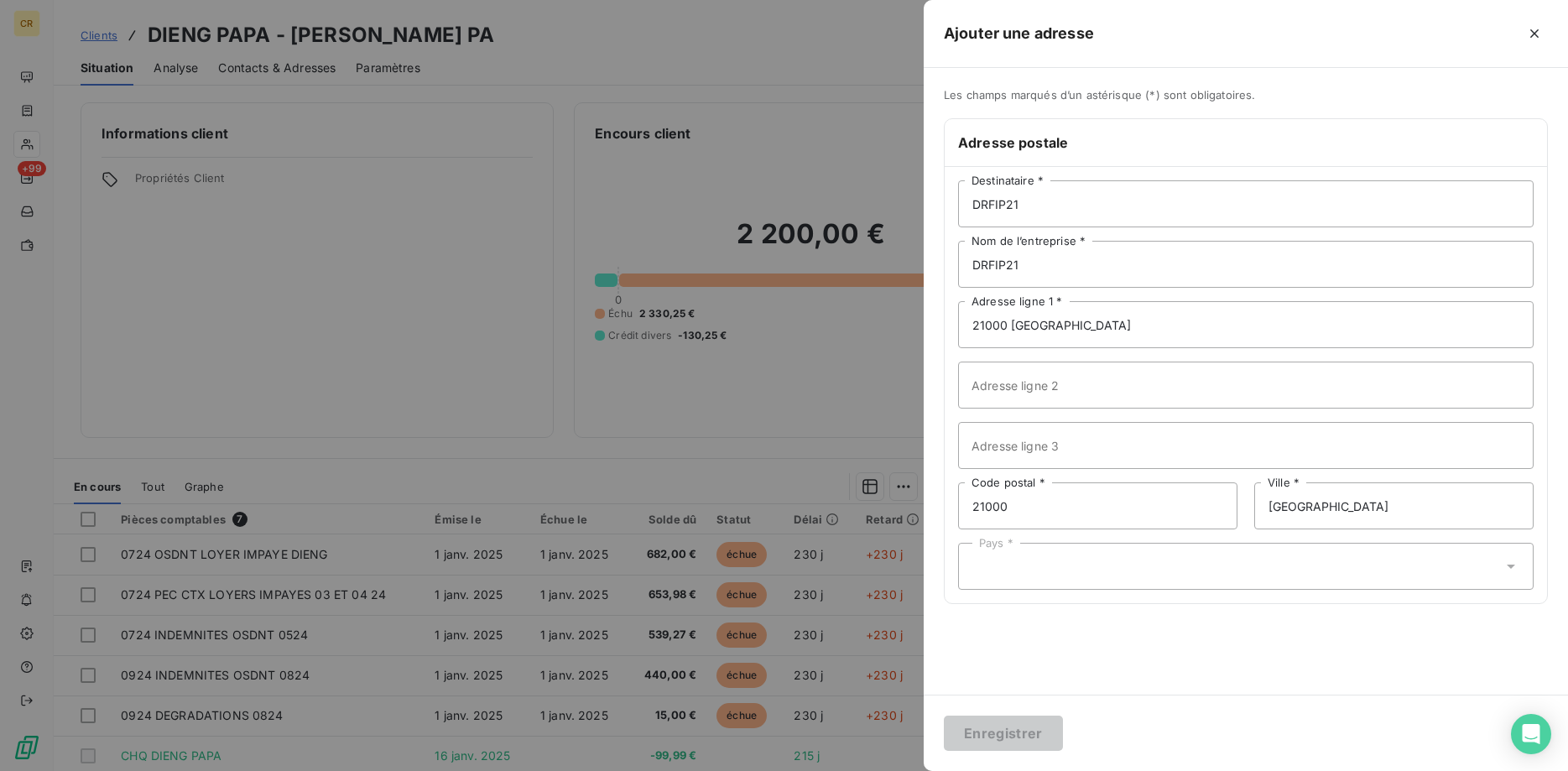
click at [1213, 565] on div "Pays *" at bounding box center [1246, 567] width 575 height 47
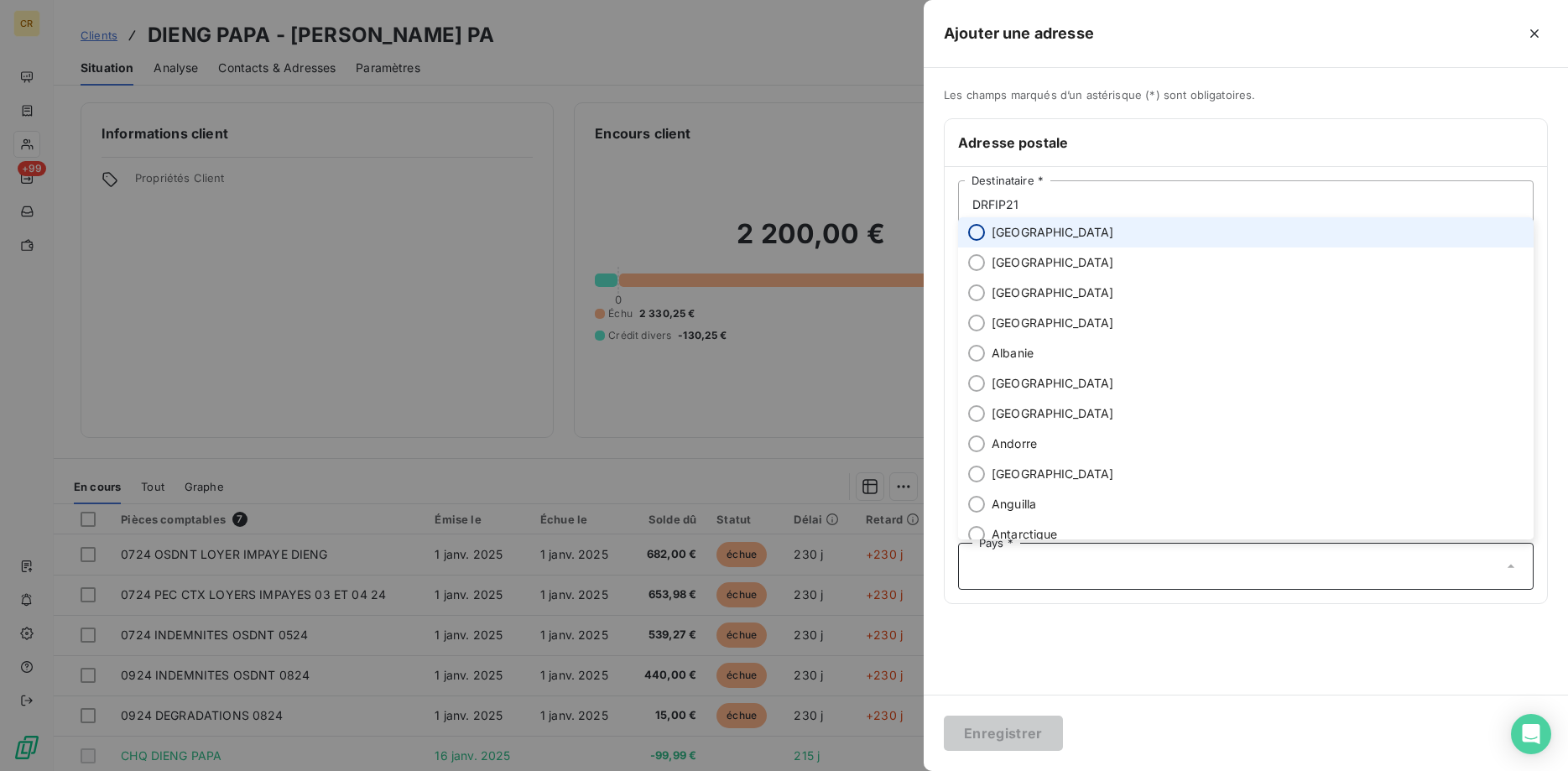
click at [979, 232] on input "radio" at bounding box center [977, 233] width 17 height 17
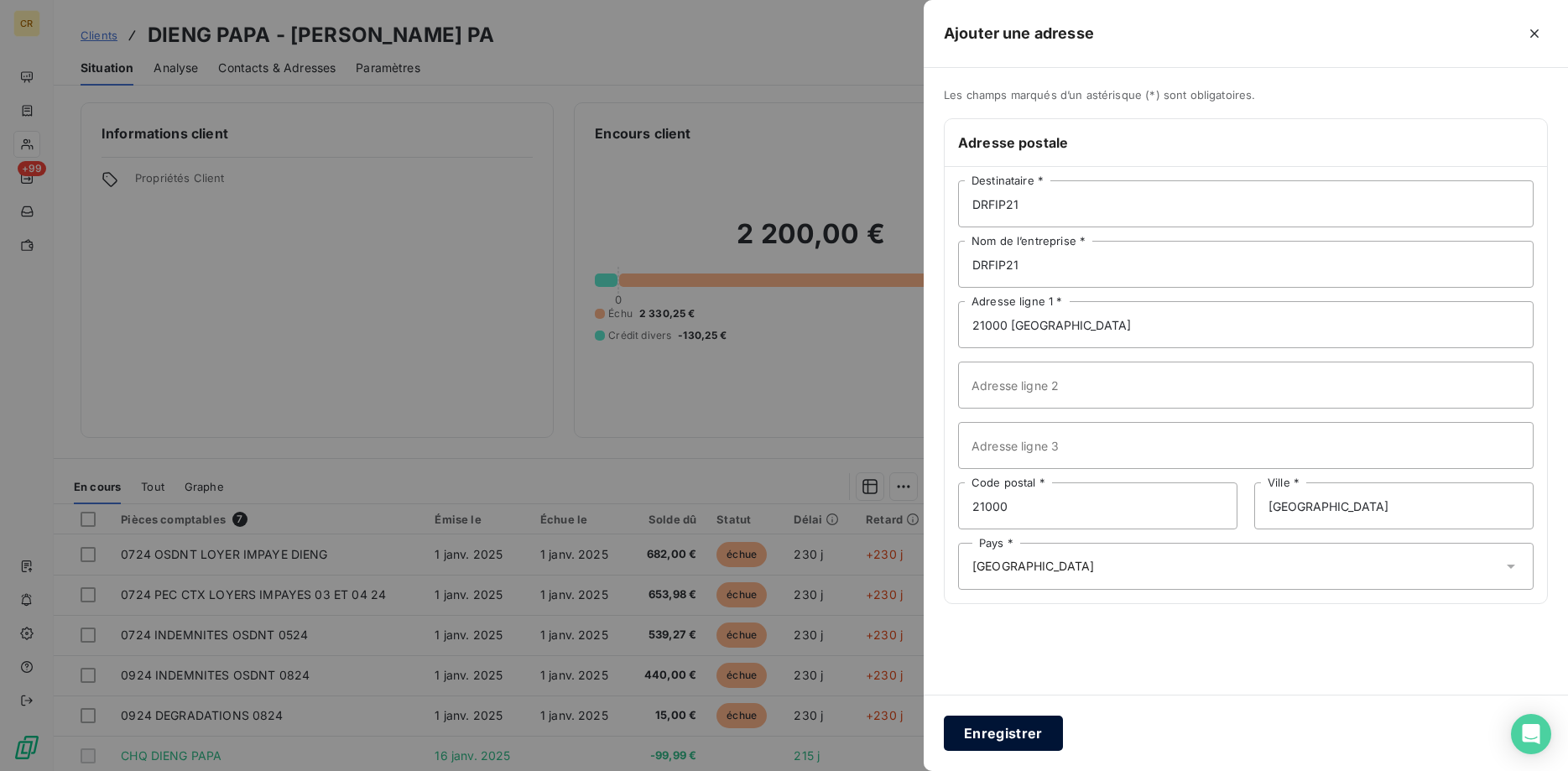
click at [1042, 728] on button "Enregistrer" at bounding box center [1004, 732] width 119 height 35
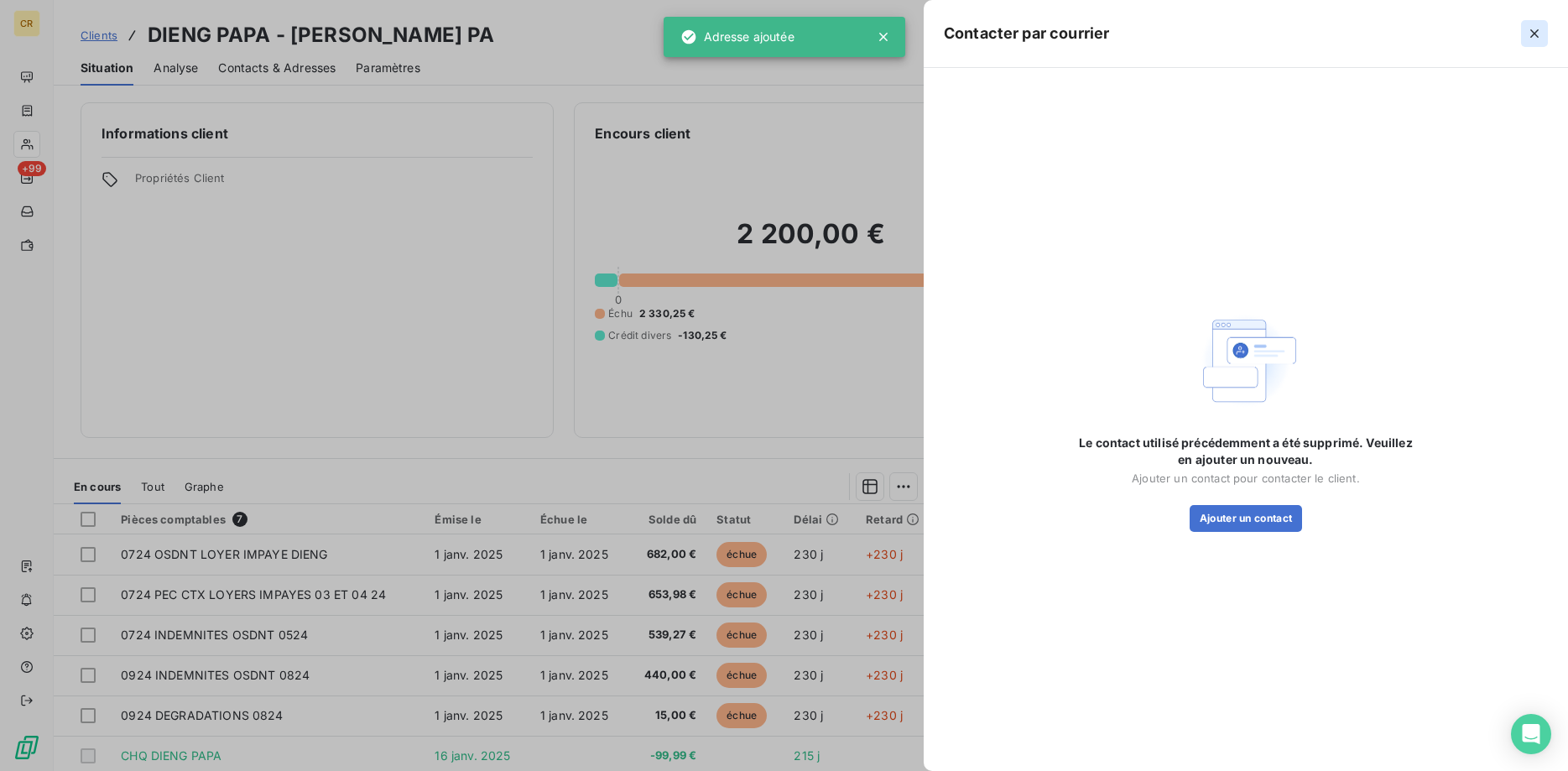
click at [1535, 34] on icon "button" at bounding box center [1535, 33] width 9 height 9
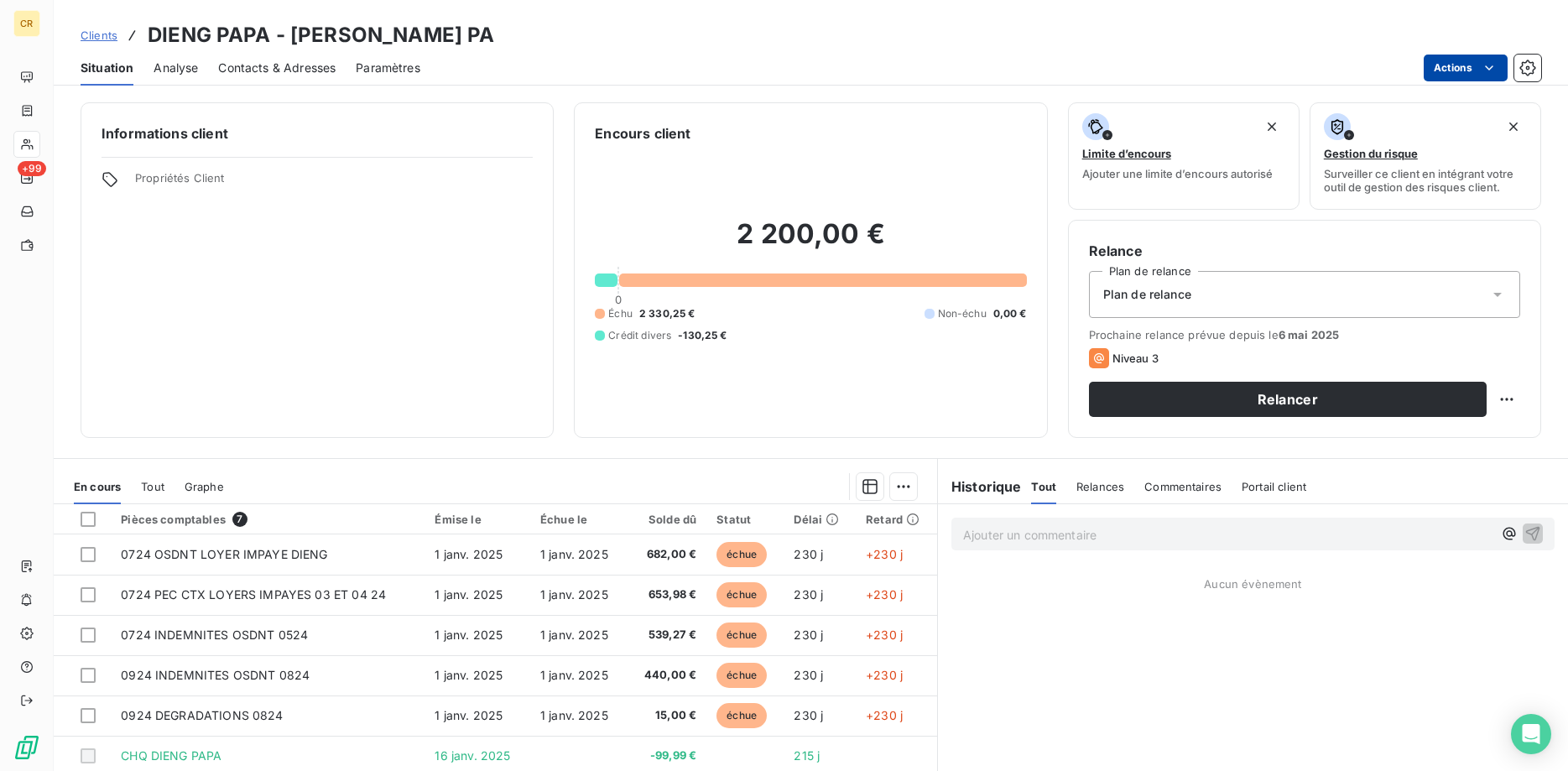
click at [1498, 69] on html "CR +99 Clients DIENG PAPA - C DIENG PA Situation Analyse Contacts & Adresses Pa…" at bounding box center [784, 385] width 1568 height 771
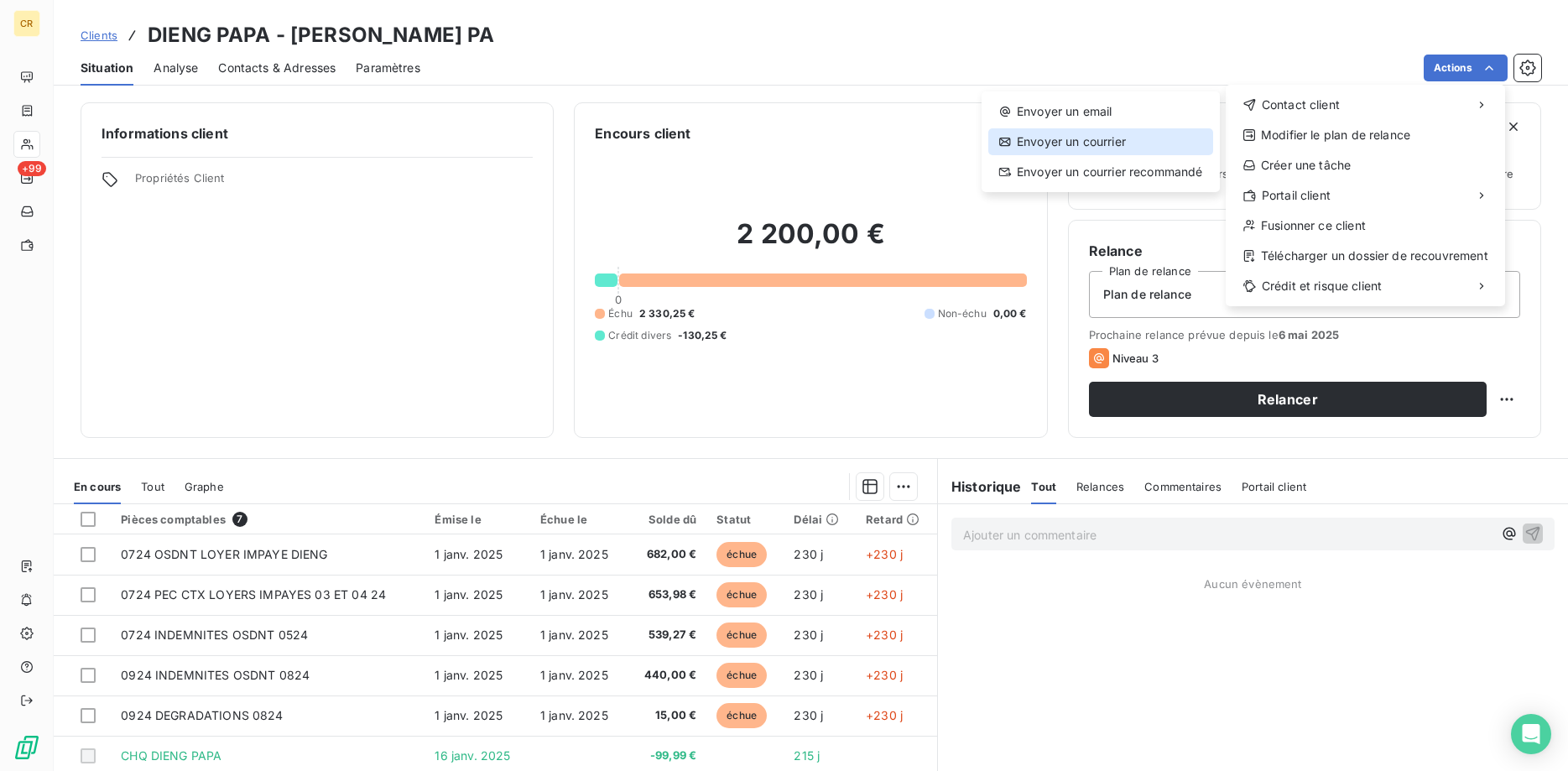
click at [1136, 145] on div "Envoyer un courrier" at bounding box center [1101, 142] width 225 height 26
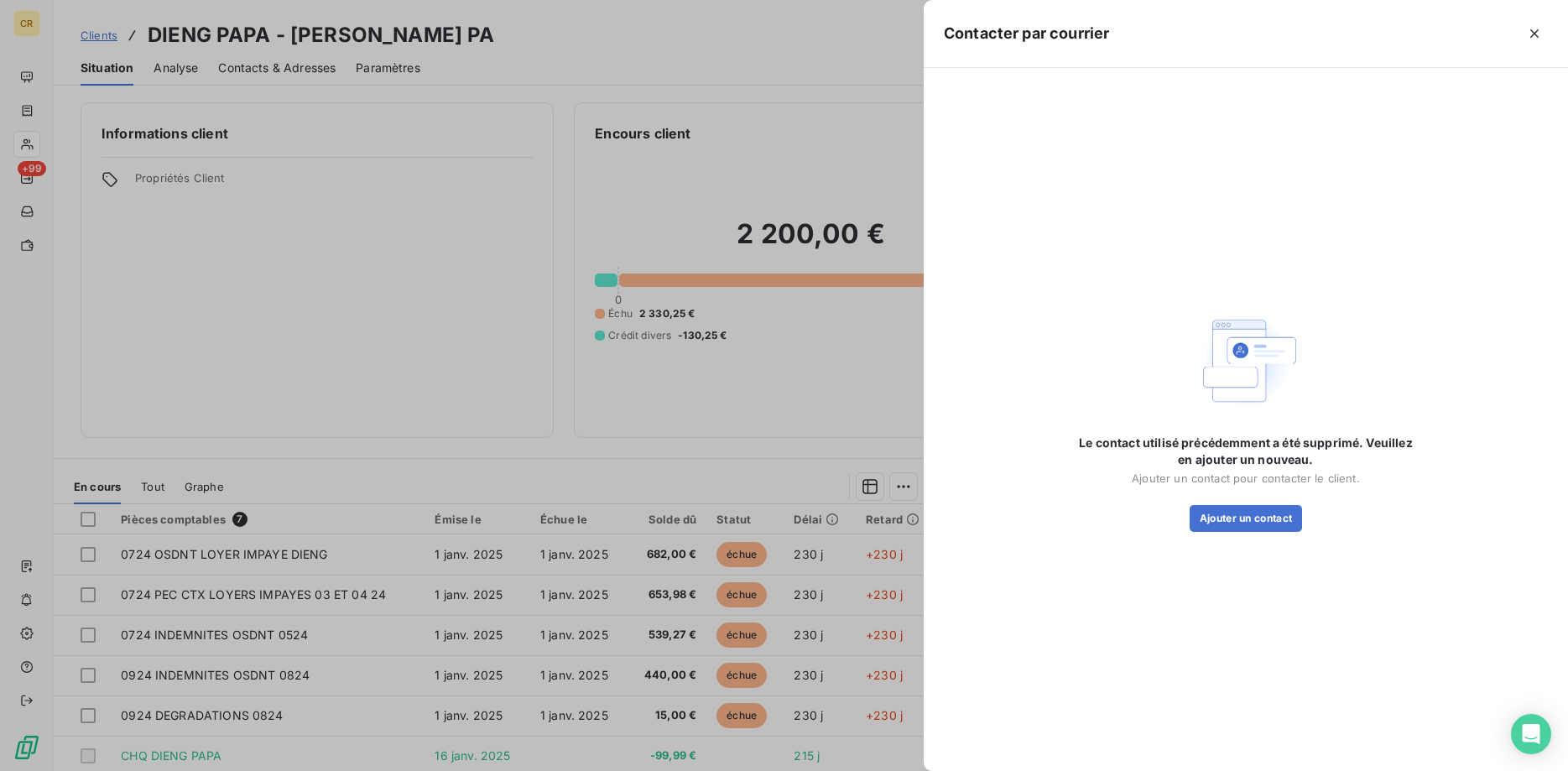
click at [799, 404] on div at bounding box center [784, 385] width 1568 height 771
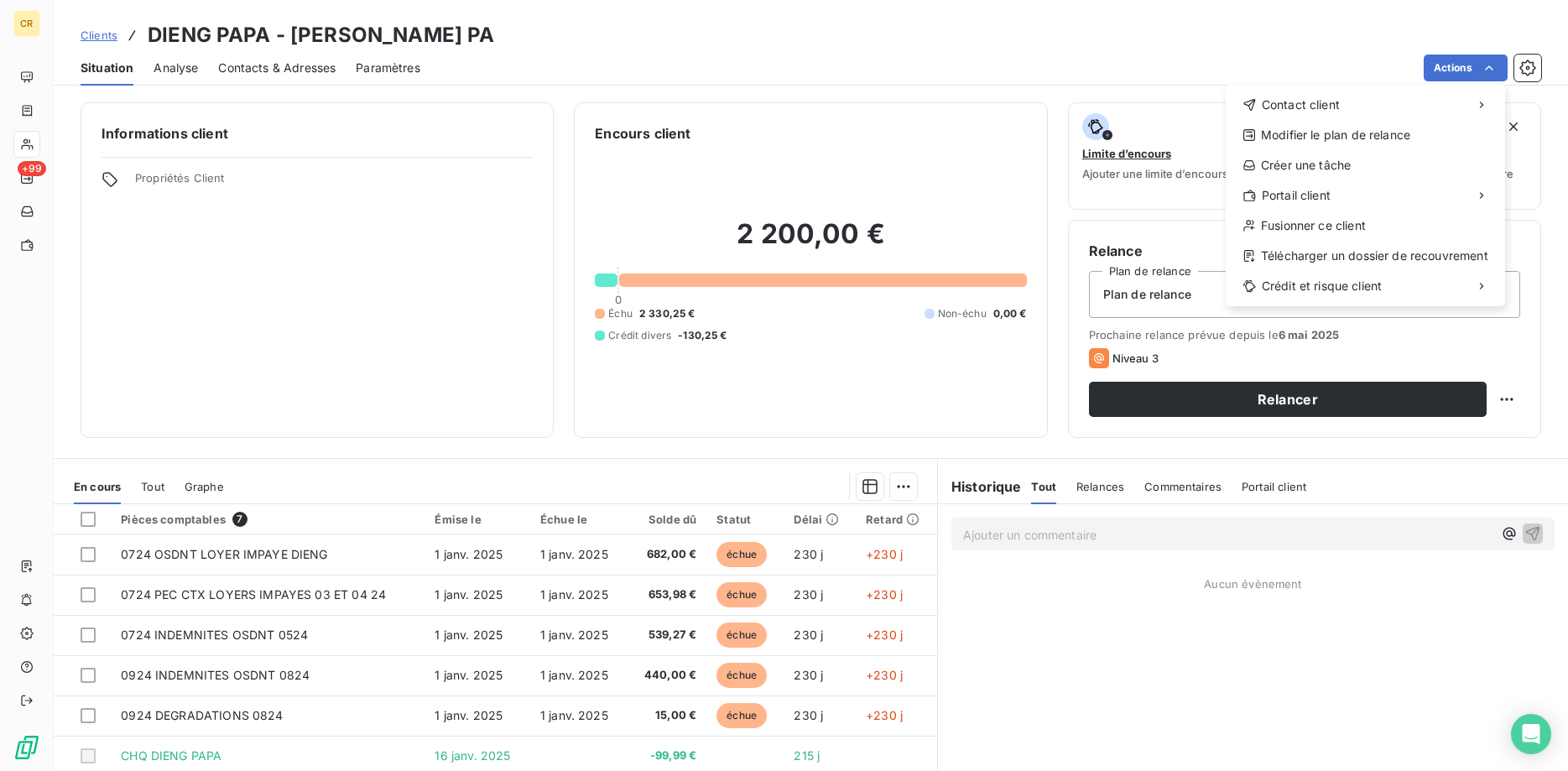
click at [1489, 65] on html "CR +99 Clients DIENG PAPA - C DIENG PA Situation Analyse Contacts & Adresses Pa…" at bounding box center [784, 385] width 1568 height 771
click at [1113, 143] on div "Envoyer un courrier" at bounding box center [1101, 142] width 225 height 26
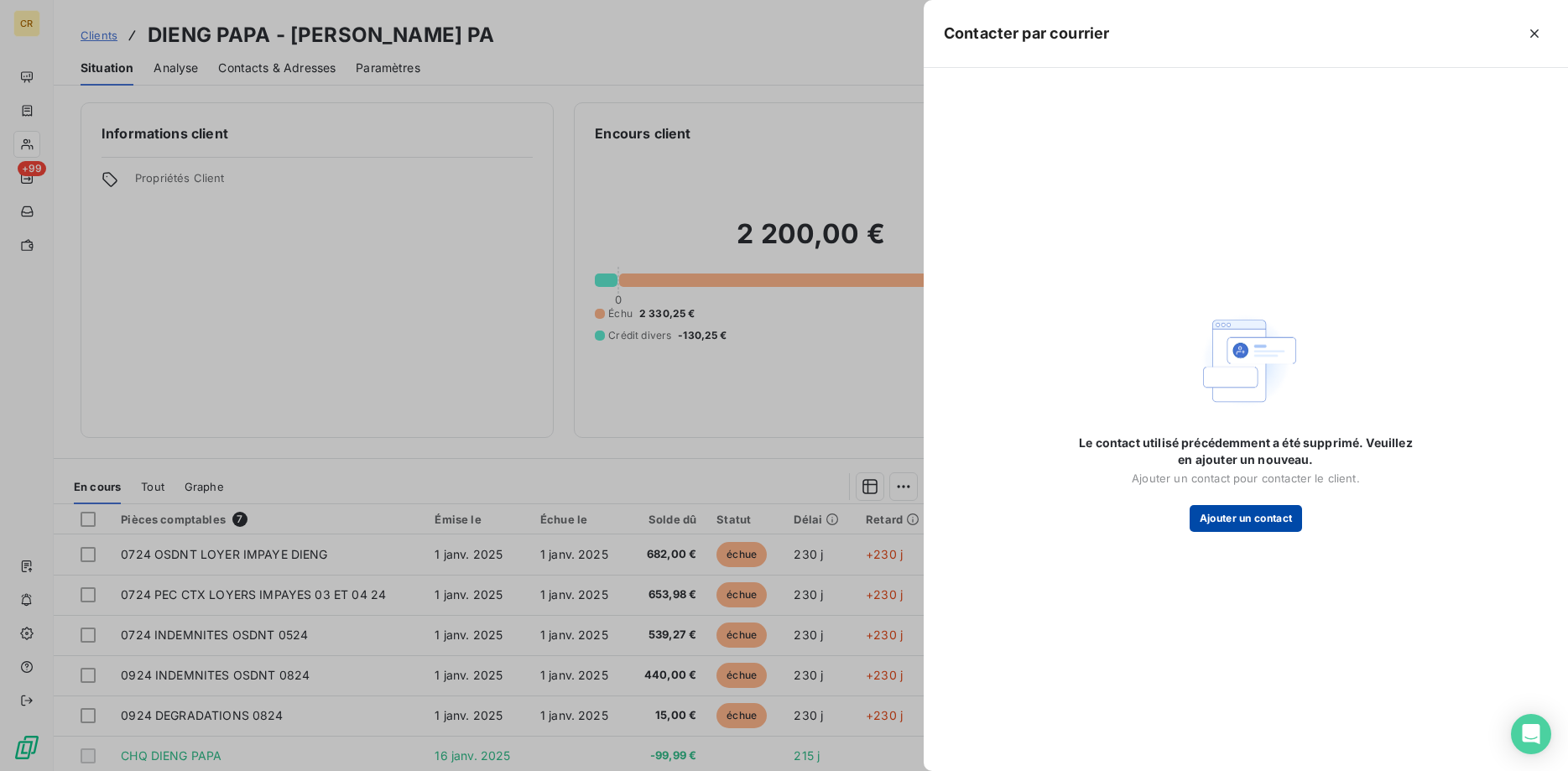
click at [1247, 528] on button "Ajouter un contact" at bounding box center [1246, 518] width 114 height 26
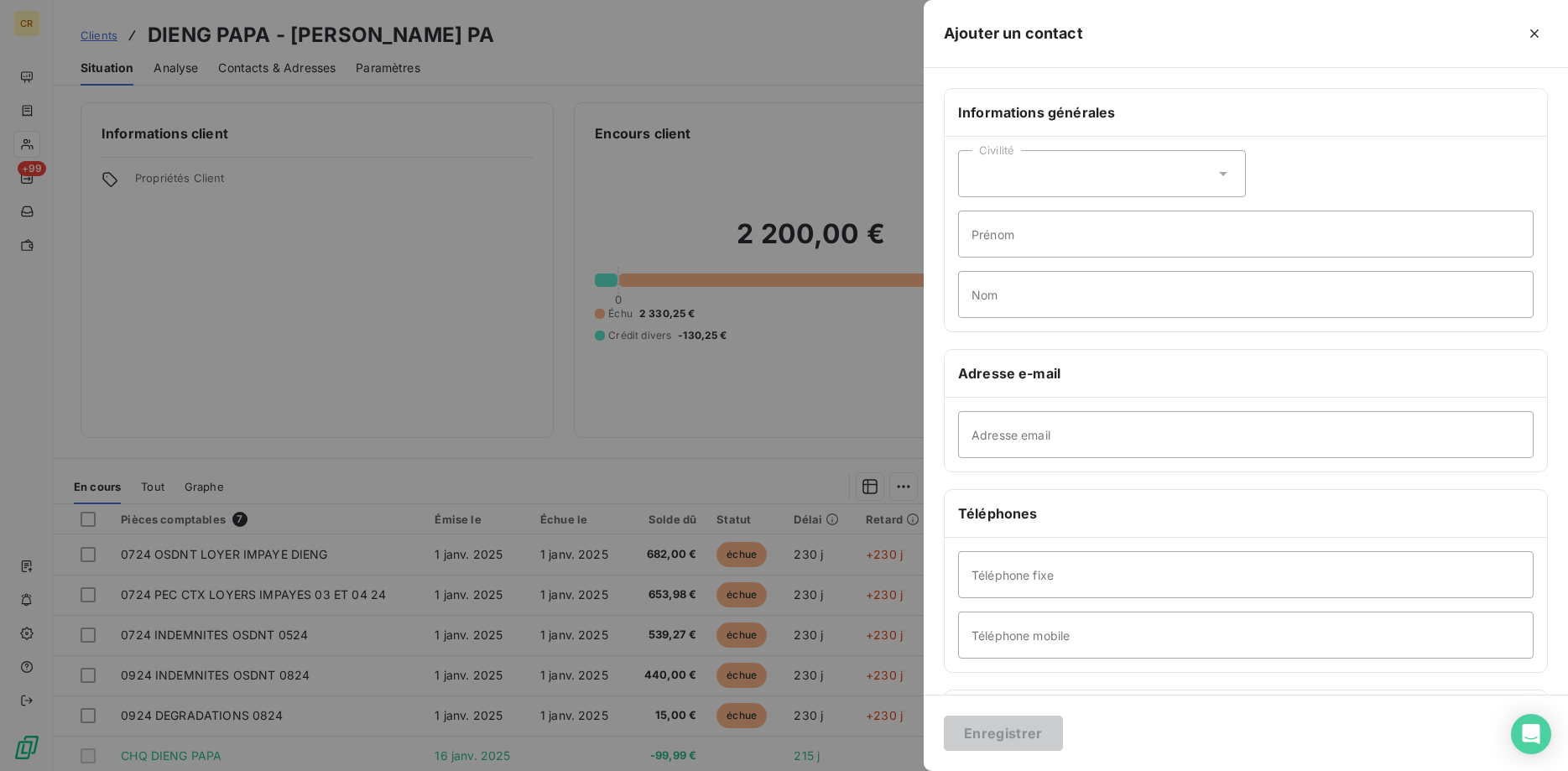
scroll to position [138, 0]
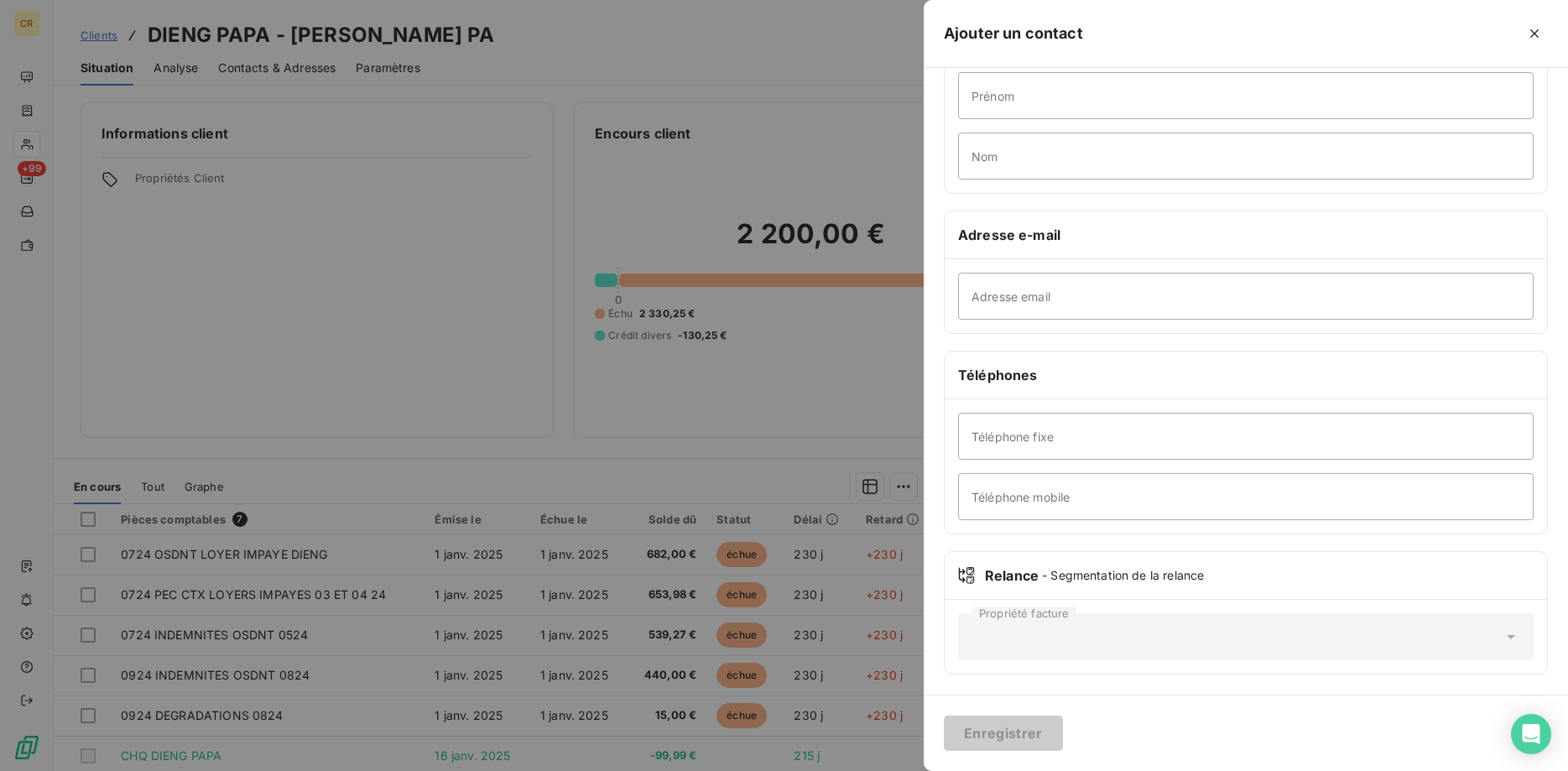
click at [1187, 645] on div "Propriété facture" at bounding box center [1246, 637] width 575 height 47
click at [1161, 571] on span "- Segmentation de la relance" at bounding box center [1122, 575] width 162 height 17
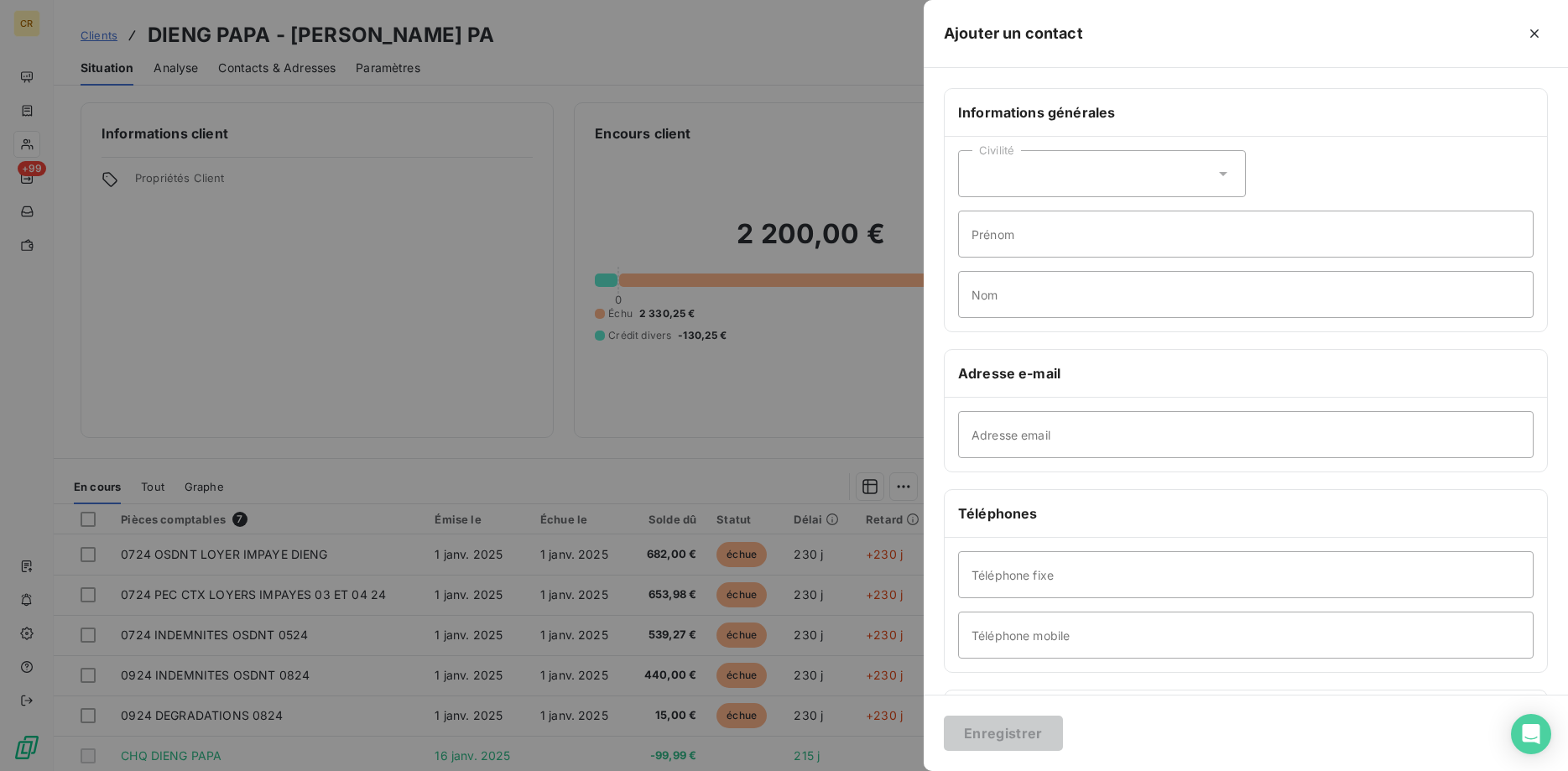
click at [1178, 170] on div "Civilité" at bounding box center [1102, 174] width 288 height 47
click at [1468, 152] on div "Civilité Madame Monsieur Prénom Nom" at bounding box center [1246, 235] width 603 height 195
click at [1530, 33] on icon "button" at bounding box center [1535, 34] width 17 height 17
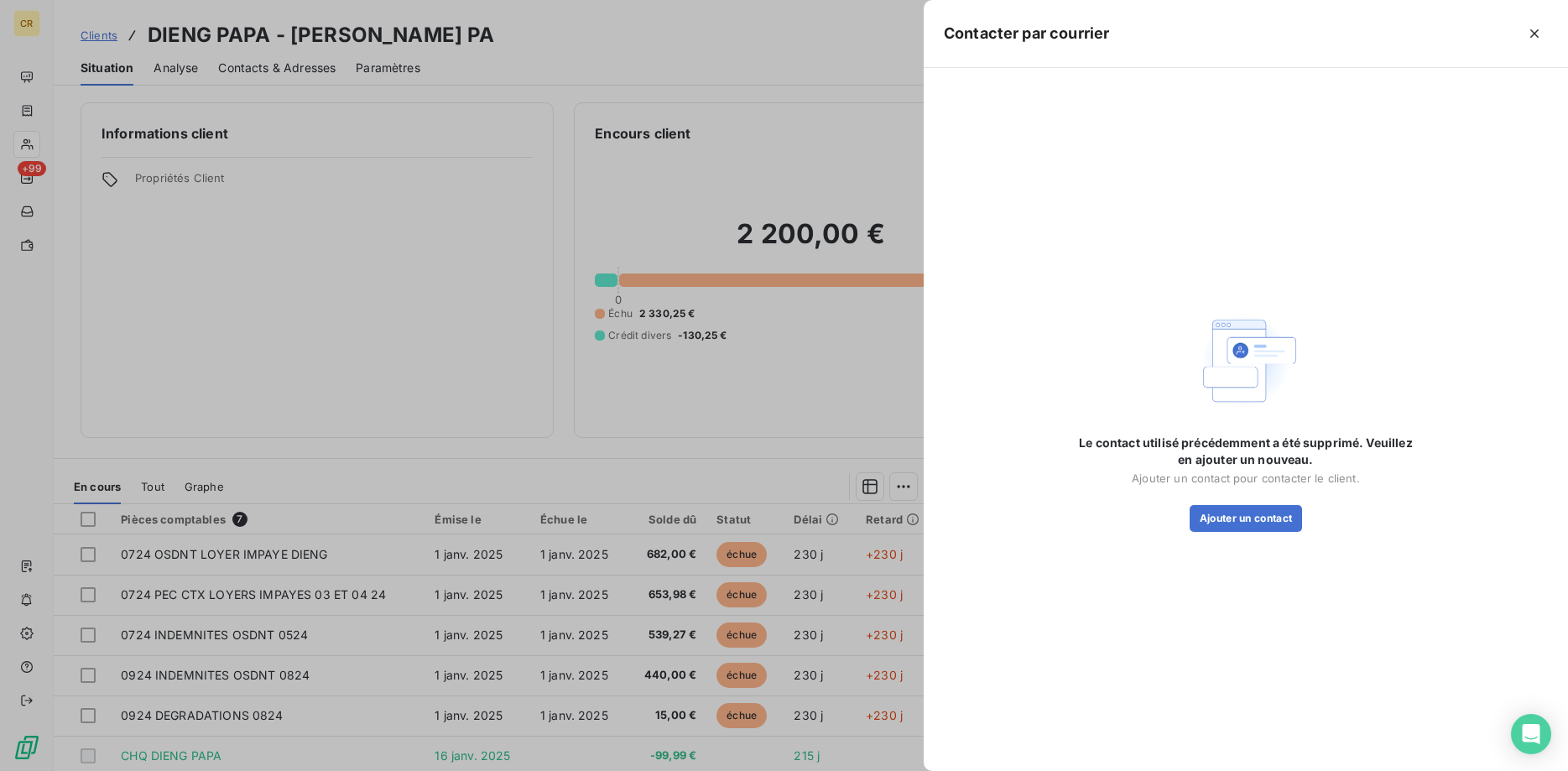
click at [846, 438] on div at bounding box center [784, 385] width 1568 height 771
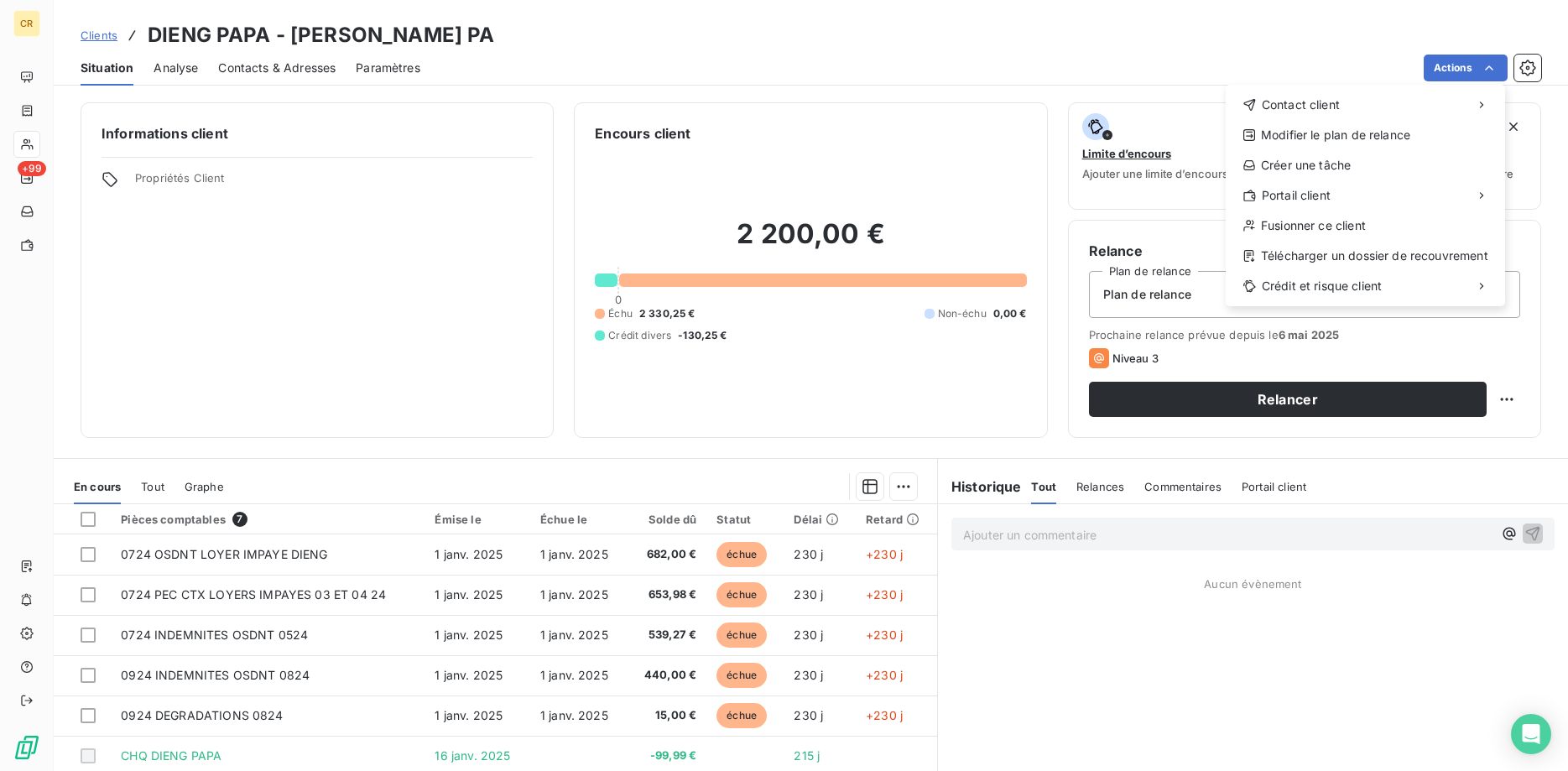
click at [1486, 70] on html "CR +99 Clients DIENG PAPA - C DIENG PA Situation Analyse Contacts & Adresses Pa…" at bounding box center [784, 385] width 1568 height 771
